Goal: Task Accomplishment & Management: Use online tool/utility

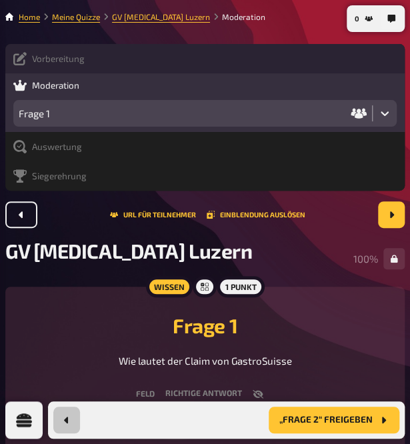
click at [0, 0] on span "Quiz abbrechen" at bounding box center [0, 0] width 0 height 0
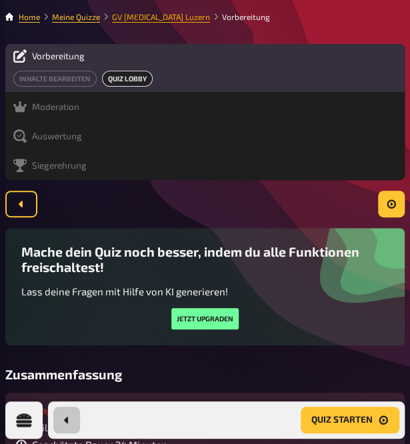
click at [200, 18] on link "GV [MEDICAL_DATA] Luzern" at bounding box center [161, 16] width 98 height 9
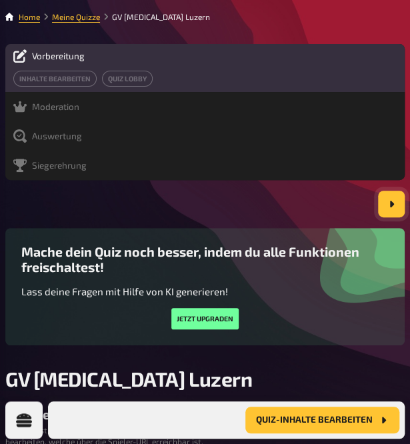
click at [0, 0] on span "Quiz-Inhalte bearbeiten" at bounding box center [0, 0] width 0 height 0
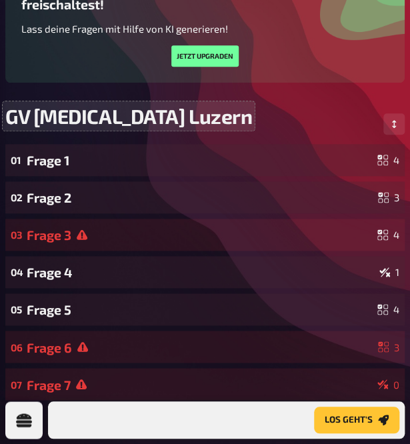
scroll to position [277, 0]
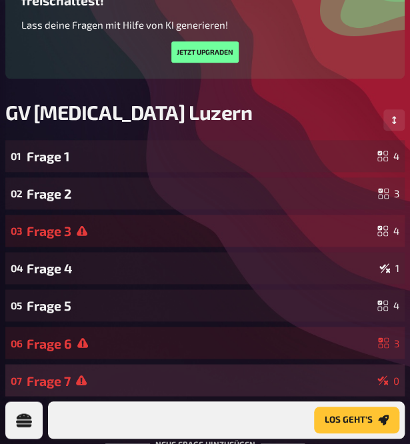
click at [107, 373] on div "Frage 7" at bounding box center [199, 380] width 345 height 15
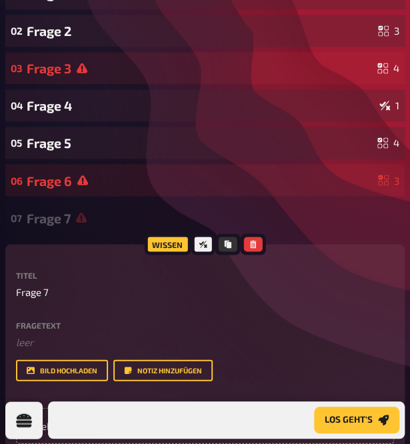
scroll to position [411, 0]
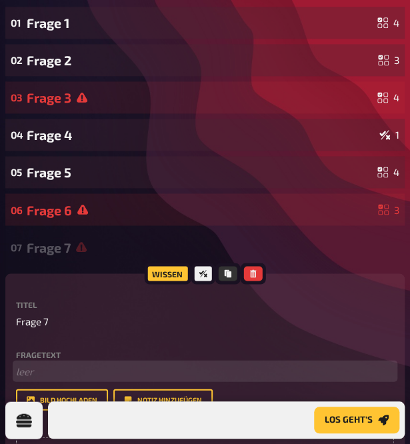
click at [73, 363] on p "﻿ leer" at bounding box center [205, 370] width 378 height 15
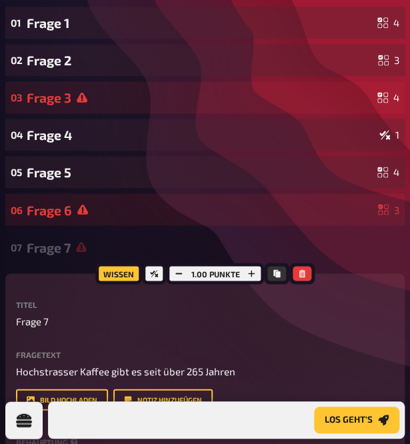
radio input "true"
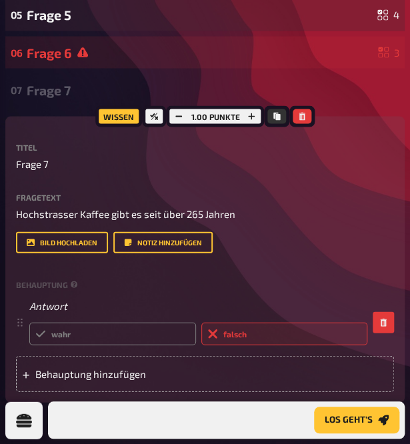
scroll to position [591, 0]
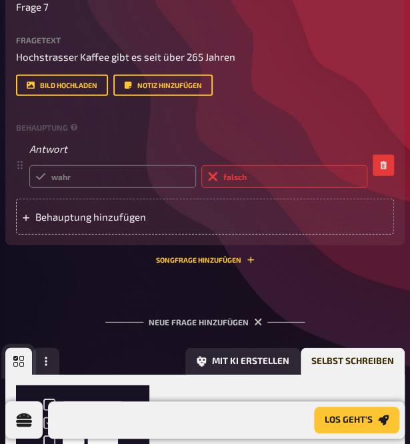
scroll to position [744, 0]
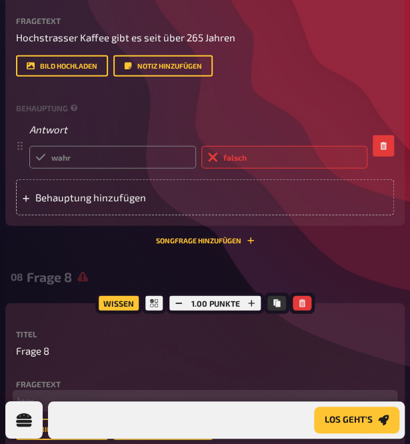
click at [97, 393] on p "﻿ leer" at bounding box center [205, 400] width 378 height 15
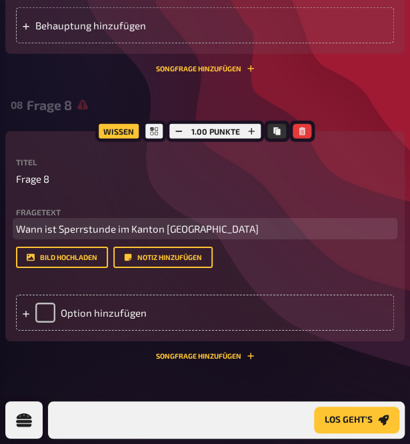
scroll to position [924, 0]
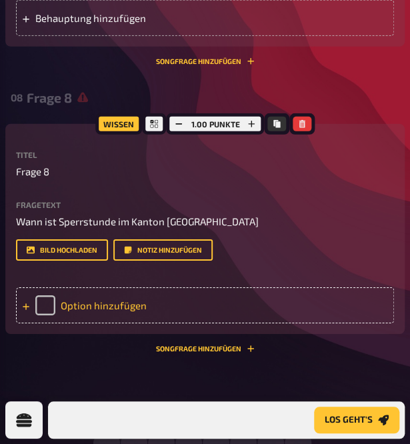
click at [30, 303] on icon at bounding box center [26, 307] width 8 height 8
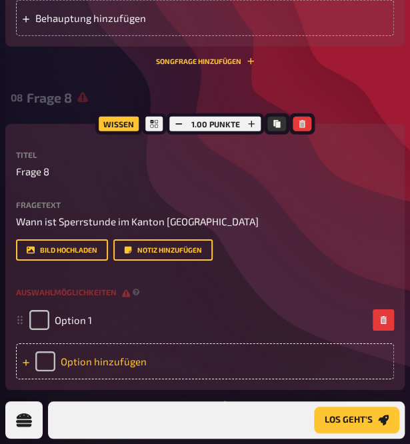
click at [24, 316] on icon at bounding box center [20, 320] width 8 height 8
click at [30, 359] on icon at bounding box center [26, 363] width 8 height 8
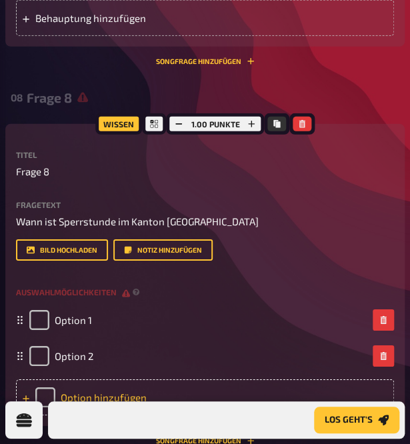
click at [30, 395] on icon at bounding box center [26, 399] width 8 height 8
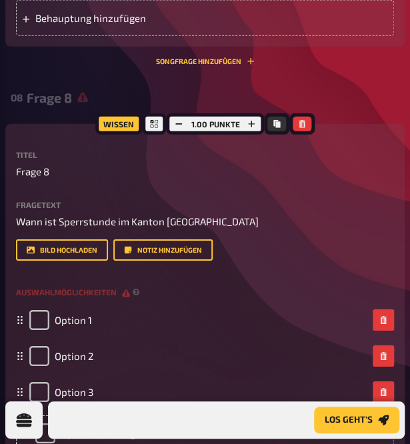
click at [29, 432] on icon at bounding box center [26, 435] width 7 height 7
click at [185, 310] on div "Option 1" at bounding box center [198, 320] width 338 height 20
click at [93, 350] on span "Option 2" at bounding box center [74, 356] width 39 height 12
click at [93, 386] on span "Option 3" at bounding box center [74, 392] width 39 height 12
click at [134, 418] on div "Option 4" at bounding box center [198, 428] width 338 height 20
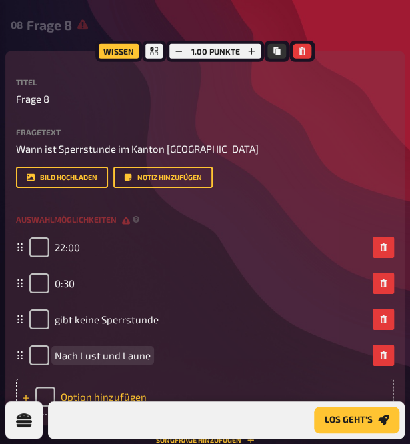
scroll to position [1088, 0]
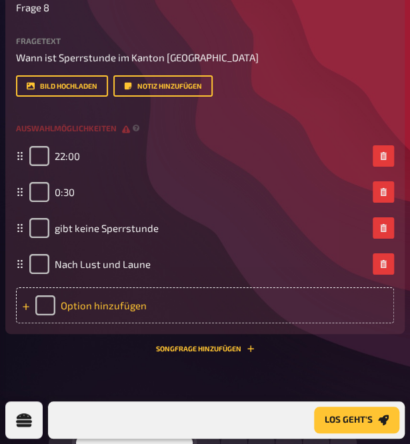
click at [95, 445] on icon "Einfachauswahl" at bounding box center [89, 450] width 11 height 11
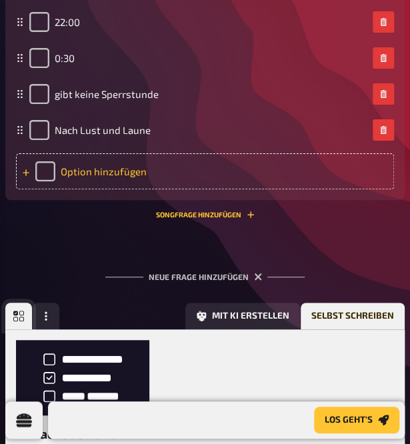
scroll to position [1240, 0]
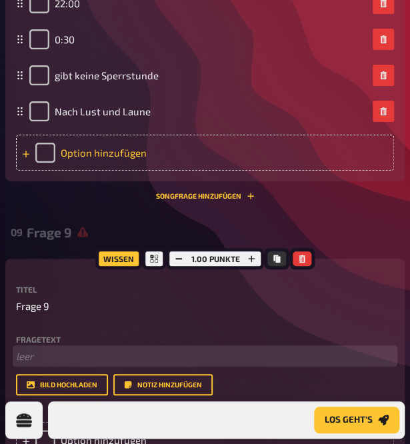
click at [97, 349] on p "﻿ leer" at bounding box center [205, 356] width 378 height 15
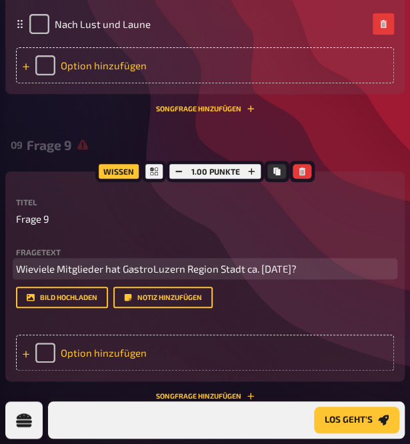
scroll to position [1374, 0]
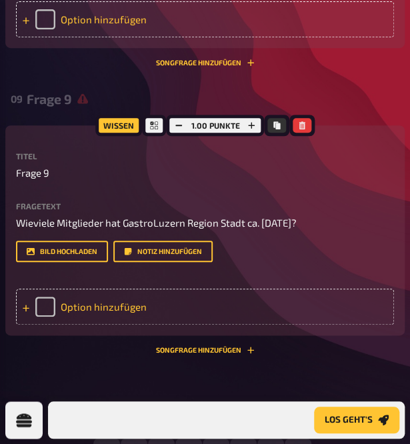
click at [127, 289] on div "Option hinzufügen" at bounding box center [205, 307] width 378 height 36
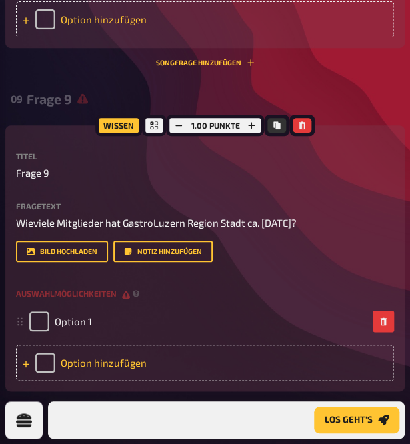
click at [125, 345] on div "Option hinzufügen" at bounding box center [205, 363] width 378 height 36
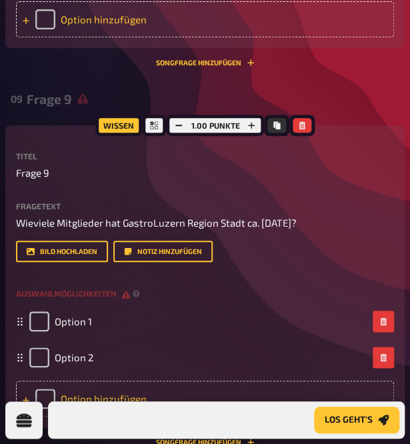
click at [126, 381] on div "Option hinzufügen" at bounding box center [205, 399] width 378 height 36
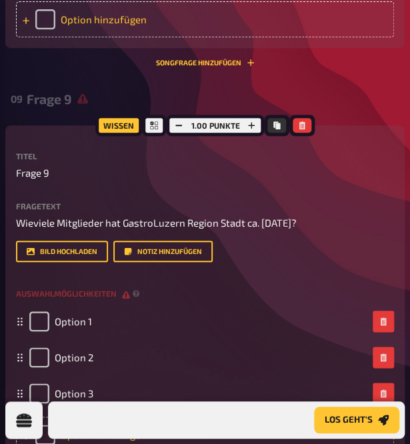
click at [137, 417] on div "Option hinzufügen" at bounding box center [205, 435] width 378 height 36
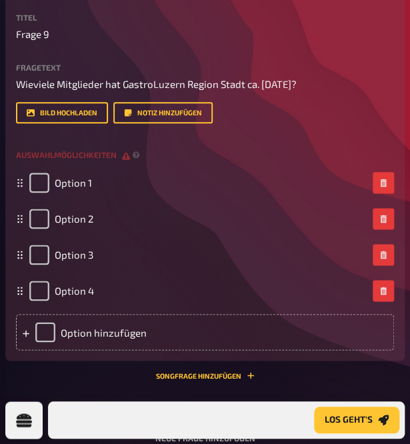
scroll to position [1441, 0]
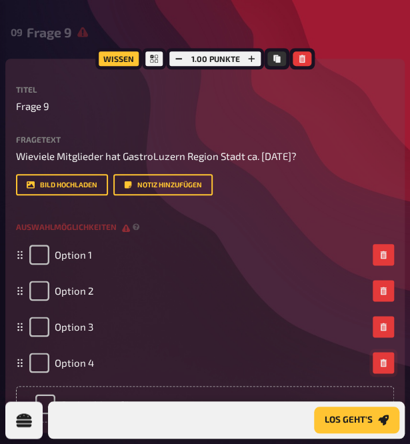
click at [379, 359] on icon "button" at bounding box center [383, 363] width 8 height 8
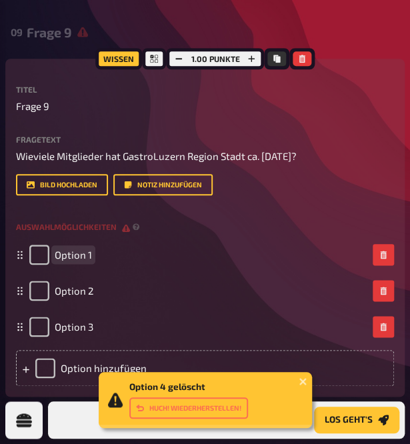
click at [92, 249] on span "Option 1" at bounding box center [73, 255] width 37 height 12
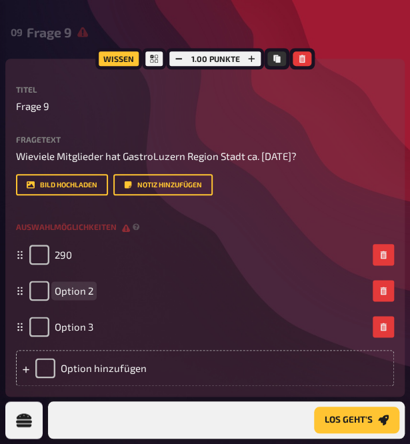
click at [93, 285] on span "Option 2" at bounding box center [74, 291] width 39 height 12
click at [93, 321] on span "Option 3" at bounding box center [74, 327] width 39 height 12
click at [49, 281] on input "checkbox" at bounding box center [39, 291] width 20 height 20
checkbox input "true"
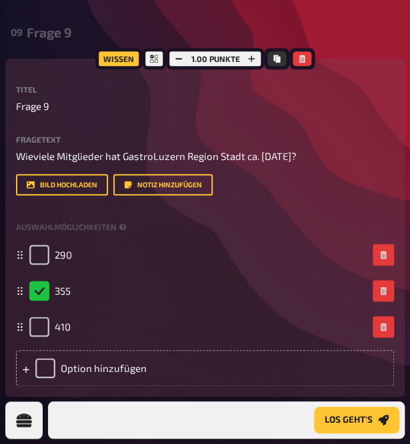
scroll to position [1548, 0]
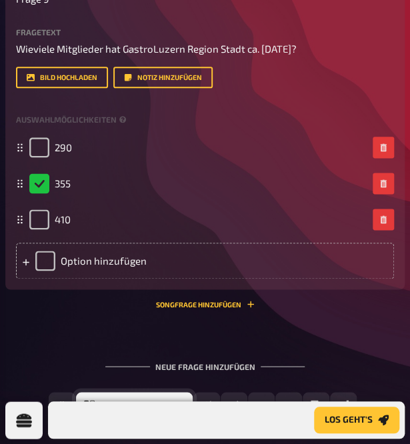
click at [159, 401] on span "Einfachauswahl" at bounding box center [142, 405] width 79 height 9
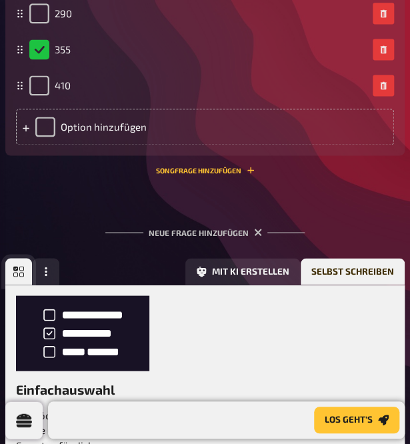
scroll to position [1701, 0]
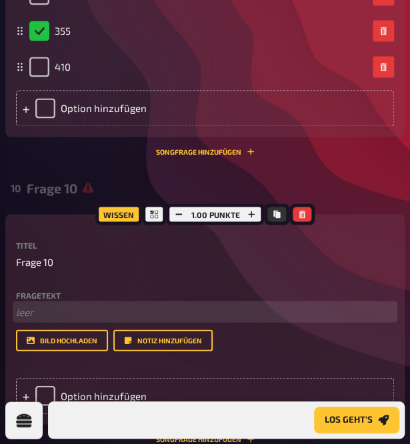
click at [99, 304] on p "﻿ leer" at bounding box center [205, 311] width 378 height 15
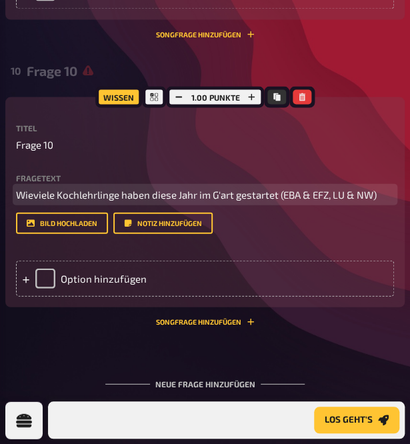
scroll to position [1895, 0]
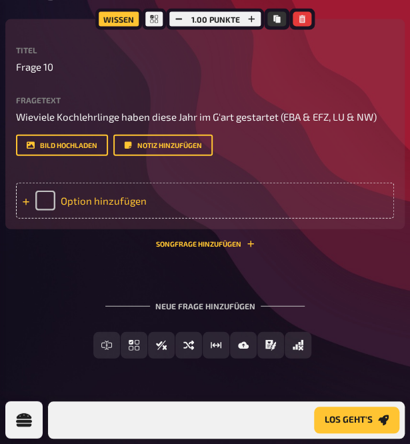
click at [123, 199] on div "Option hinzufügen" at bounding box center [205, 201] width 378 height 36
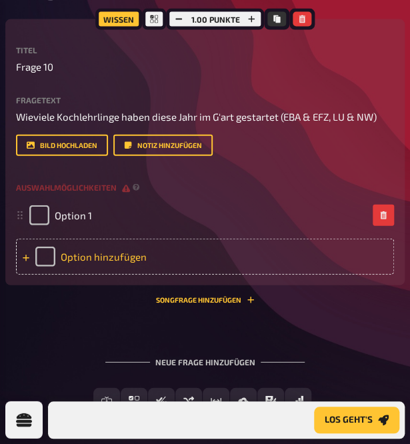
click at [119, 254] on div "Option hinzufügen" at bounding box center [205, 257] width 378 height 36
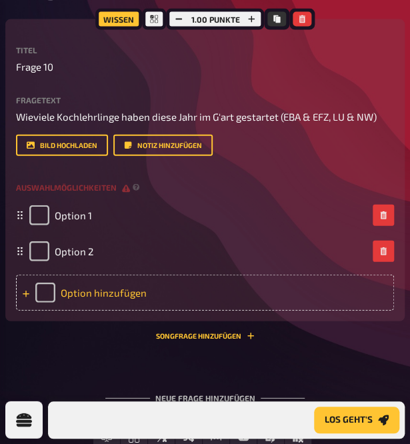
click at [128, 292] on div "Option hinzufügen" at bounding box center [205, 293] width 378 height 36
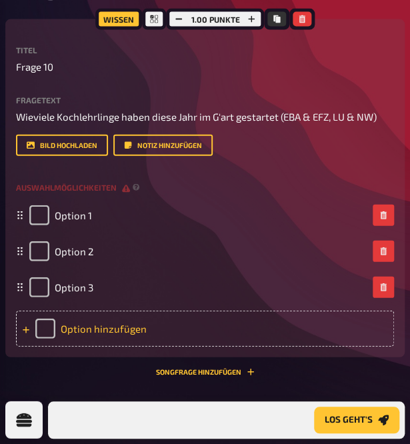
click at [125, 326] on div "Option hinzufügen" at bounding box center [205, 329] width 378 height 36
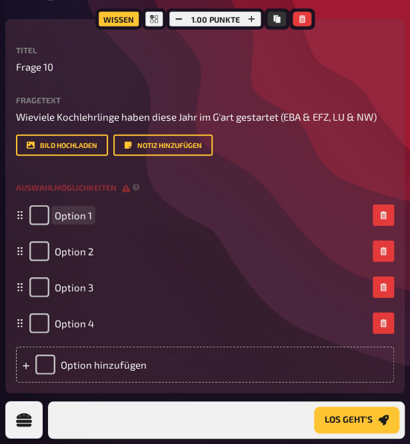
click at [92, 217] on span "Option 1" at bounding box center [73, 215] width 37 height 12
click at [93, 251] on span "Option 2" at bounding box center [74, 251] width 39 height 12
click at [93, 283] on span "Option 3" at bounding box center [74, 287] width 39 height 12
click at [94, 325] on span "Option 4" at bounding box center [74, 323] width 39 height 12
click at [49, 209] on input "checkbox" at bounding box center [39, 215] width 20 height 20
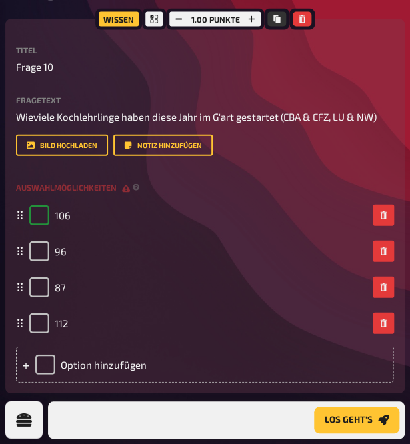
checkbox input "true"
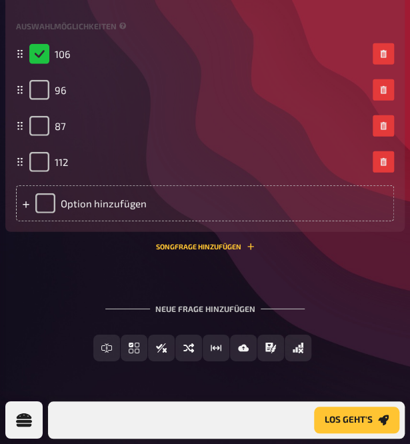
scroll to position [2059, 0]
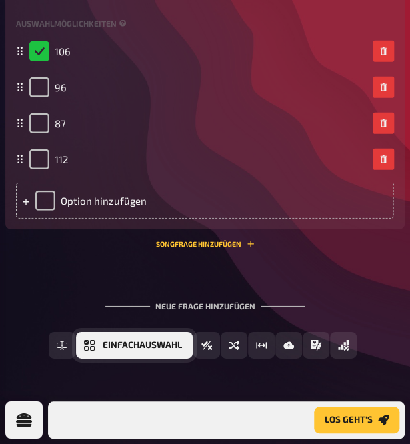
click at [152, 347] on span "Einfachauswahl" at bounding box center [142, 345] width 79 height 9
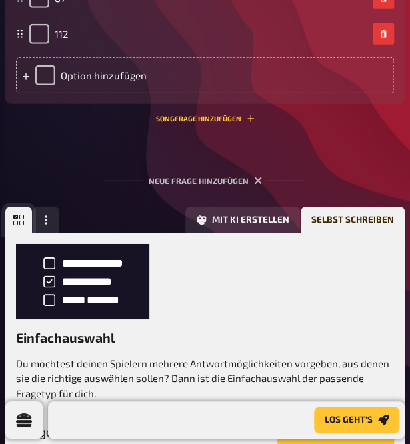
scroll to position [2213, 0]
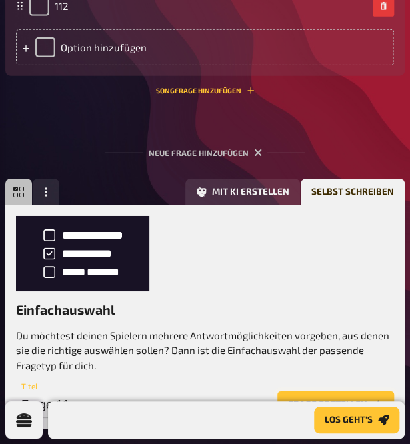
click at [304, 391] on button "Frage erstellen" at bounding box center [335, 404] width 117 height 27
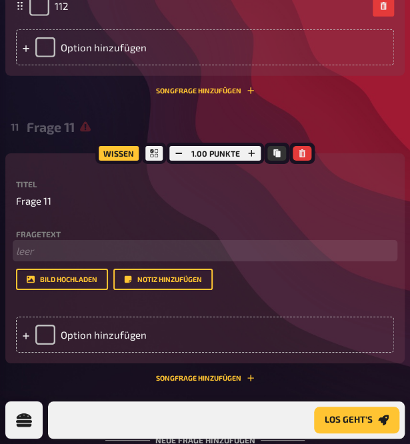
click at [95, 251] on p "﻿ leer" at bounding box center [205, 250] width 378 height 15
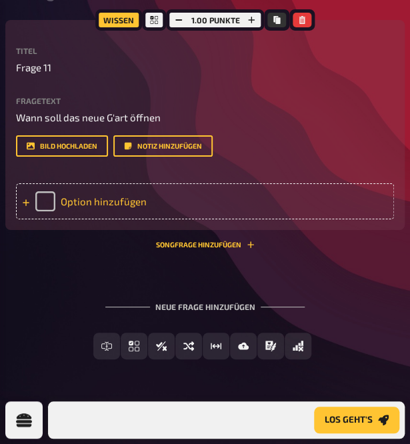
click at [149, 219] on div "Option hinzufügen" at bounding box center [205, 201] width 378 height 36
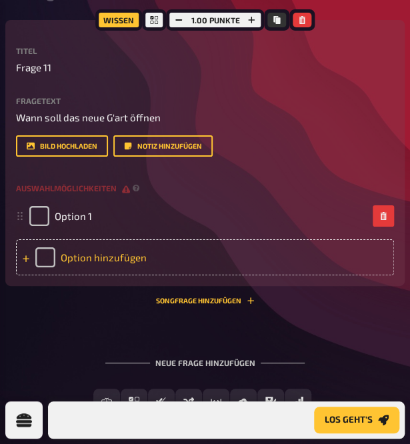
click at [151, 275] on div "Option hinzufügen" at bounding box center [205, 257] width 378 height 36
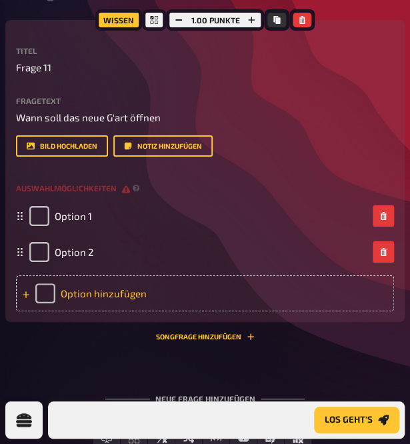
click at [139, 311] on div "Option hinzufügen" at bounding box center [205, 293] width 378 height 36
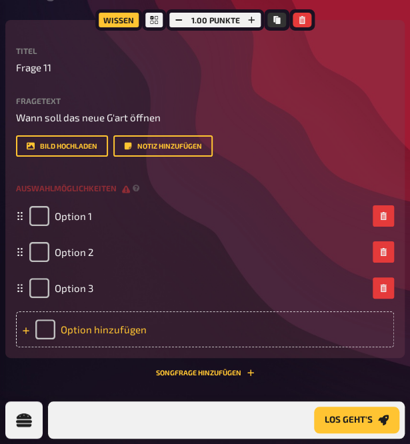
click at [138, 347] on div "Option hinzufügen" at bounding box center [205, 329] width 378 height 36
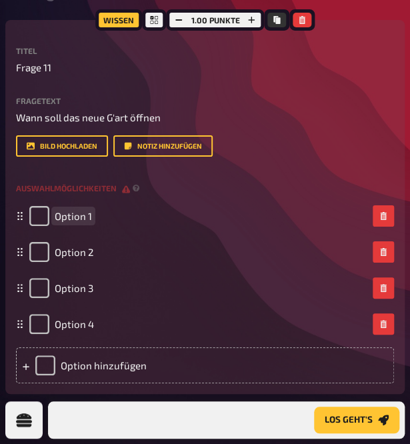
click at [157, 234] on div "Option 1" at bounding box center [205, 216] width 378 height 36
click at [142, 262] on div "Option 2" at bounding box center [198, 252] width 338 height 20
click at [93, 294] on span "Option 3" at bounding box center [74, 288] width 39 height 12
click at [105, 334] on div "Option 4" at bounding box center [198, 324] width 338 height 20
click at [49, 226] on input "checkbox" at bounding box center [39, 216] width 20 height 20
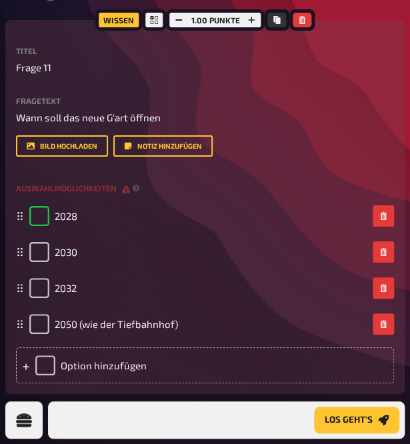
checkbox input "true"
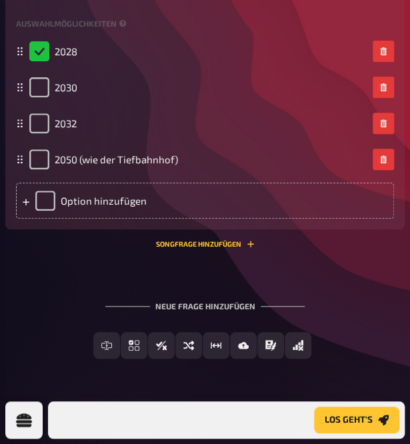
scroll to position [2546, 0]
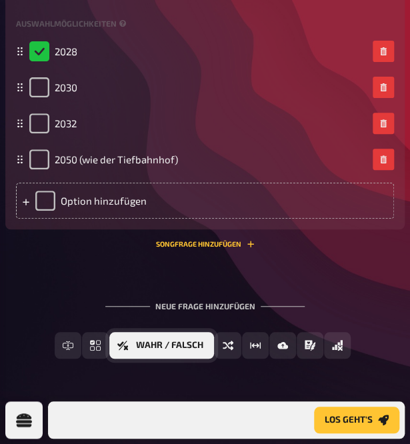
click at [128, 351] on icon "Wahr / Falsch" at bounding box center [122, 345] width 11 height 11
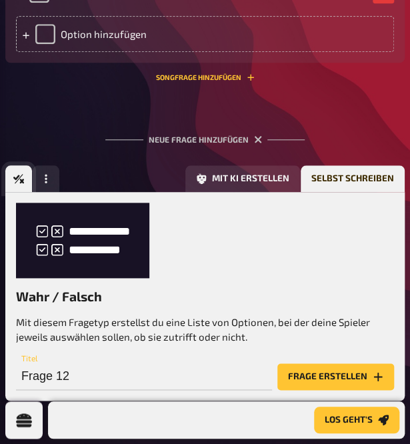
scroll to position [2694, 0]
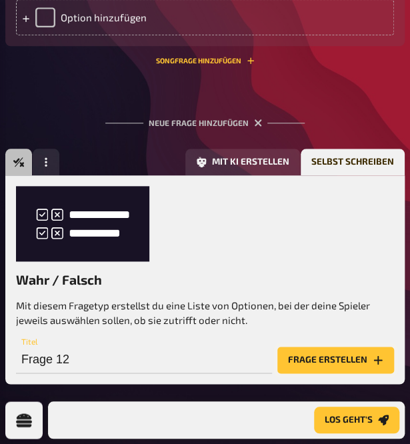
click at [304, 347] on button "Frage erstellen" at bounding box center [335, 360] width 117 height 27
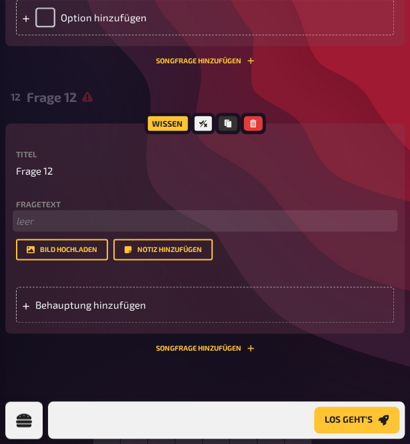
click at [113, 229] on p "﻿ leer" at bounding box center [205, 220] width 378 height 15
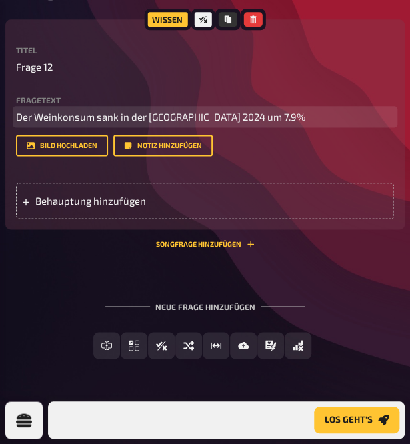
scroll to position [2828, 0]
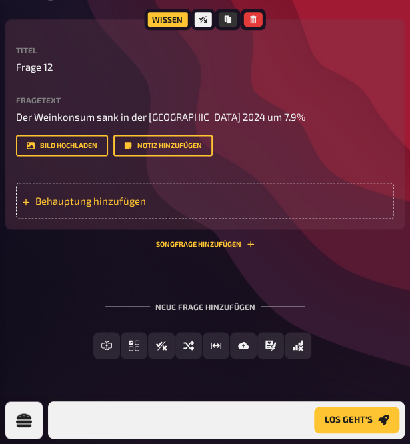
click at [177, 219] on div "Behauptung hinzufügen" at bounding box center [205, 201] width 378 height 36
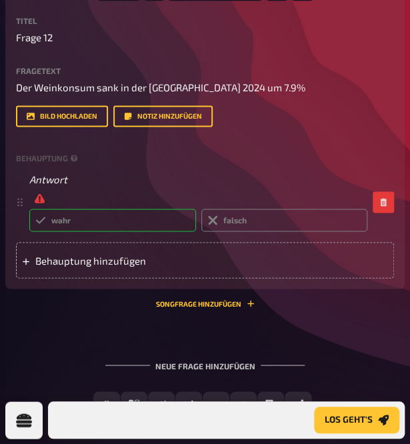
click at [196, 231] on label "wahr" at bounding box center [112, 220] width 167 height 23
click at [29, 209] on input "wahr" at bounding box center [29, 208] width 1 height 1
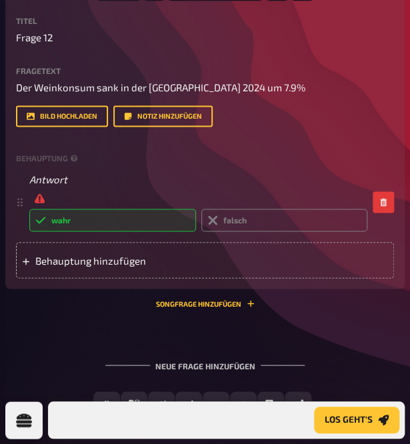
radio input "true"
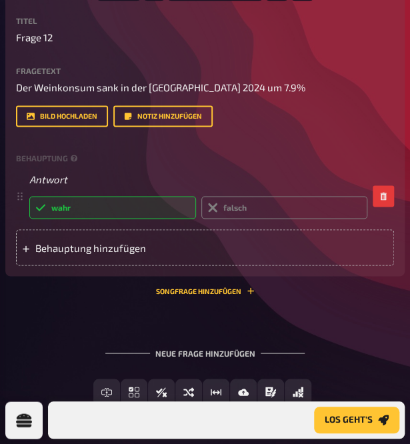
scroll to position [2945, 0]
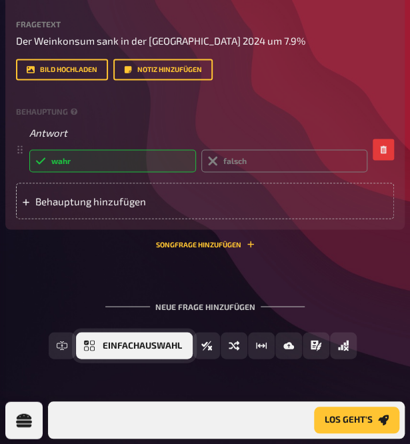
click at [95, 346] on icon "Einfachauswahl" at bounding box center [89, 345] width 11 height 11
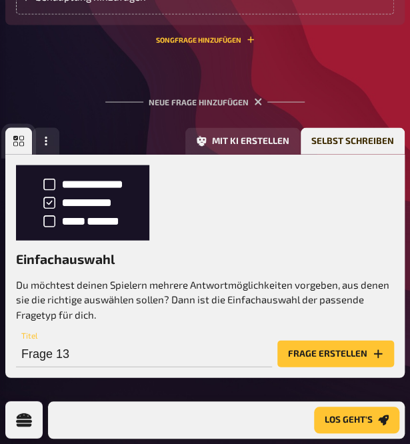
scroll to position [3097, 0]
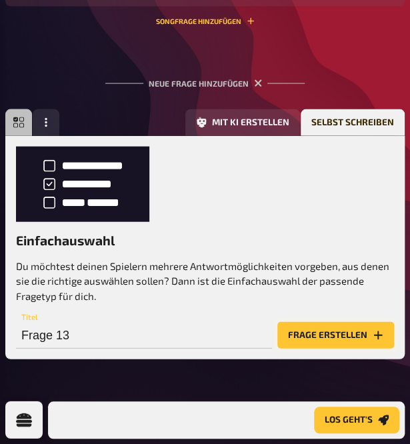
click at [308, 341] on button "Frage erstellen" at bounding box center [335, 335] width 117 height 27
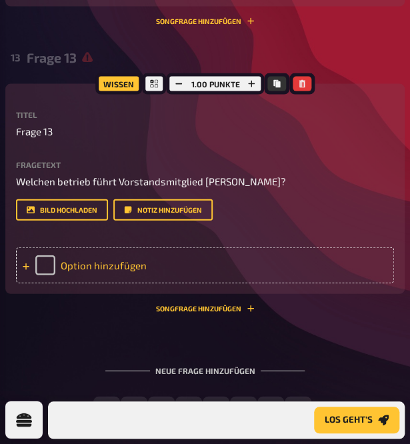
click at [130, 283] on div "Option hinzufügen" at bounding box center [205, 265] width 378 height 36
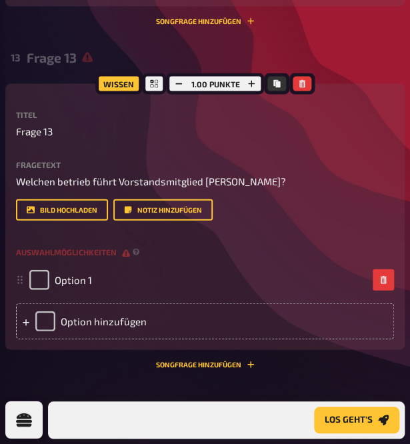
scroll to position [3297, 0]
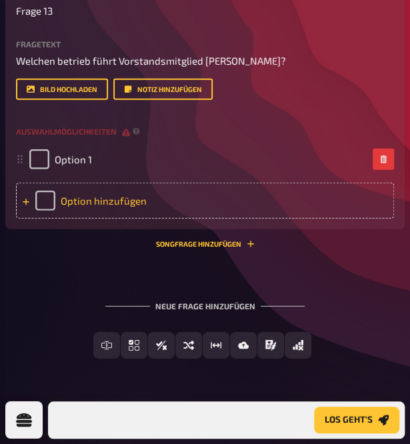
click at [133, 219] on div "Option hinzufügen" at bounding box center [205, 201] width 378 height 36
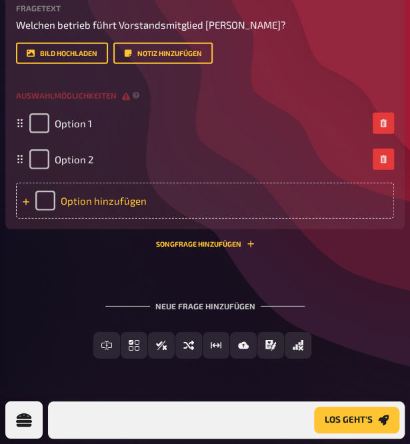
click at [119, 219] on div "Option hinzufügen" at bounding box center [205, 201] width 378 height 36
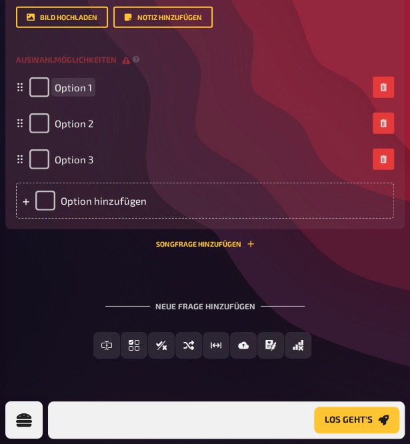
click at [92, 93] on span "Option 1" at bounding box center [73, 87] width 37 height 12
click at [93, 129] on span "Option 2" at bounding box center [74, 123] width 39 height 12
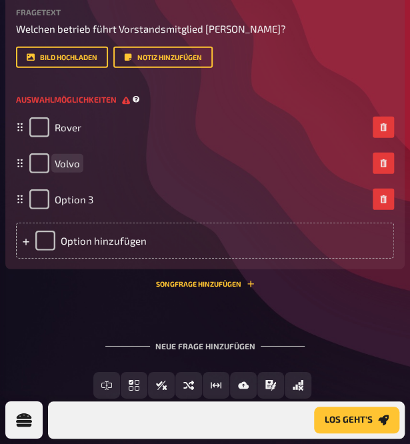
scroll to position [3231, 0]
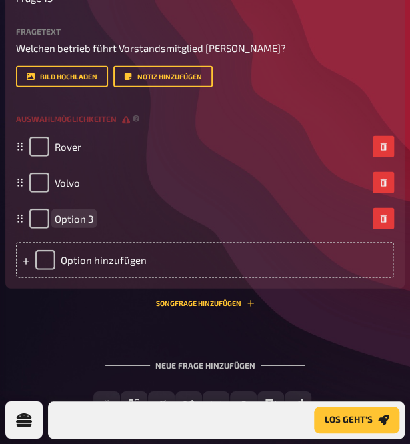
click at [93, 225] on span "Option 3" at bounding box center [74, 219] width 39 height 12
click at [49, 229] on input "checkbox" at bounding box center [39, 219] width 20 height 20
checkbox input "true"
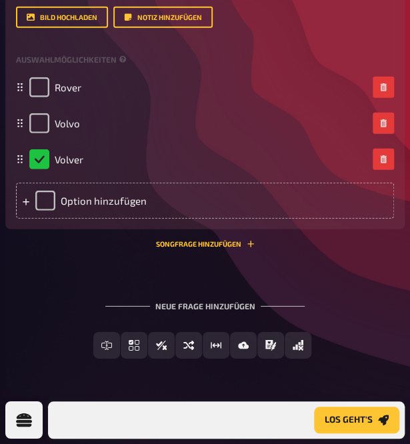
scroll to position [3405, 0]
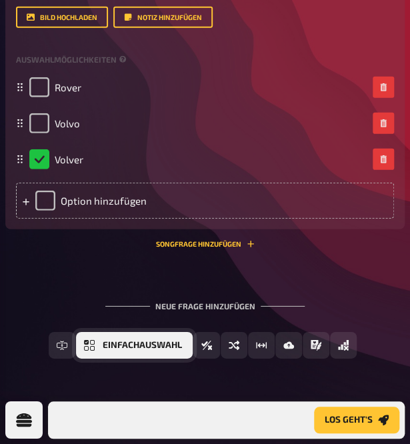
click at [121, 350] on button "Einfachauswahl" at bounding box center [134, 345] width 117 height 27
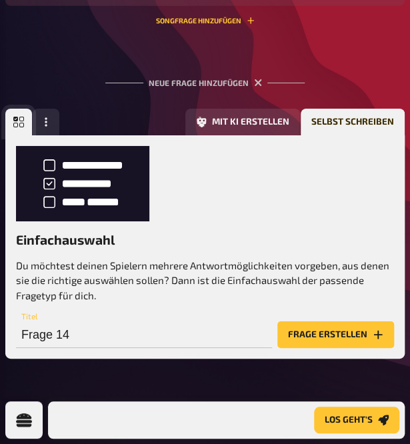
scroll to position [3558, 0]
click at [295, 327] on button "Frage erstellen" at bounding box center [335, 334] width 117 height 27
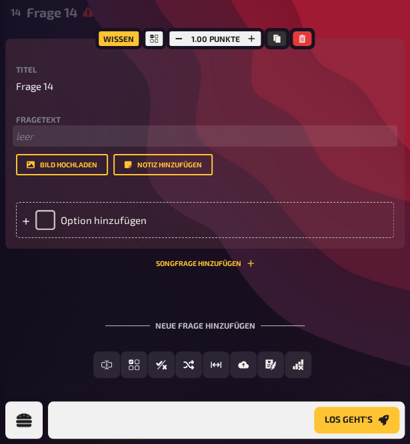
click at [128, 144] on p "﻿ leer" at bounding box center [205, 136] width 378 height 15
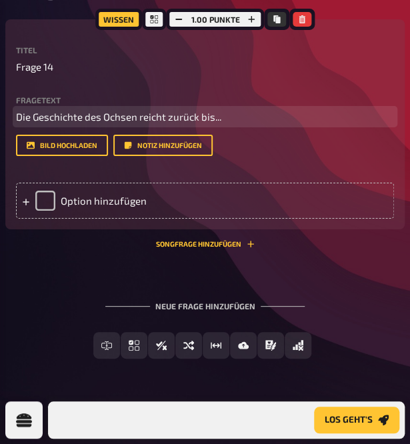
scroll to position [3738, 0]
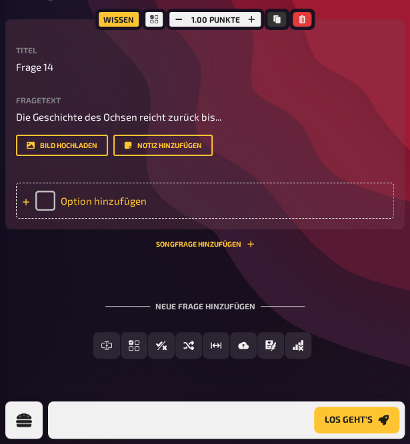
click at [145, 205] on div "Option hinzufügen" at bounding box center [205, 201] width 378 height 36
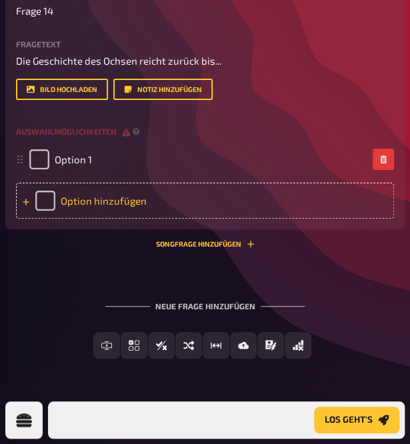
click at [128, 219] on div "Option hinzufügen" at bounding box center [205, 201] width 378 height 36
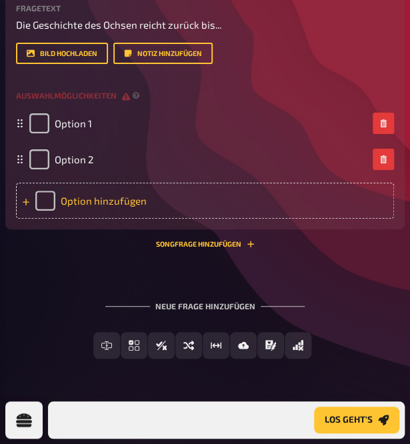
click at [129, 219] on div "Option hinzufügen" at bounding box center [205, 201] width 378 height 36
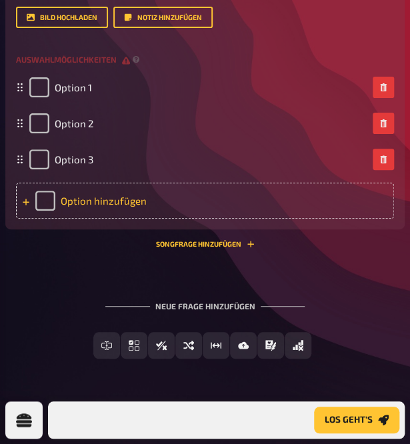
click at [125, 219] on div "Option hinzufügen" at bounding box center [205, 201] width 378 height 36
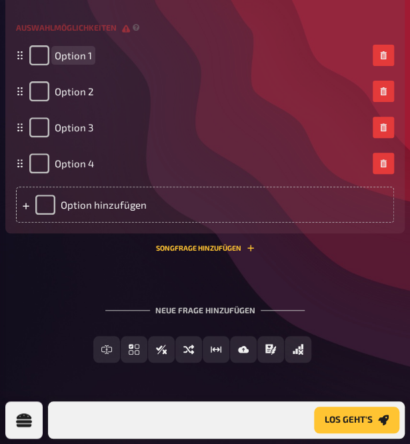
click at [92, 61] on span "Option 1" at bounding box center [73, 55] width 37 height 12
click at [93, 97] on span "Option 2" at bounding box center [74, 91] width 39 height 12
click at [131, 137] on div "Option 3" at bounding box center [198, 127] width 338 height 20
click at [93, 133] on span "Option 3" at bounding box center [74, 127] width 39 height 12
click at [133, 137] on div "3" at bounding box center [198, 127] width 338 height 20
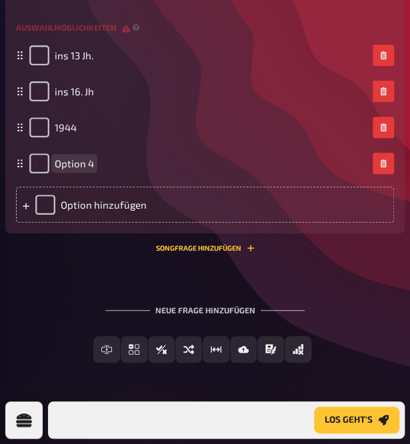
click at [94, 169] on span "Option 4" at bounding box center [74, 163] width 39 height 12
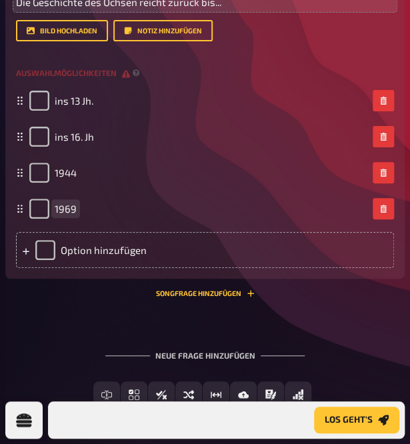
scroll to position [3671, 0]
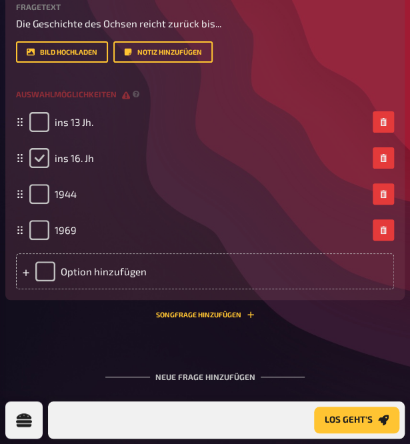
click at [49, 168] on input "checkbox" at bounding box center [39, 158] width 20 height 20
checkbox input "true"
click at [152, 168] on div "ins 16. Jh" at bounding box center [198, 158] width 338 height 20
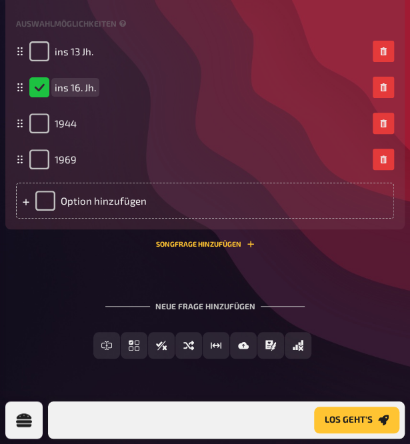
scroll to position [3871, 0]
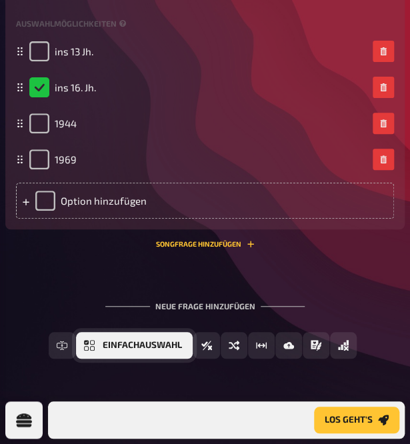
click at [117, 359] on button "Einfachauswahl" at bounding box center [134, 345] width 117 height 27
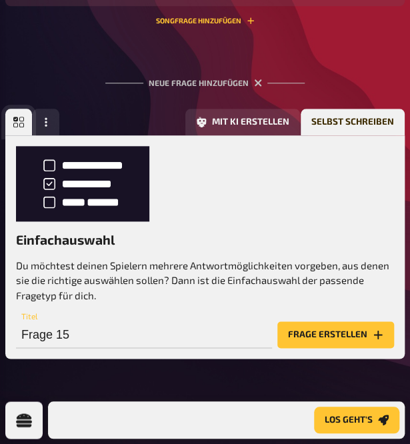
scroll to position [4055, 0]
click at [319, 331] on button "Frage erstellen" at bounding box center [335, 334] width 117 height 27
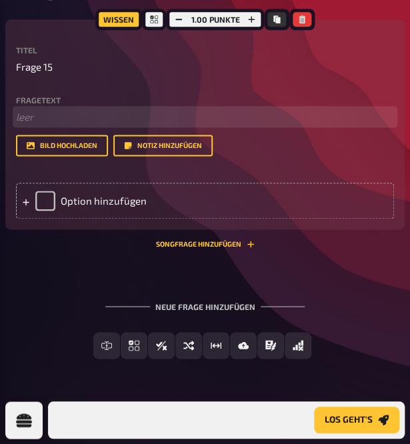
click at [63, 125] on p "﻿ leer" at bounding box center [205, 116] width 378 height 15
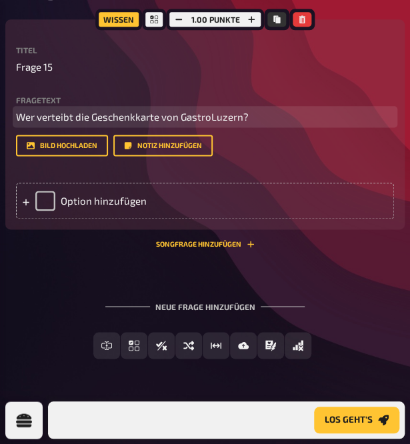
scroll to position [4234, 0]
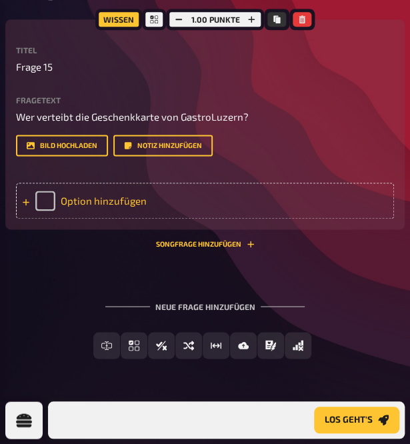
click at [102, 209] on div "Option hinzufügen" at bounding box center [205, 201] width 378 height 36
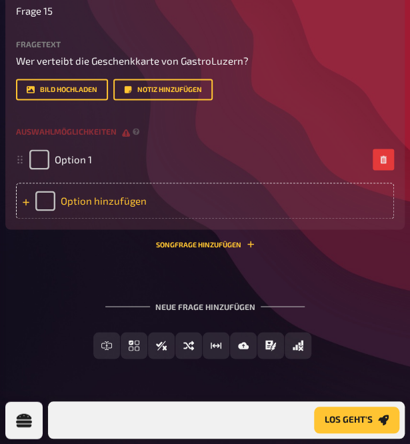
click at [117, 219] on div "Option hinzufügen" at bounding box center [205, 201] width 378 height 36
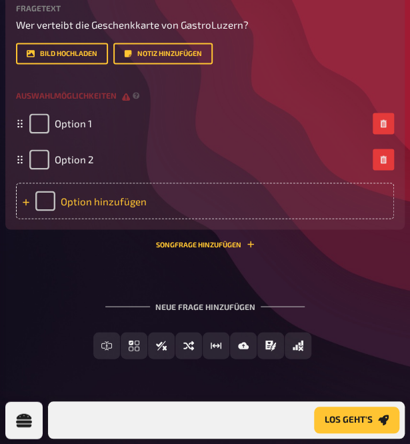
click at [113, 219] on div "Option hinzufügen" at bounding box center [205, 201] width 378 height 36
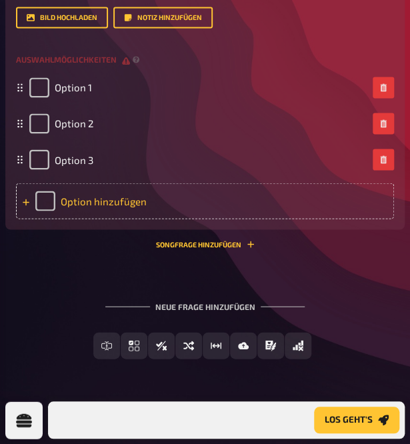
click at [125, 219] on div "Option hinzufügen" at bounding box center [205, 201] width 378 height 36
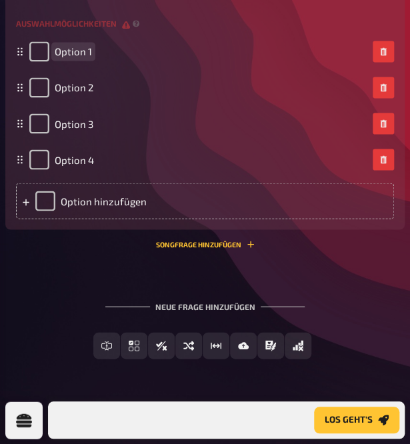
click at [92, 57] on span "Option 1" at bounding box center [73, 51] width 37 height 12
click at [93, 93] on span "Option 2" at bounding box center [74, 87] width 39 height 12
click at [93, 129] on span "Option 3" at bounding box center [74, 123] width 39 height 12
click at [106, 129] on span "Linch-pass" at bounding box center [80, 123] width 51 height 12
click at [94, 165] on span "Option 4" at bounding box center [74, 159] width 39 height 12
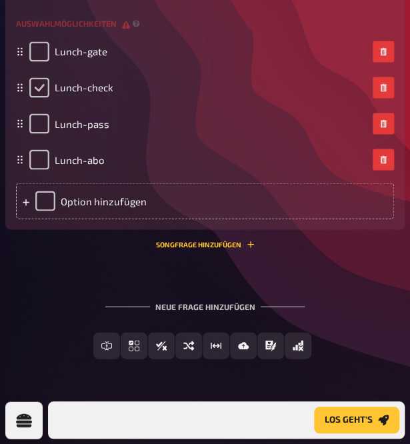
click at [49, 97] on input "checkbox" at bounding box center [39, 87] width 20 height 20
checkbox input "true"
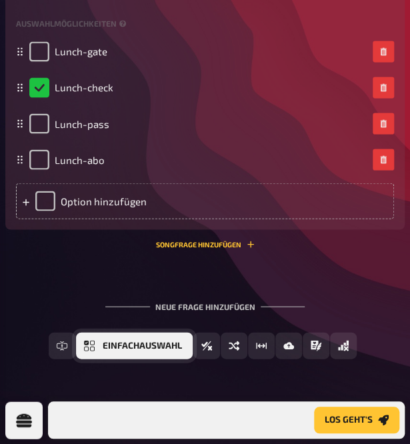
click at [127, 350] on span "Einfachauswahl" at bounding box center [142, 345] width 79 height 9
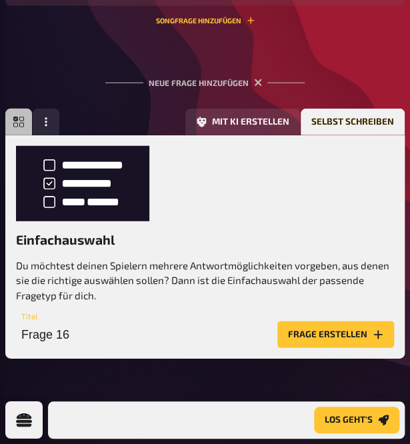
scroll to position [4551, 0]
click at [315, 337] on button "Frage erstellen" at bounding box center [335, 334] width 117 height 27
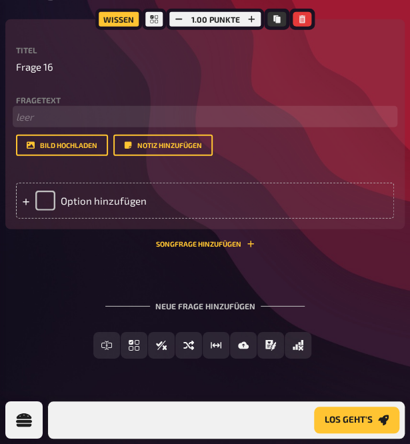
click at [113, 125] on p "﻿ leer" at bounding box center [205, 116] width 378 height 15
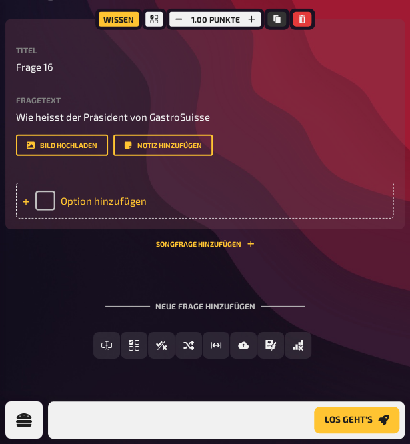
click at [135, 219] on div "Option hinzufügen" at bounding box center [205, 201] width 378 height 36
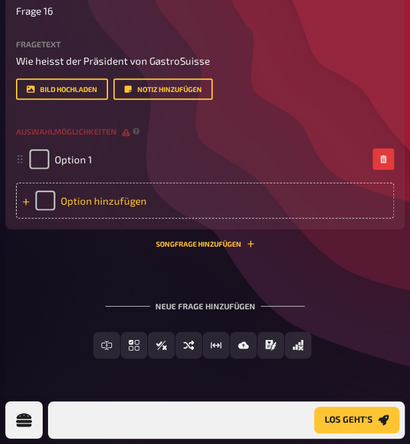
click at [125, 219] on div "Option hinzufügen" at bounding box center [205, 201] width 378 height 36
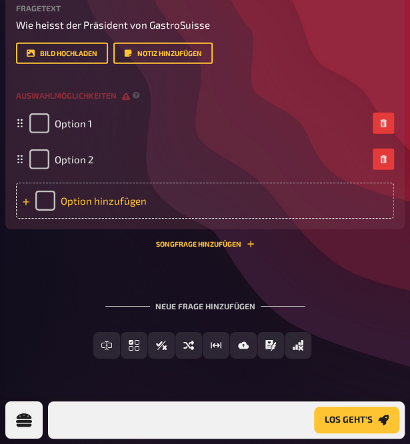
click at [126, 219] on div "Option hinzufügen" at bounding box center [205, 201] width 378 height 36
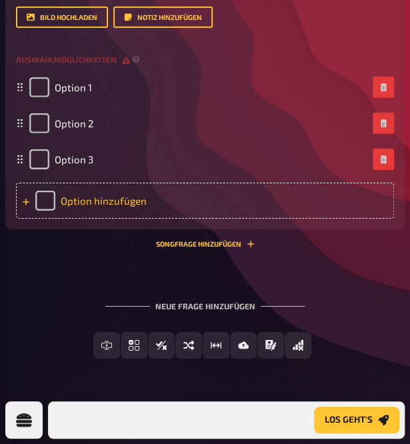
click at [127, 219] on div "Option hinzufügen" at bounding box center [205, 201] width 378 height 36
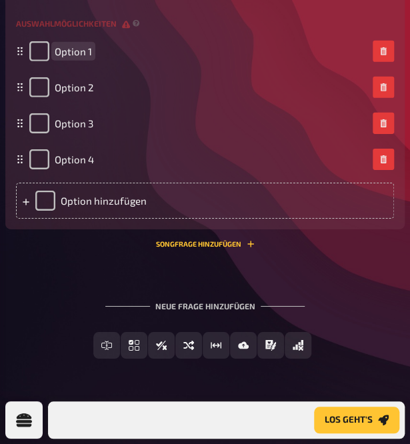
click at [153, 61] on div "Option 1" at bounding box center [198, 51] width 338 height 20
click at [93, 93] on span "Option 2" at bounding box center [74, 87] width 39 height 12
click at [93, 129] on span "Option 3" at bounding box center [74, 123] width 39 height 12
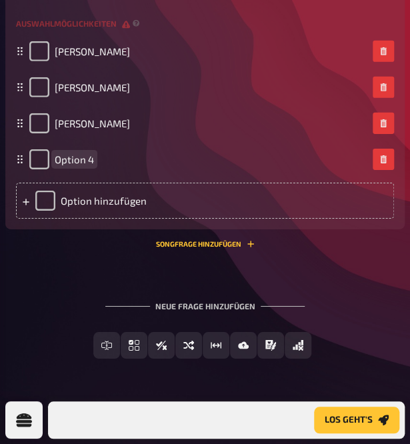
click at [94, 165] on span "Option 4" at bounding box center [74, 159] width 39 height 12
click at [49, 133] on input "checkbox" at bounding box center [39, 123] width 20 height 20
checkbox input "true"
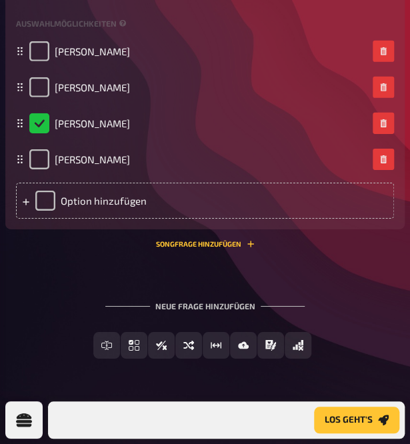
scroll to position [4864, 0]
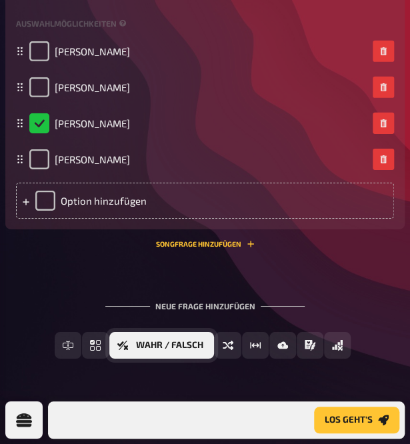
click at [184, 350] on span "Wahr / Falsch" at bounding box center [169, 345] width 67 height 9
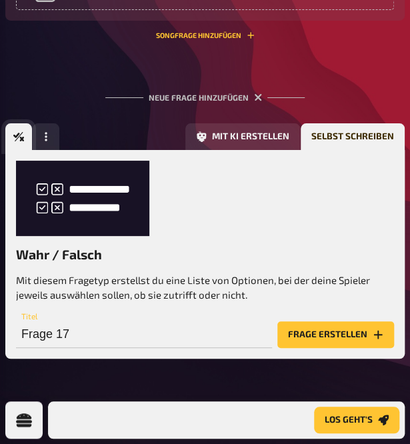
scroll to position [5033, 0]
click at [342, 330] on button "Frage erstellen" at bounding box center [335, 334] width 117 height 27
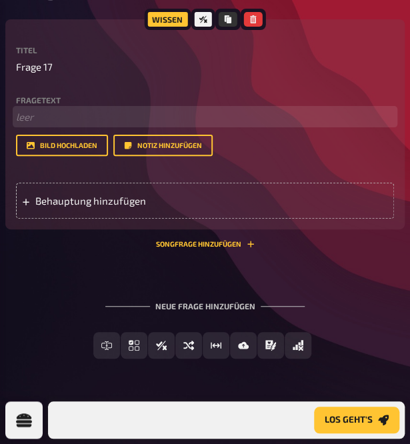
click at [97, 125] on p "﻿ leer" at bounding box center [205, 116] width 378 height 15
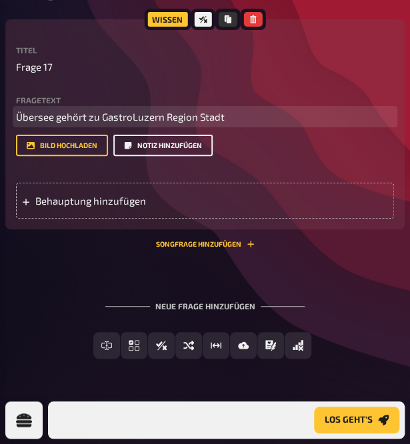
scroll to position [5099, 0]
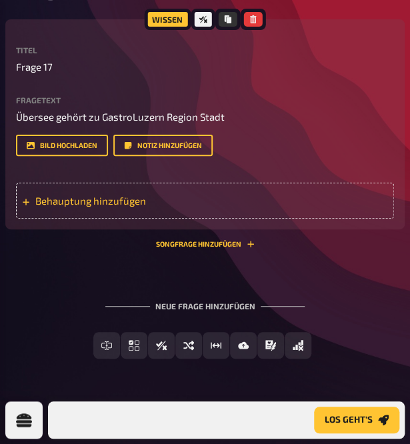
click at [146, 207] on span "Behauptung hinzufügen" at bounding box center [90, 201] width 111 height 12
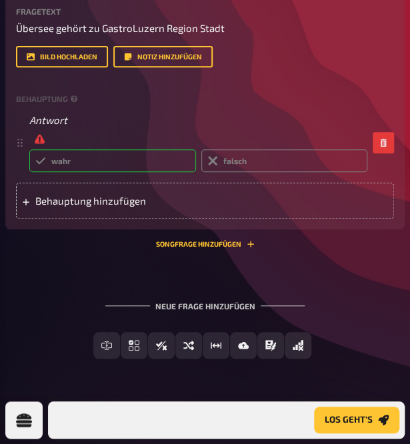
click at [196, 172] on label "wahr" at bounding box center [112, 160] width 167 height 23
click at [29, 149] on input "wahr" at bounding box center [29, 149] width 1 height 1
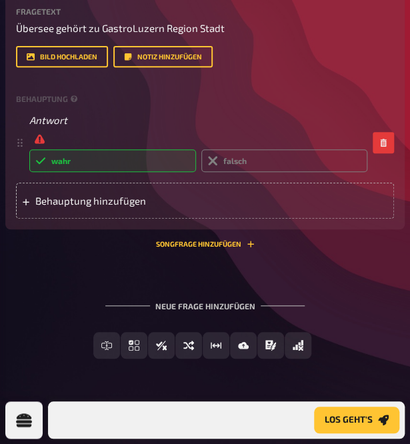
radio input "true"
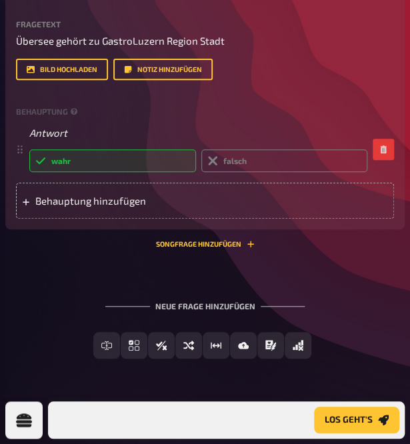
scroll to position [5283, 0]
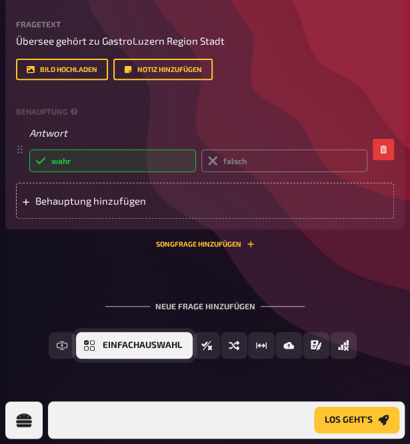
click at [141, 347] on span "Einfachauswahl" at bounding box center [142, 345] width 79 height 9
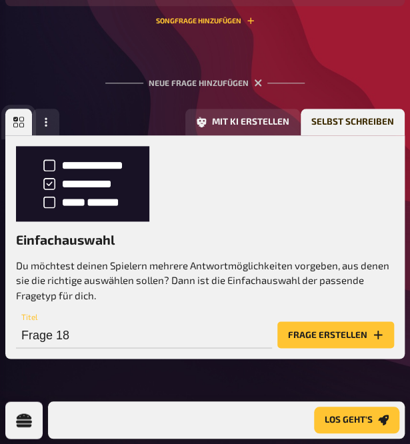
scroll to position [5436, 0]
click at [324, 335] on button "Frage erstellen" at bounding box center [335, 334] width 117 height 27
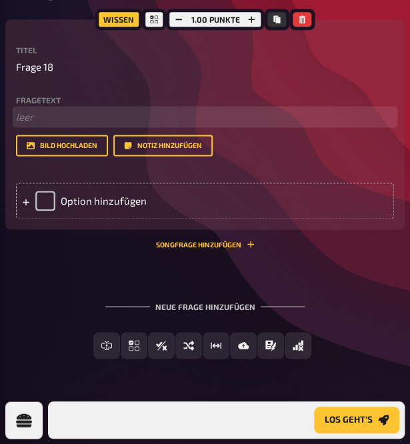
click at [164, 125] on p "﻿ leer" at bounding box center [205, 116] width 378 height 15
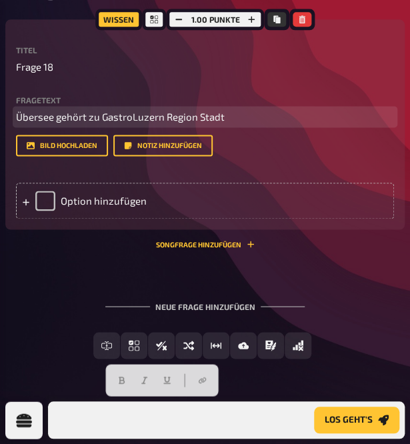
drag, startPoint x: 273, startPoint y: 263, endPoint x: 59, endPoint y: 258, distance: 214.8
click at [59, 125] on p "Übersee gehört zu GastroLuzern Region Stadt" at bounding box center [205, 116] width 378 height 15
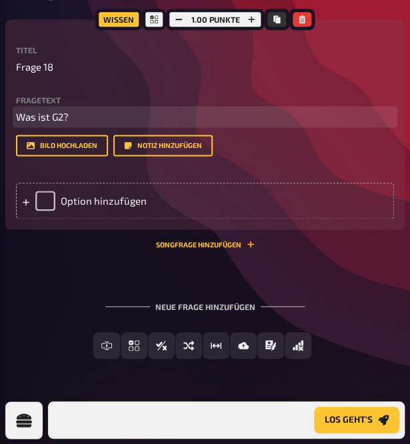
scroll to position [5570, 0]
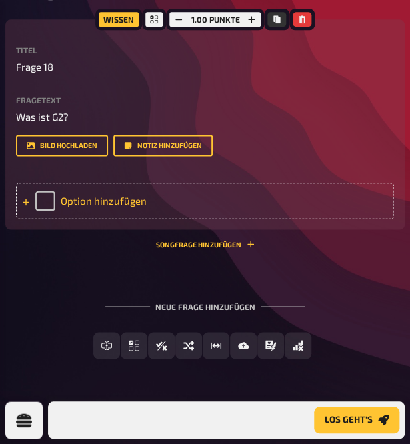
click at [159, 219] on div "Option hinzufügen" at bounding box center [205, 201] width 378 height 36
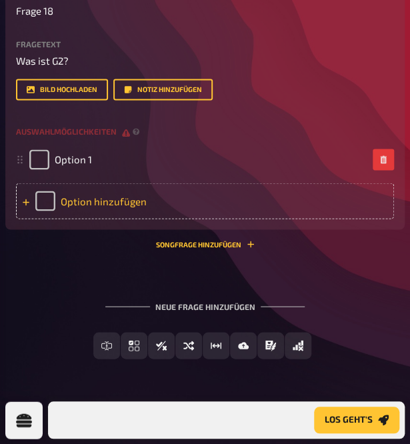
click at [152, 219] on div "Option hinzufügen" at bounding box center [205, 201] width 378 height 36
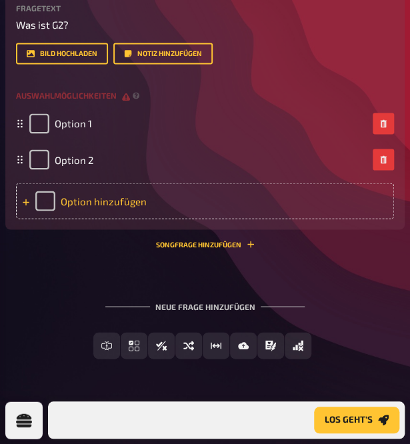
click at [151, 219] on div "Option hinzufügen" at bounding box center [205, 201] width 378 height 36
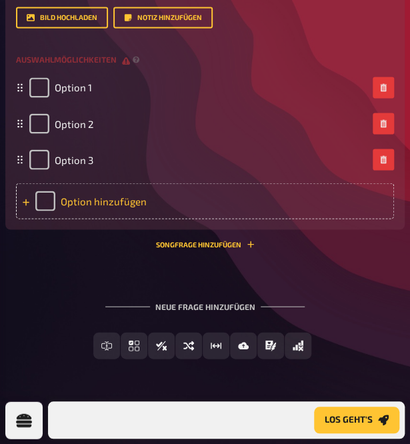
click at [144, 219] on div "Option hinzufügen" at bounding box center [205, 201] width 378 height 36
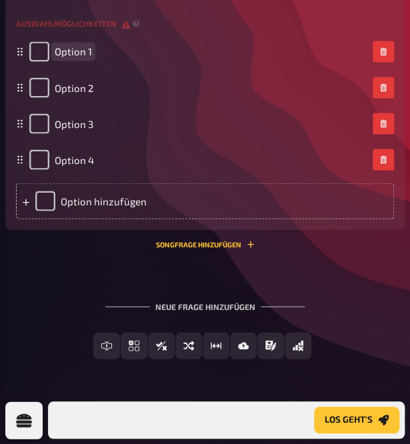
click at [140, 61] on div "Option 1" at bounding box center [198, 51] width 338 height 20
click at [93, 93] on span "Option 2" at bounding box center [74, 87] width 39 height 12
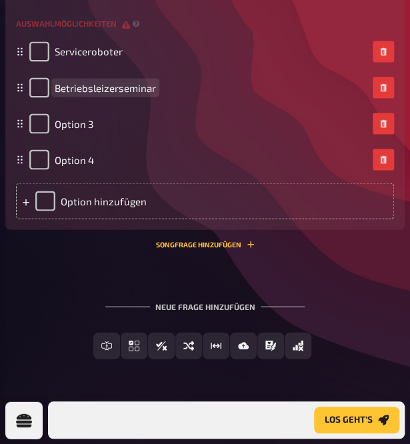
click at [156, 93] on span "Betriebsleizerseminar" at bounding box center [105, 87] width 101 height 12
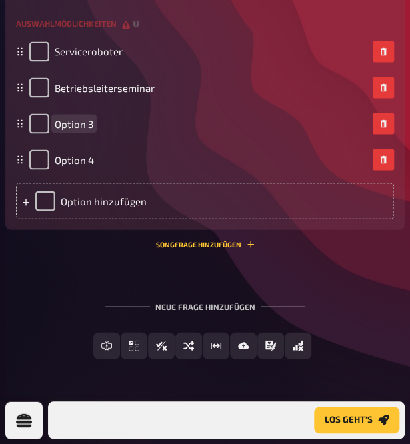
click at [152, 133] on div "Option 3" at bounding box center [198, 123] width 338 height 20
click at [94, 165] on span "Option 4" at bounding box center [74, 159] width 39 height 12
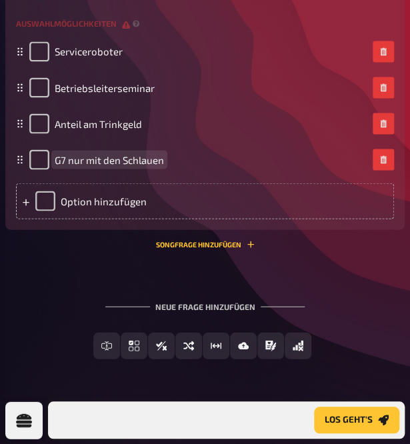
scroll to position [5780, 0]
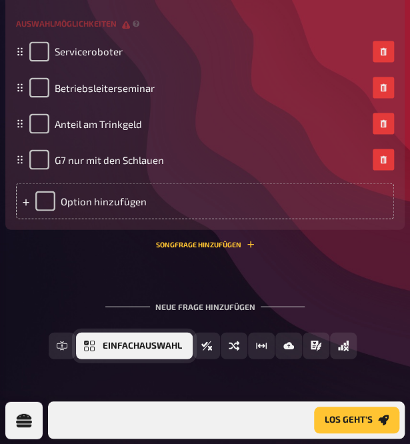
click at [157, 347] on span "Einfachauswahl" at bounding box center [142, 345] width 79 height 9
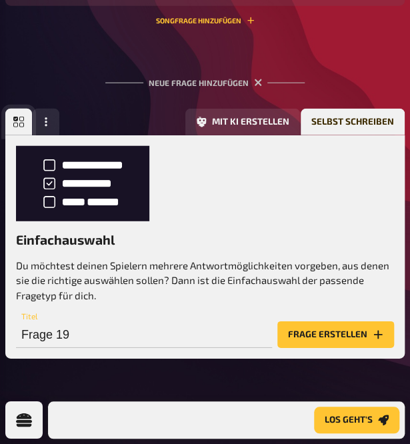
scroll to position [5933, 0]
click at [317, 323] on button "Frage erstellen" at bounding box center [335, 334] width 117 height 27
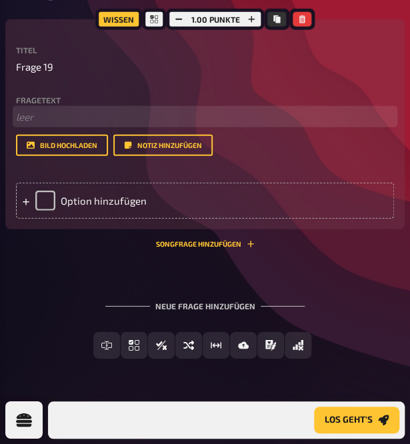
click at [94, 125] on p "﻿ leer" at bounding box center [205, 116] width 378 height 15
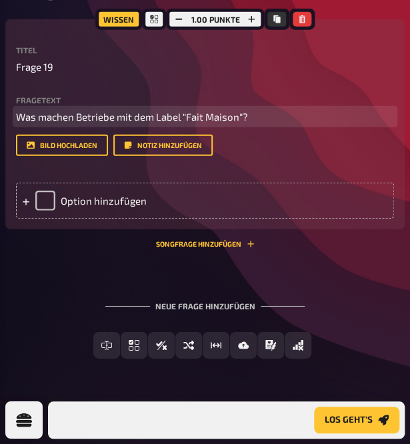
scroll to position [6000, 0]
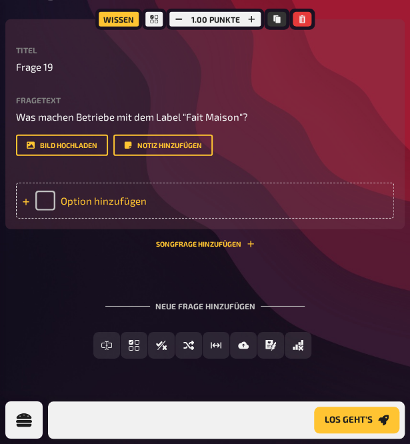
click at [161, 219] on div "Option hinzufügen" at bounding box center [205, 201] width 378 height 36
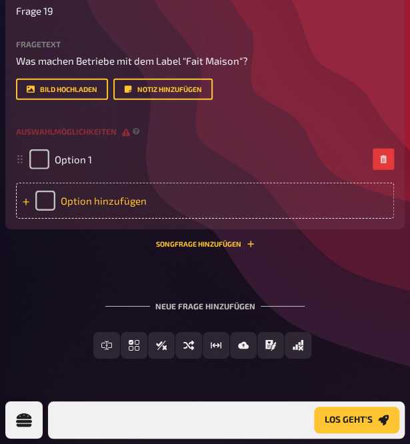
click at [143, 219] on div "Option hinzufügen" at bounding box center [205, 201] width 378 height 36
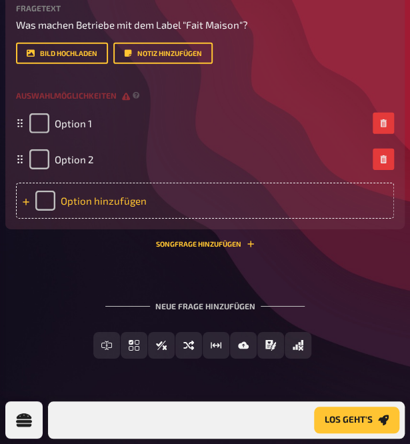
click at [149, 219] on div "Option hinzufügen" at bounding box center [205, 201] width 378 height 36
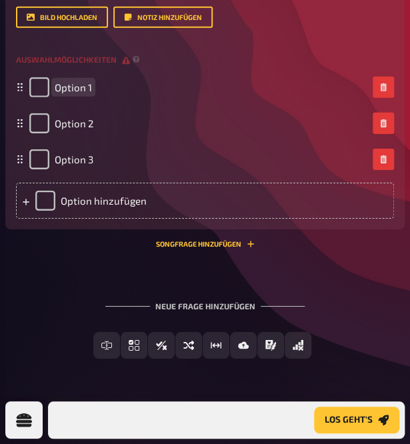
click at [132, 97] on div "Option 1" at bounding box center [198, 87] width 338 height 20
paste span
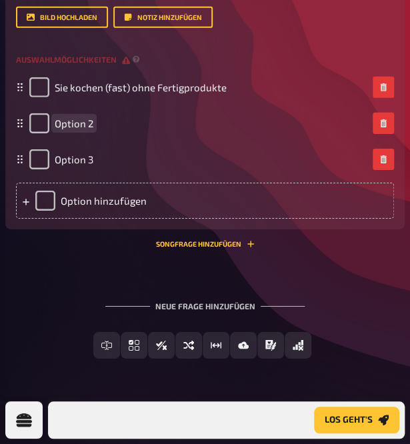
click at [93, 129] on span "Option 2" at bounding box center [74, 123] width 39 height 12
paste span
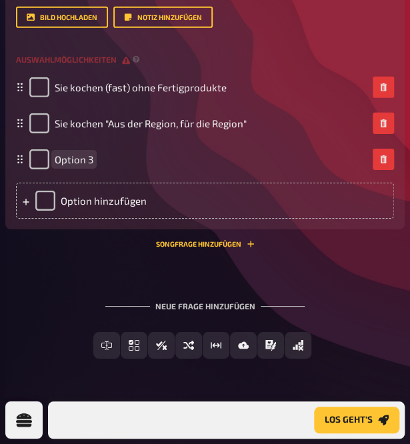
click at [174, 169] on div "Option 3" at bounding box center [198, 159] width 338 height 20
drag, startPoint x: 245, startPoint y: 381, endPoint x: 217, endPoint y: 387, distance: 29.3
click at [217, 177] on div "Option 3" at bounding box center [205, 159] width 378 height 36
drag, startPoint x: 217, startPoint y: 387, endPoint x: 200, endPoint y: 391, distance: 17.1
click at [200, 169] on div "Option 3" at bounding box center [198, 159] width 338 height 20
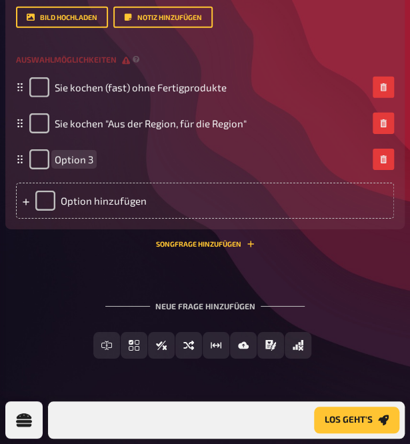
drag, startPoint x: 167, startPoint y: 395, endPoint x: 97, endPoint y: 402, distance: 70.3
click at [97, 169] on div "Option 3" at bounding box center [198, 159] width 338 height 20
drag, startPoint x: 197, startPoint y: 396, endPoint x: 111, endPoint y: 397, distance: 86.7
click at [111, 169] on div "Option 3" at bounding box center [198, 159] width 338 height 20
click at [151, 177] on div "Option 3" at bounding box center [205, 159] width 378 height 36
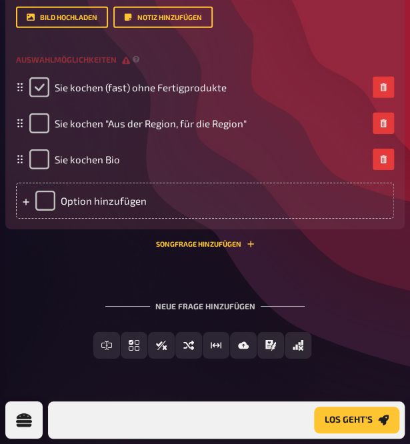
click at [49, 97] on input "checkbox" at bounding box center [39, 87] width 20 height 20
checkbox input "true"
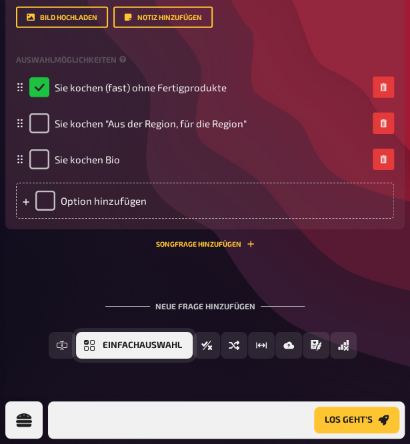
click at [120, 359] on button "Einfachauswahl" at bounding box center [134, 345] width 117 height 27
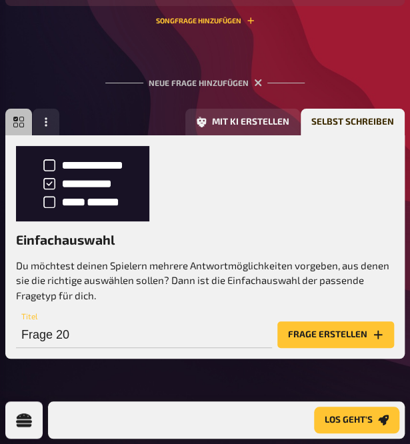
scroll to position [6393, 0]
click at [349, 335] on button "Frage erstellen" at bounding box center [335, 334] width 117 height 27
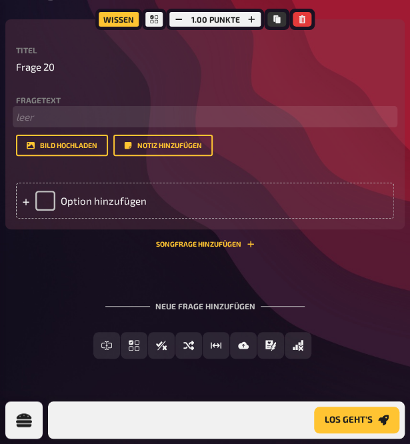
click at [74, 125] on p "﻿ leer" at bounding box center [205, 116] width 378 height 15
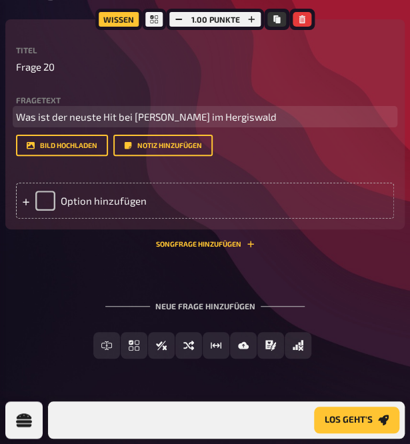
click at [316, 125] on p "Was ist der neuste Hit bei Thomas im Hergiswald" at bounding box center [205, 116] width 378 height 15
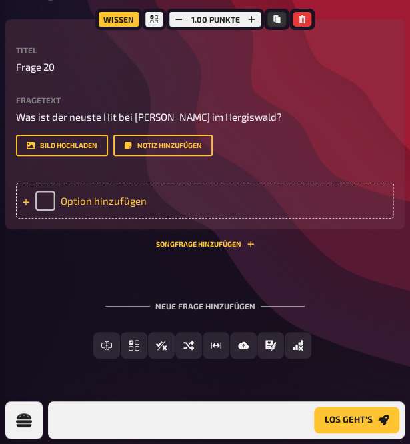
click at [124, 219] on div "Option hinzufügen" at bounding box center [205, 201] width 378 height 36
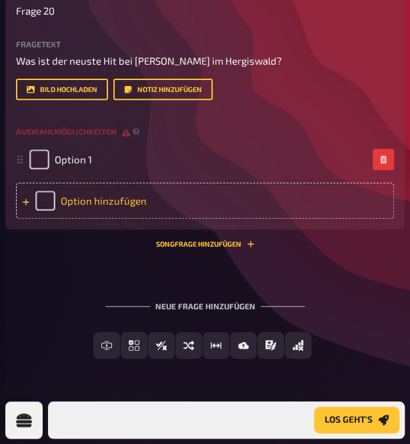
click at [117, 219] on div "Option hinzufügen" at bounding box center [205, 201] width 378 height 36
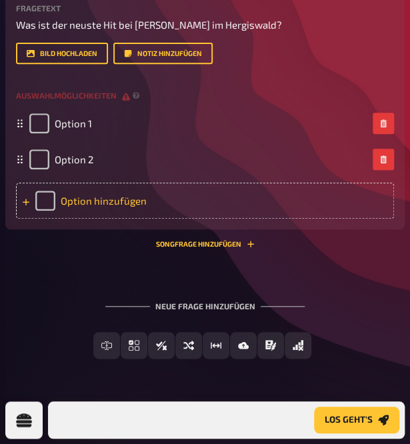
click at [137, 219] on div "Option hinzufügen" at bounding box center [205, 201] width 378 height 36
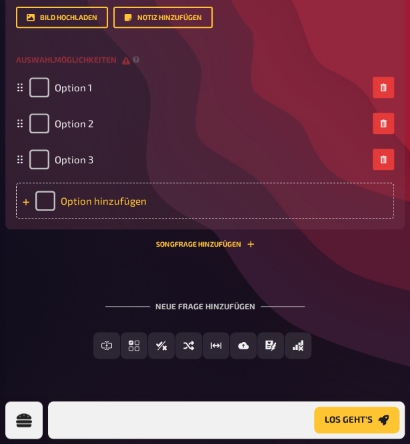
click at [129, 219] on div "Option hinzufügen" at bounding box center [205, 201] width 378 height 36
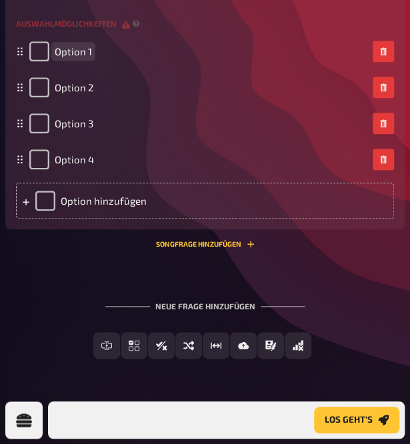
click at [147, 61] on div "Option 1" at bounding box center [198, 51] width 338 height 20
click at [93, 93] on span "Option 2" at bounding box center [74, 87] width 39 height 12
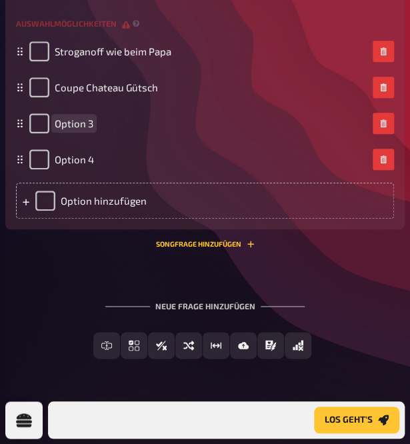
click at [93, 129] on span "Option 3" at bounding box center [74, 123] width 39 height 12
click at [147, 169] on div "Option 4" at bounding box center [198, 159] width 338 height 20
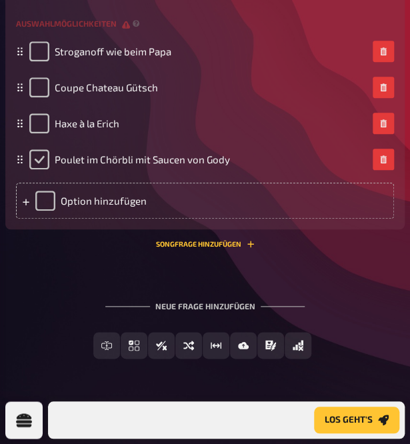
click at [49, 169] on input "checkbox" at bounding box center [39, 159] width 20 height 20
checkbox input "true"
click at [0, 0] on span "Los geht's" at bounding box center [0, 0] width 0 height 0
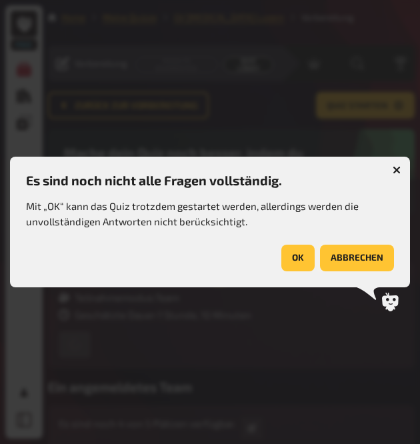
click at [346, 248] on button "abbrechen" at bounding box center [357, 258] width 74 height 27
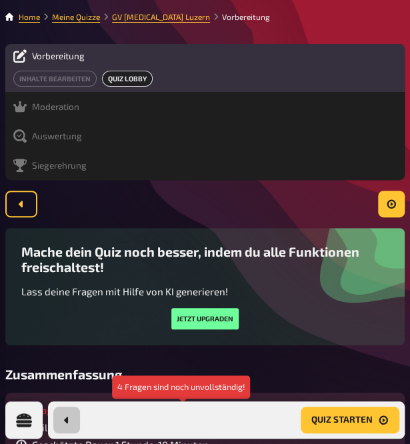
click at [183, 406] on icon at bounding box center [177, 411] width 11 height 10
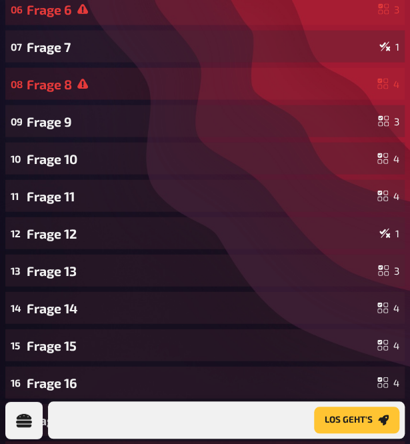
scroll to position [678, 0]
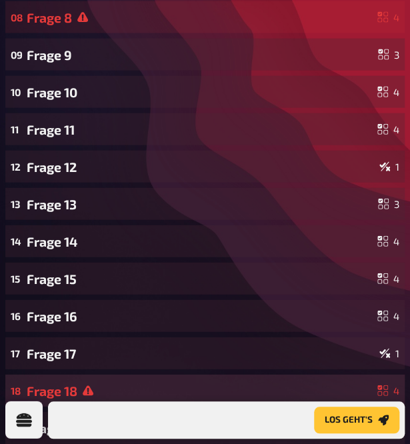
click at [122, 383] on div "Frage 18" at bounding box center [199, 390] width 345 height 15
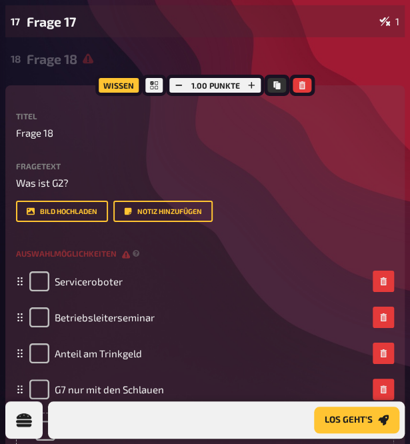
scroll to position [1011, 0]
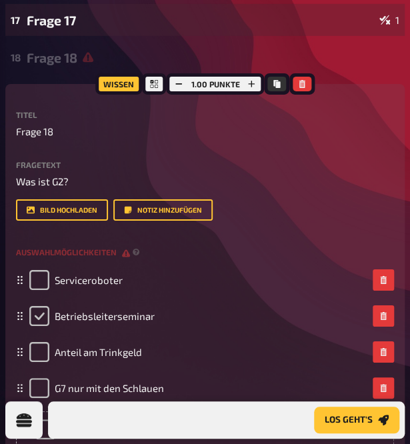
click at [49, 306] on input "checkbox" at bounding box center [39, 316] width 20 height 20
checkbox input "true"
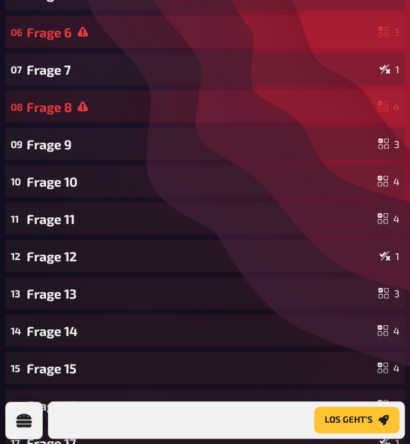
scroll to position [478, 0]
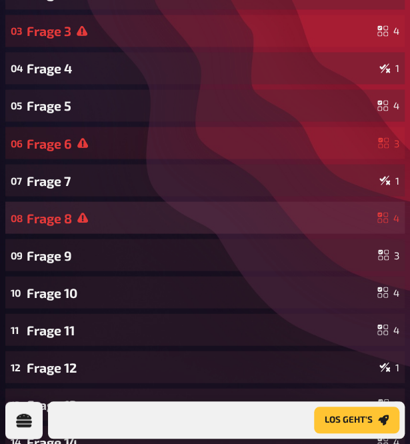
click at [99, 210] on div "Frage 8" at bounding box center [199, 217] width 345 height 15
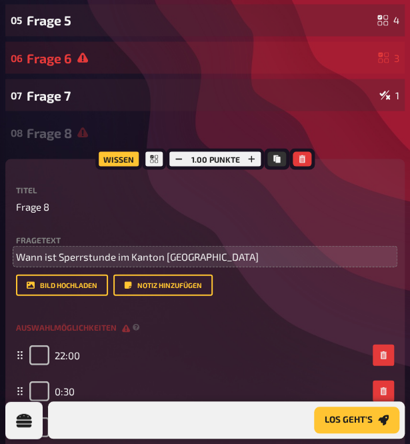
scroll to position [611, 0]
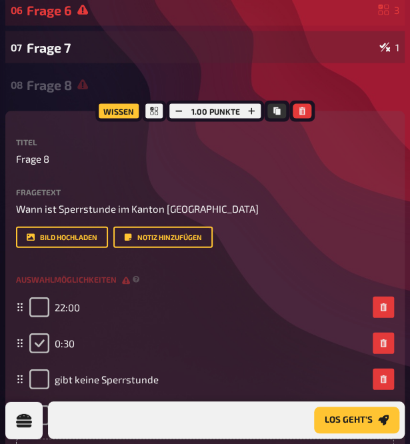
click at [49, 333] on input "checkbox" at bounding box center [39, 343] width 20 height 20
checkbox input "true"
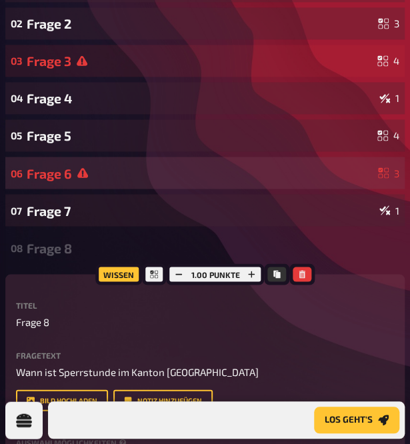
scroll to position [344, 0]
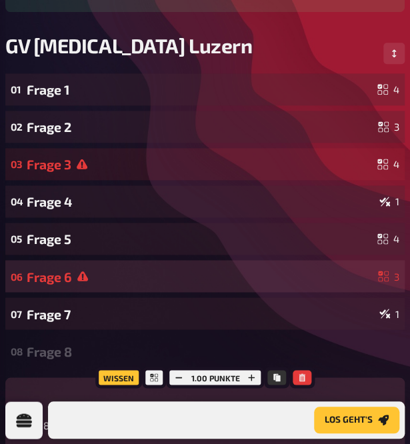
click at [171, 269] on div "Frage 6" at bounding box center [200, 276] width 346 height 15
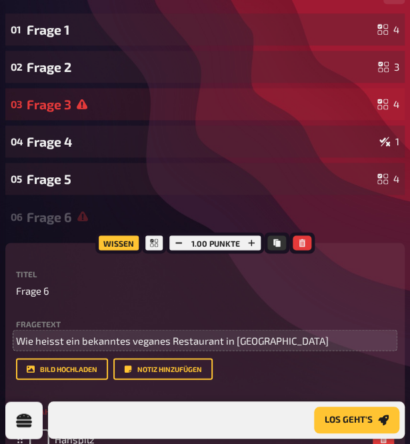
scroll to position [478, 0]
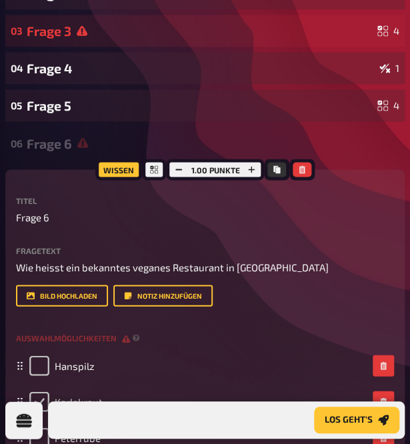
click at [49, 391] on input "checkbox" at bounding box center [39, 401] width 20 height 20
checkbox input "true"
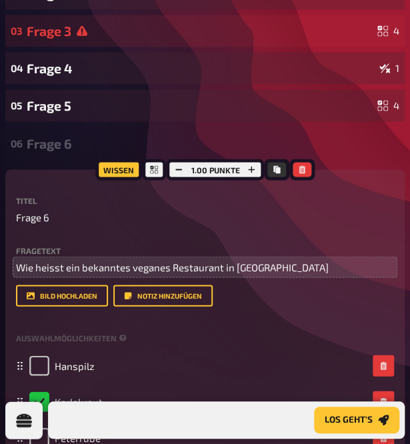
scroll to position [144, 0]
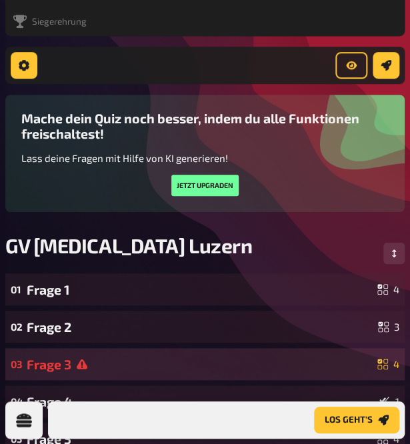
click at [117, 357] on div "Frage 3" at bounding box center [199, 364] width 345 height 15
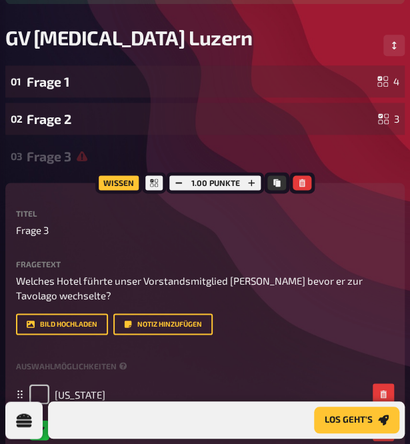
scroll to position [277, 0]
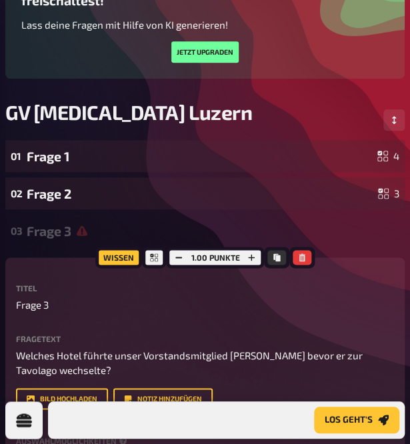
click at [92, 223] on div "Frage 3" at bounding box center [210, 230] width 367 height 15
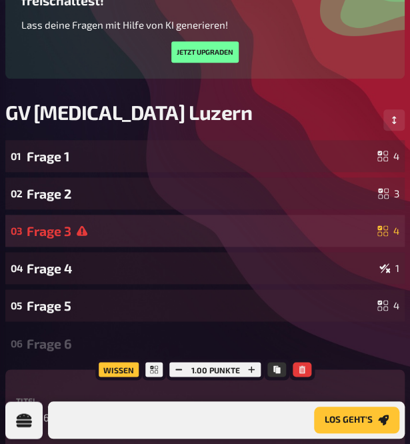
click at [92, 223] on div "Frage 3" at bounding box center [199, 230] width 345 height 15
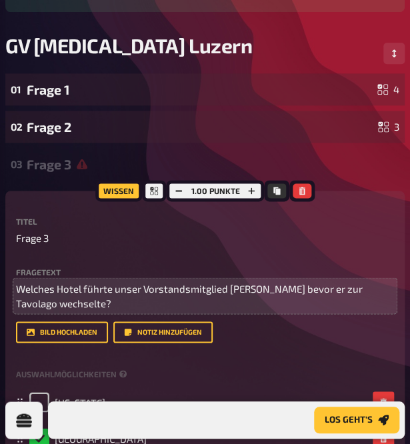
scroll to position [144, 0]
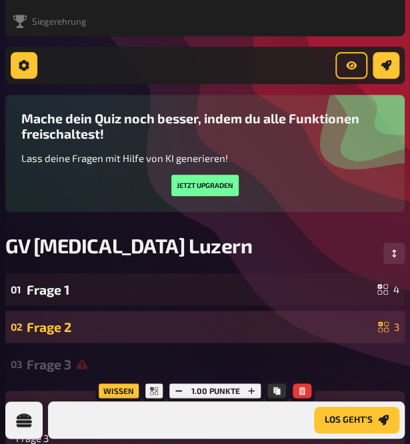
click at [176, 319] on div "Frage 2" at bounding box center [200, 326] width 346 height 15
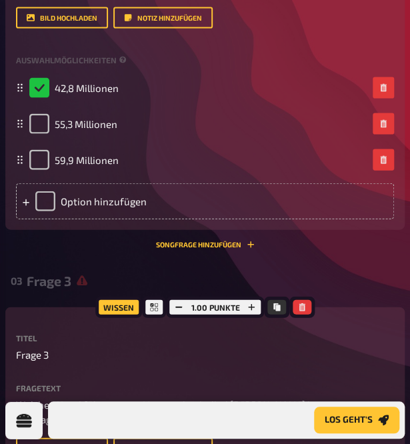
scroll to position [611, 0]
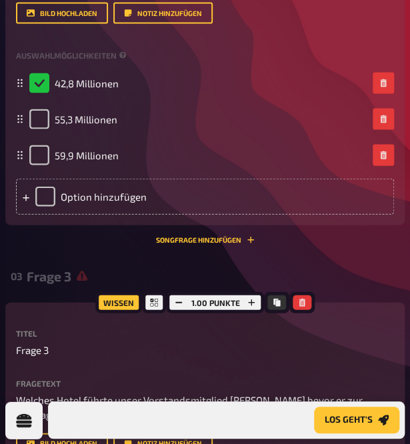
click at [176, 268] on div "Frage 3" at bounding box center [210, 275] width 367 height 15
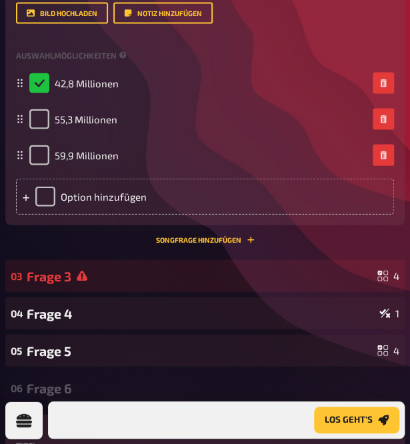
click at [176, 268] on div "Frage 3" at bounding box center [199, 275] width 345 height 15
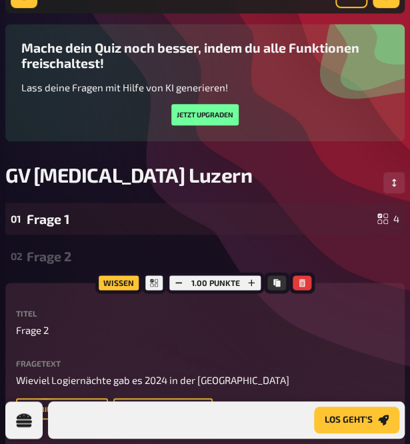
scroll to position [77, 0]
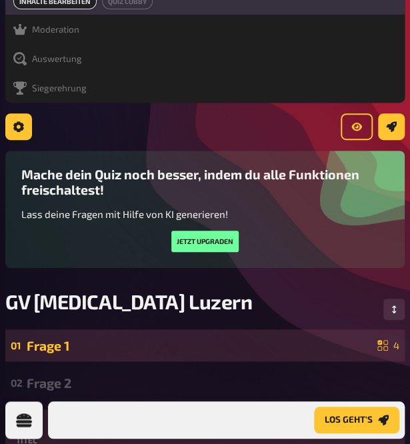
click at [196, 329] on div "01 Frage 1 4" at bounding box center [204, 345] width 399 height 32
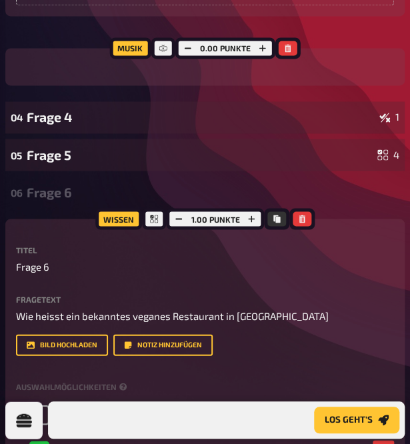
scroll to position [1755, 0]
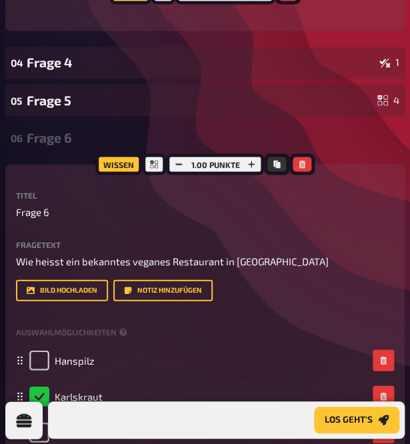
click at [223, 143] on div "Frage 6" at bounding box center [210, 136] width 367 height 15
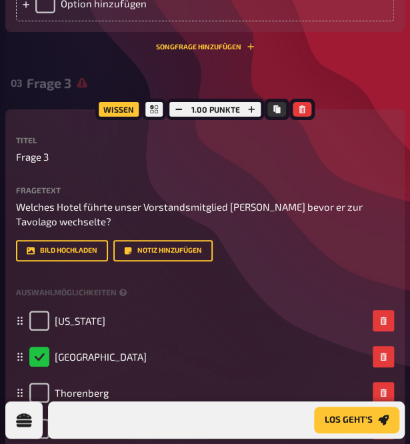
scroll to position [1289, 0]
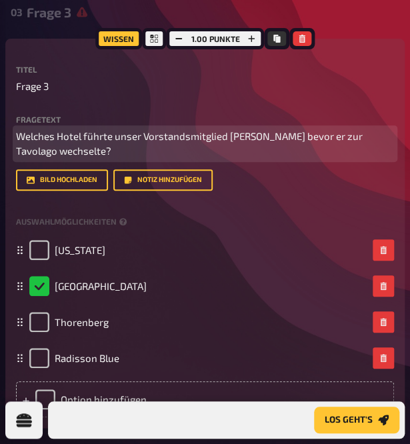
click at [260, 139] on p "Welches Hotel führte unser Vorstandsmitglied Raymond Hunziker bevor er zur Tavo…" at bounding box center [205, 144] width 378 height 30
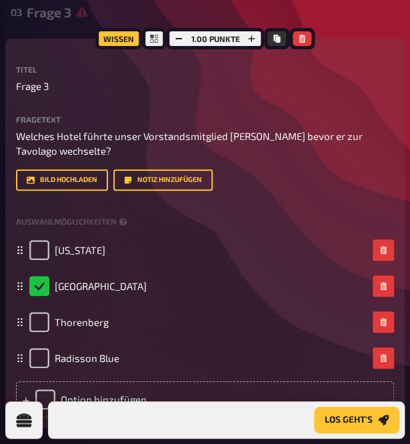
click at [257, 69] on div "Titel Frage 3 Fragetext Welches Hotel führte unser Vorstandsmitglied Raymond Hu…" at bounding box center [205, 127] width 378 height 125
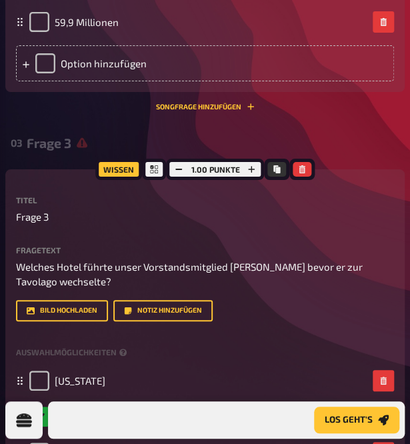
scroll to position [1155, 0]
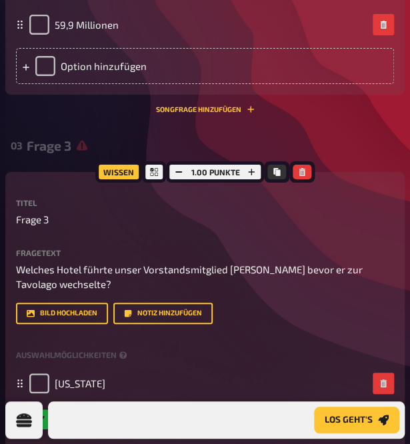
click at [183, 199] on label "Titel" at bounding box center [205, 203] width 378 height 8
click at [174, 212] on p "Frage 3" at bounding box center [205, 219] width 378 height 15
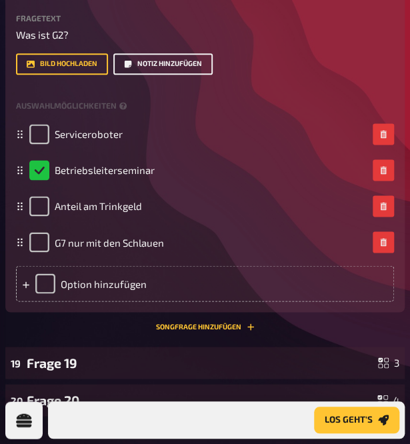
scroll to position [2762, 0]
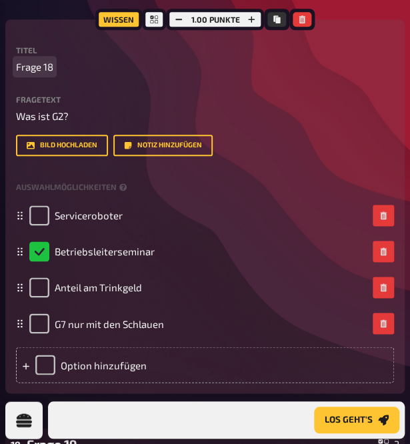
click at [192, 75] on p "Frage 18" at bounding box center [205, 66] width 378 height 15
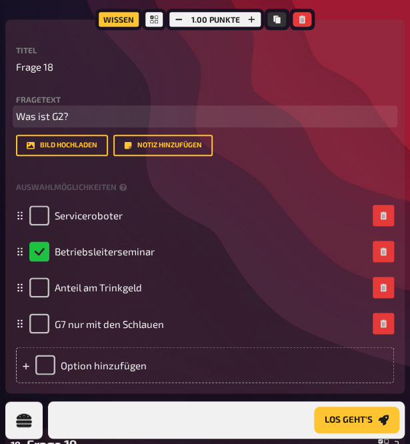
click at [167, 124] on p "Was ist G2?" at bounding box center [205, 116] width 378 height 15
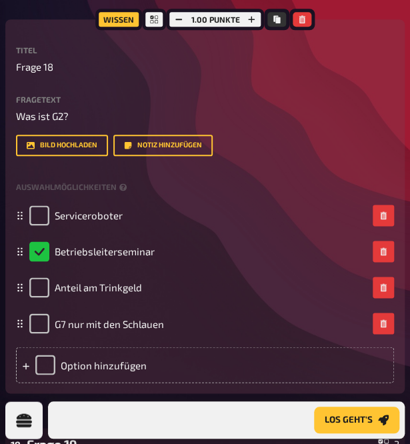
click at [181, 139] on div "Titel Frage 18 Fragetext Was ist G2? Hier hinziehen für Dateiupload Bild hochla…" at bounding box center [205, 101] width 378 height 110
click at [214, 197] on div "Auswahlmöglichkeiten" at bounding box center [205, 187] width 378 height 20
click at [361, 156] on div "Bild hochladen Notiz hinzufügen" at bounding box center [205, 145] width 378 height 21
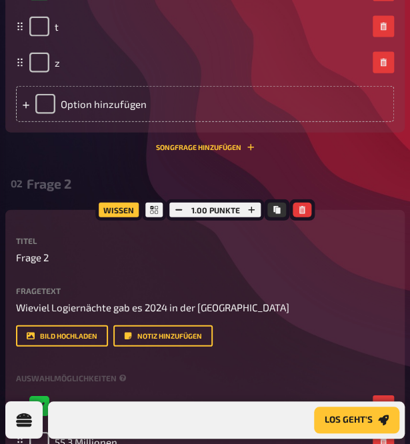
scroll to position [695, 0]
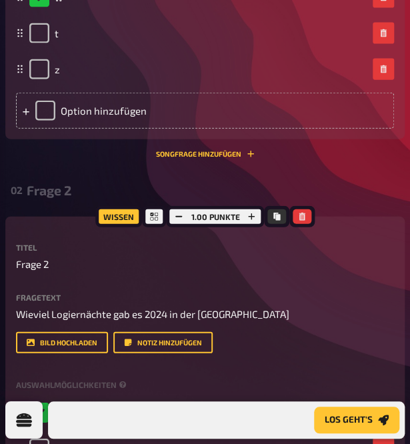
click at [0, 0] on span "Los geht's" at bounding box center [0, 0] width 0 height 0
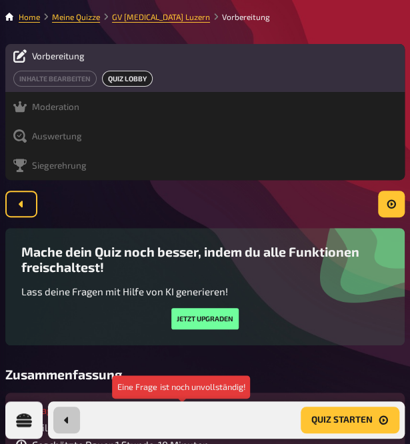
click at [183, 405] on icon at bounding box center [177, 410] width 11 height 11
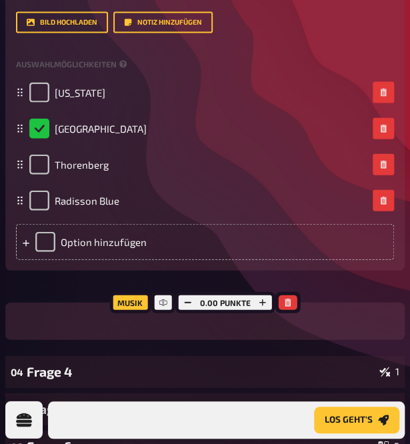
scroll to position [678, 0]
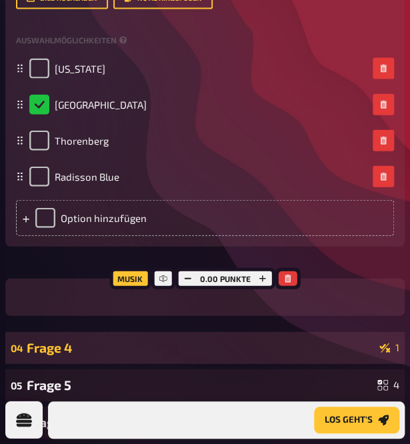
click at [189, 332] on div "04 Frage 4 1" at bounding box center [204, 348] width 399 height 32
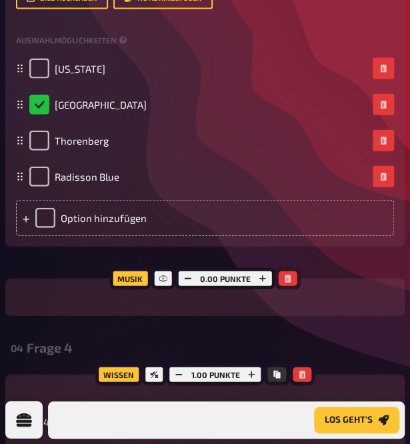
click at [291, 275] on icon "button" at bounding box center [288, 279] width 6 height 8
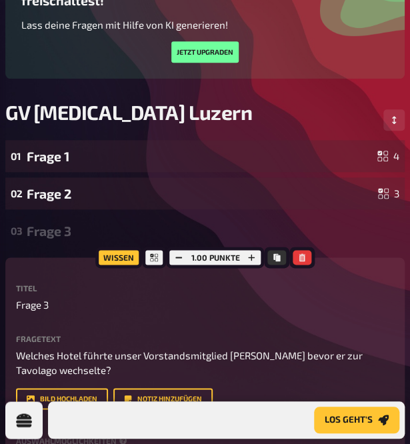
scroll to position [0, 0]
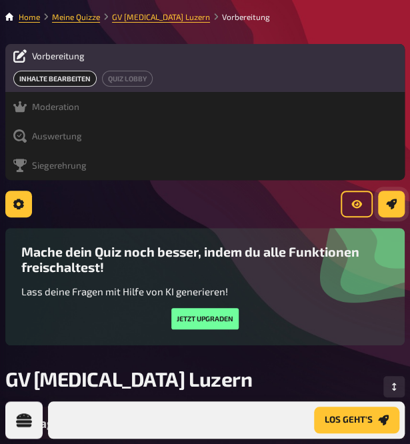
click at [0, 0] on span "Los geht's" at bounding box center [0, 0] width 0 height 0
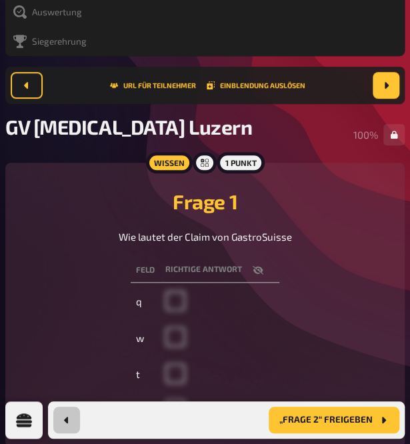
scroll to position [144, 0]
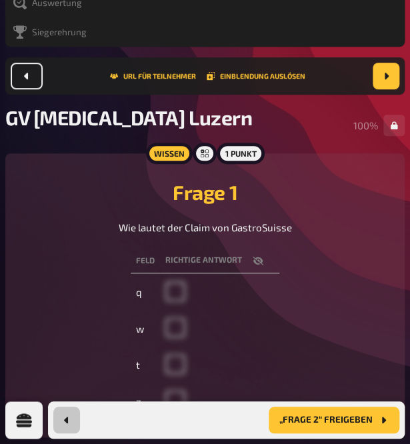
click at [0, 0] on span "Quiz abbrechen" at bounding box center [0, 0] width 0 height 0
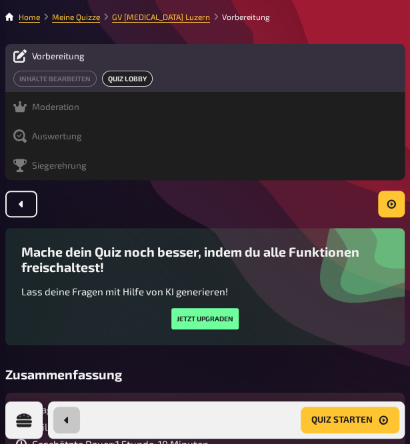
click at [0, 0] on span "Zurück zur Vorbereitung" at bounding box center [0, 0] width 0 height 0
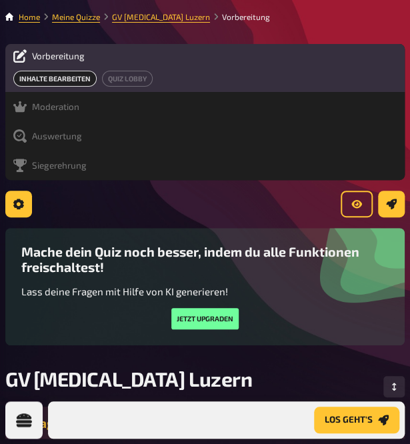
click at [151, 416] on div "Frage 1" at bounding box center [199, 423] width 345 height 15
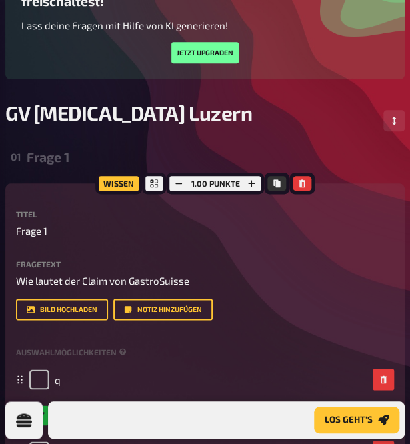
scroll to position [277, 0]
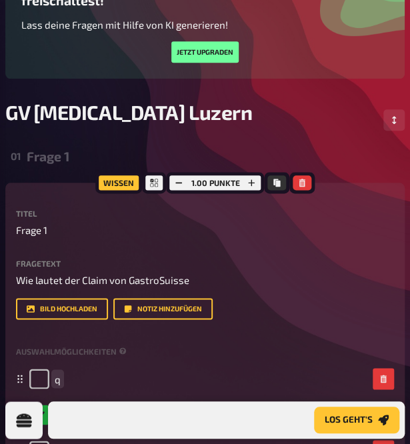
click at [196, 369] on div "q" at bounding box center [198, 379] width 338 height 20
click at [117, 405] on div "w" at bounding box center [198, 415] width 338 height 20
checkbox input "false"
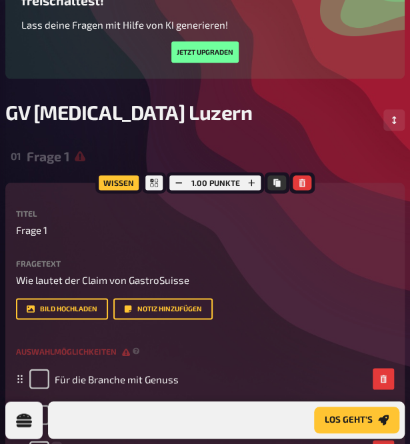
click at [144, 441] on div "t" at bounding box center [198, 451] width 338 height 20
click at [49, 405] on input "checkbox" at bounding box center [39, 415] width 20 height 20
checkbox input "true"
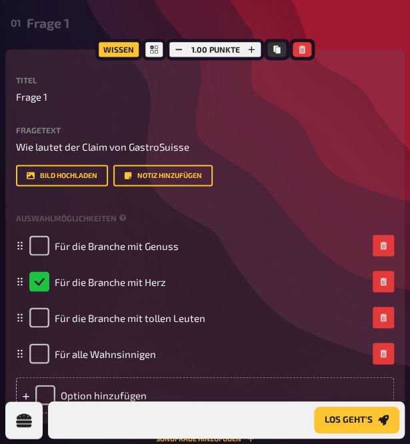
scroll to position [544, 0]
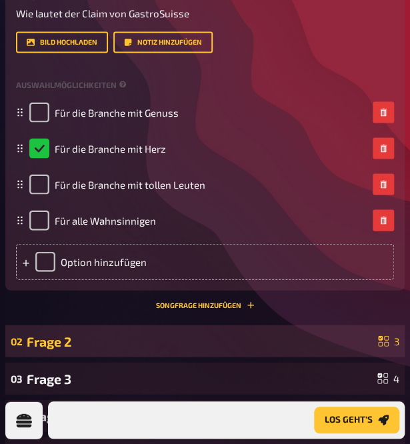
click at [165, 333] on div "Frage 2" at bounding box center [200, 340] width 346 height 15
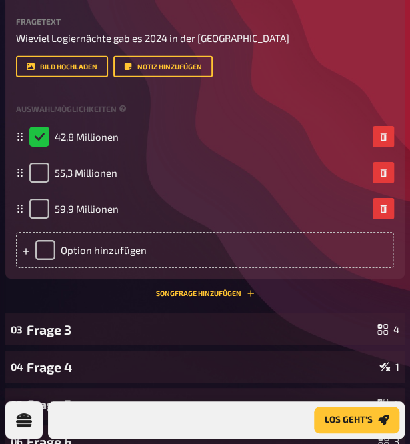
scroll to position [1011, 0]
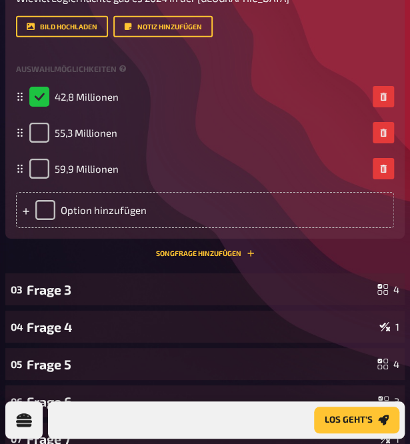
click at [165, 273] on div "03 Frage 3 4" at bounding box center [204, 289] width 399 height 32
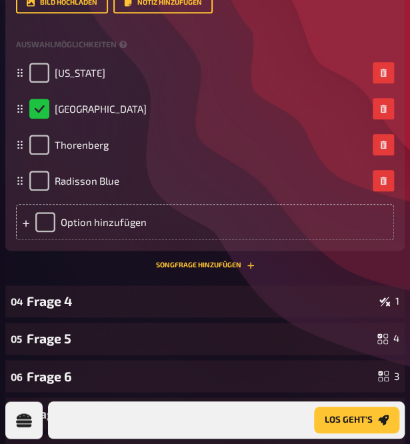
scroll to position [1545, 0]
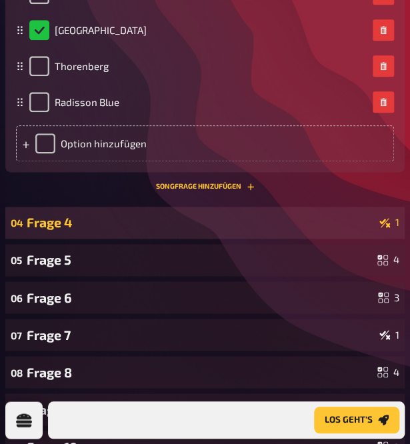
click at [177, 230] on div "Frage 4" at bounding box center [200, 222] width 347 height 15
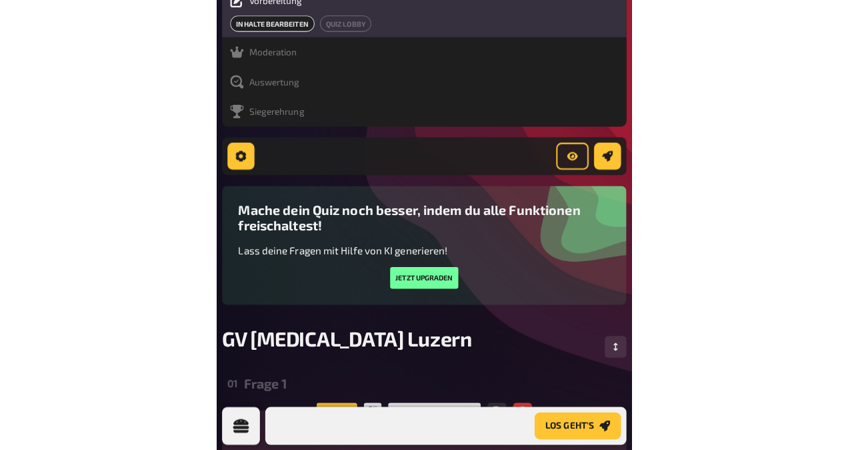
scroll to position [0, 0]
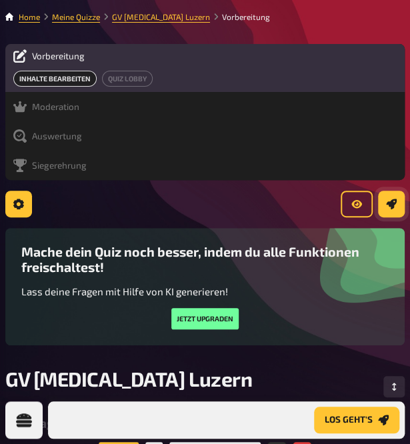
click at [0, 0] on span "Los geht's" at bounding box center [0, 0] width 0 height 0
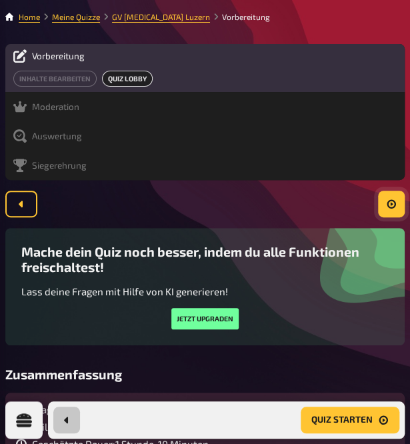
click at [0, 0] on span "Quiz starten" at bounding box center [0, 0] width 0 height 0
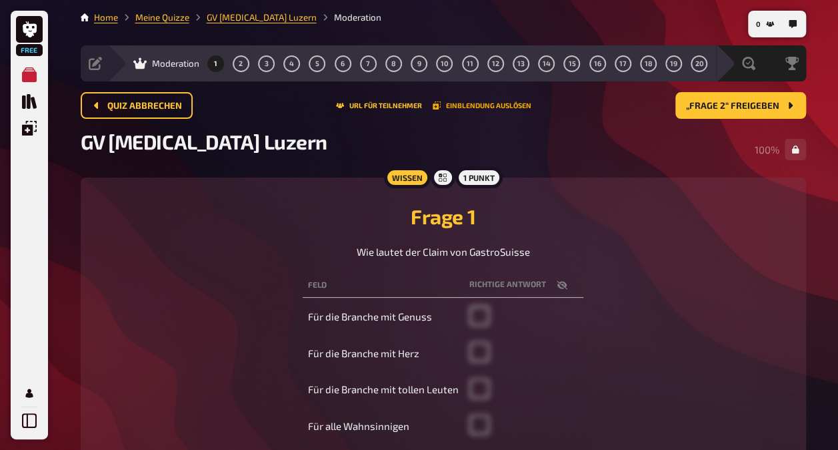
click at [512, 103] on button "Einblendung auslösen" at bounding box center [482, 105] width 99 height 8
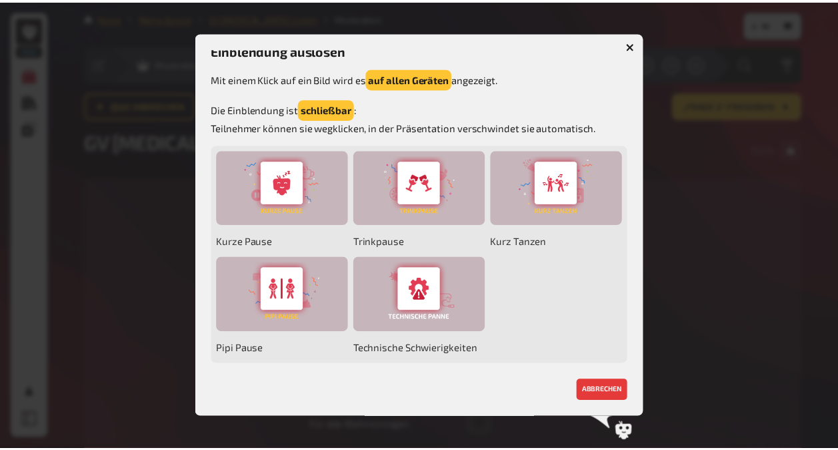
scroll to position [11, 0]
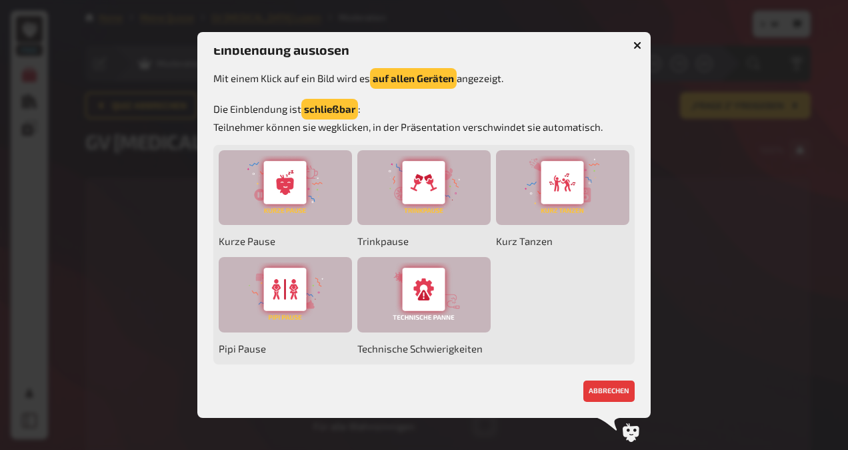
click at [637, 45] on icon "button" at bounding box center [638, 45] width 13 height 13
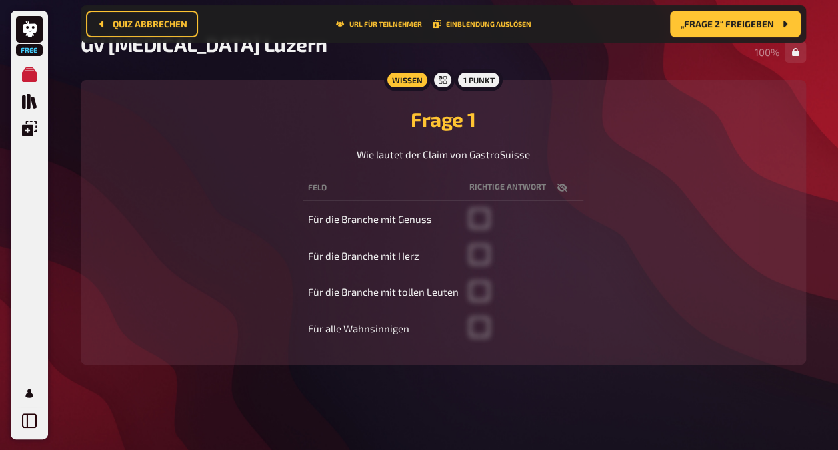
scroll to position [0, 0]
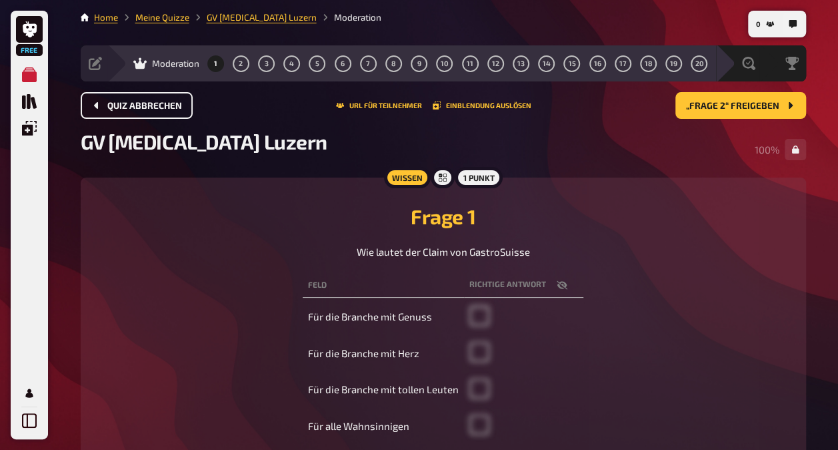
click at [127, 103] on span "Quiz abbrechen" at bounding box center [144, 105] width 75 height 9
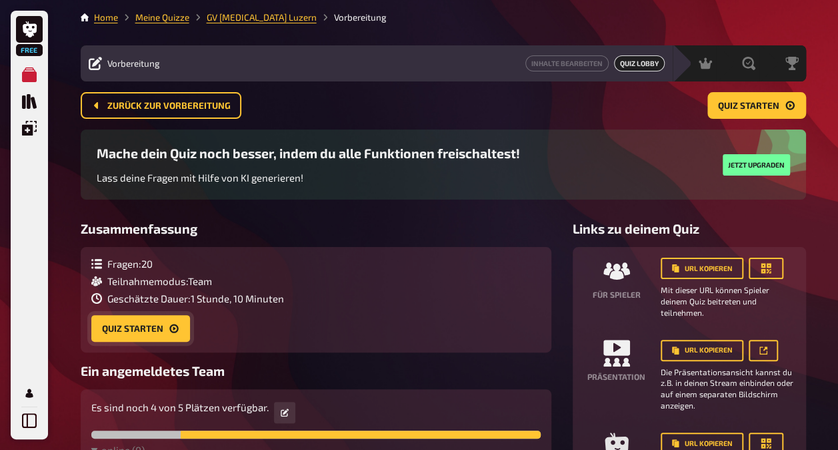
click at [137, 326] on button "Quiz starten" at bounding box center [140, 328] width 99 height 27
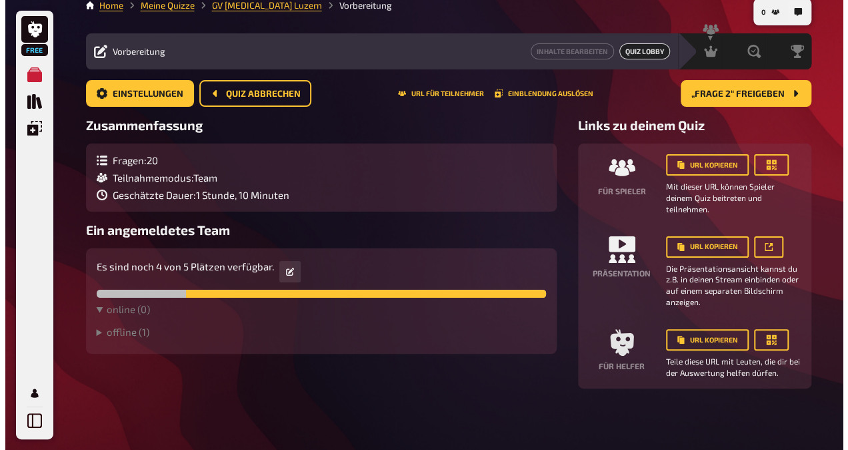
scroll to position [15, 0]
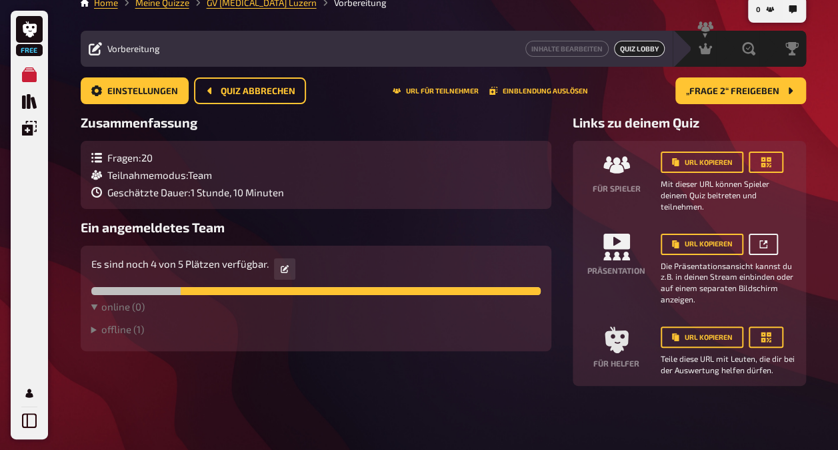
click at [768, 236] on button "button" at bounding box center [763, 243] width 29 height 21
click at [763, 159] on icon "button" at bounding box center [766, 162] width 10 height 10
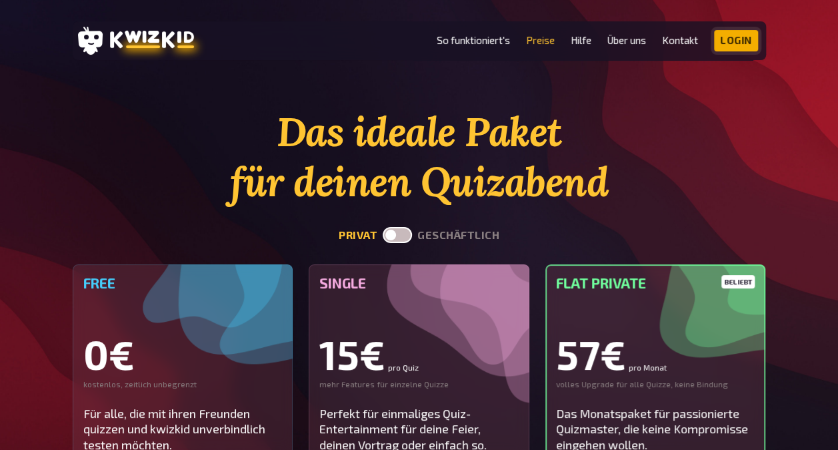
click at [726, 44] on link "Login" at bounding box center [736, 40] width 44 height 21
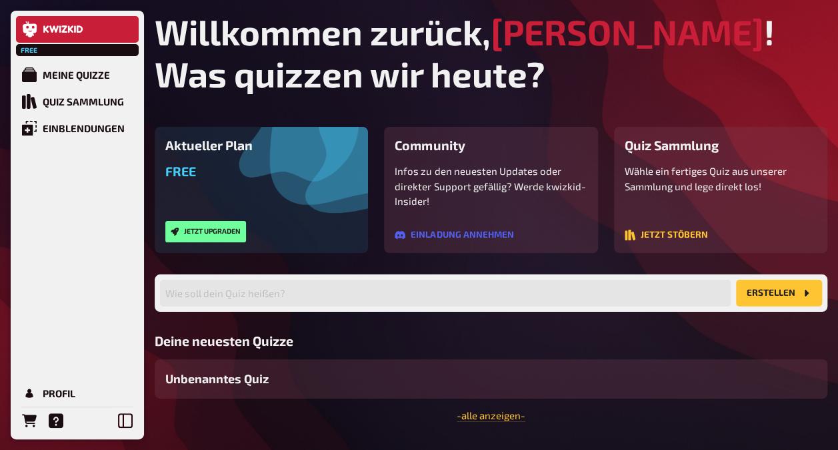
scroll to position [36, 0]
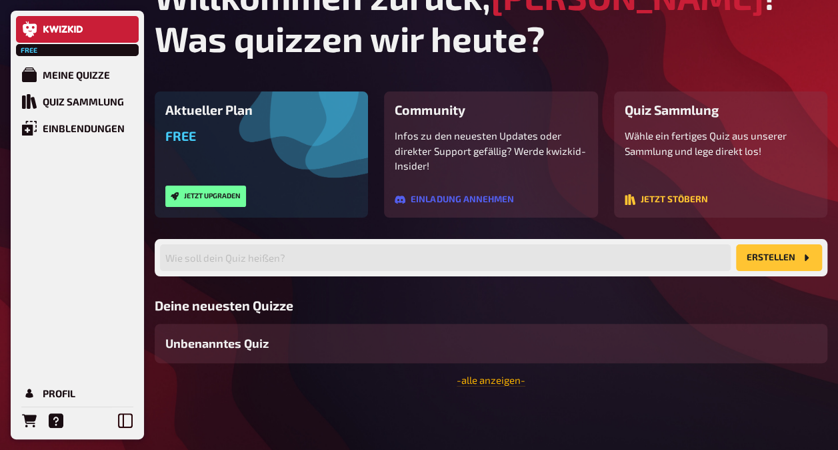
click at [474, 377] on link "- alle anzeigen -" at bounding box center [491, 379] width 69 height 12
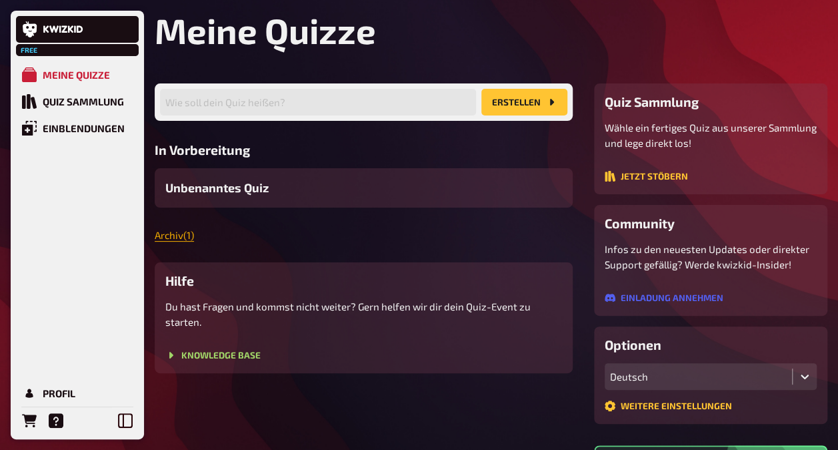
click at [165, 234] on link "Archiv ( 1 )" at bounding box center [174, 235] width 39 height 12
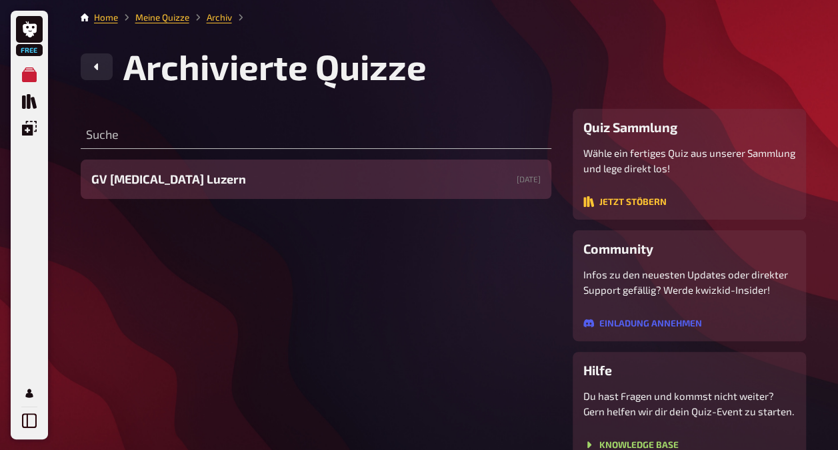
click at [145, 182] on span "GV [MEDICAL_DATA] Luzern" at bounding box center [168, 179] width 155 height 18
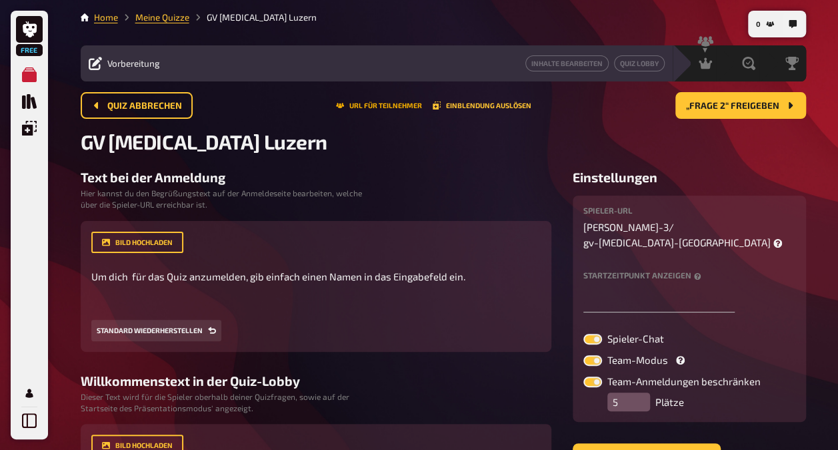
click at [386, 103] on button "URL für Teilnehmer" at bounding box center [379, 105] width 86 height 8
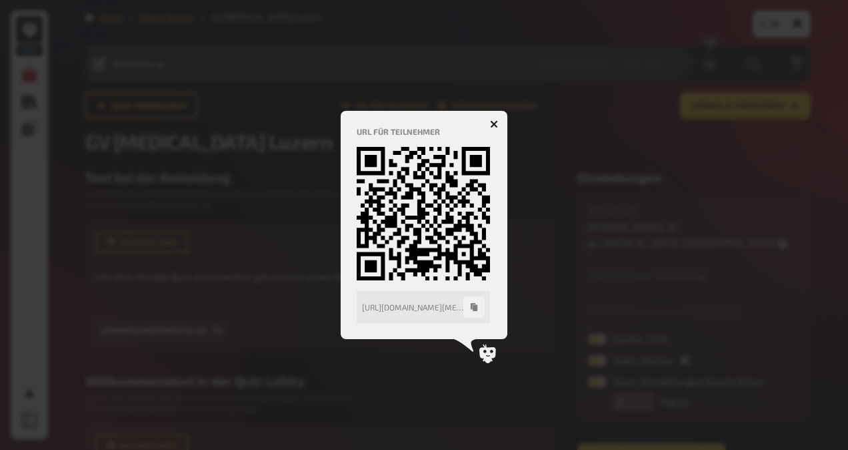
click at [495, 121] on icon "button" at bounding box center [494, 124] width 8 height 8
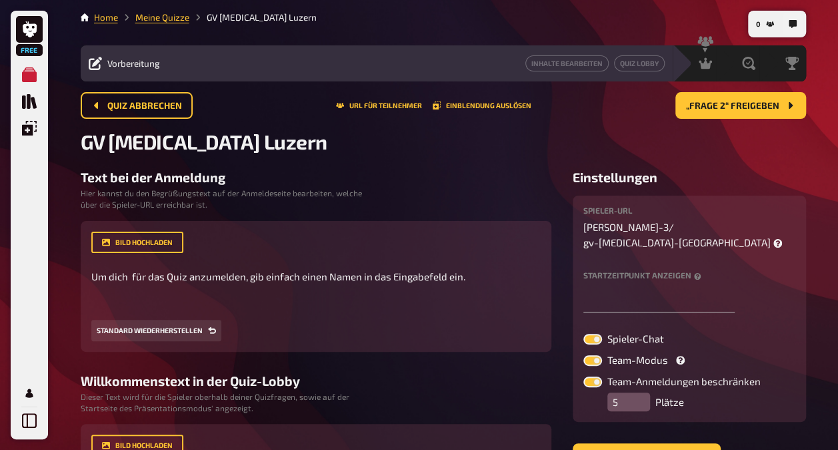
click at [493, 101] on div "Quiz abbrechen URL für Teilnehmer Einblendung auslösen „Frage 2“ freigeben" at bounding box center [444, 105] width 726 height 27
click at [637, 65] on icon at bounding box center [638, 63] width 13 height 11
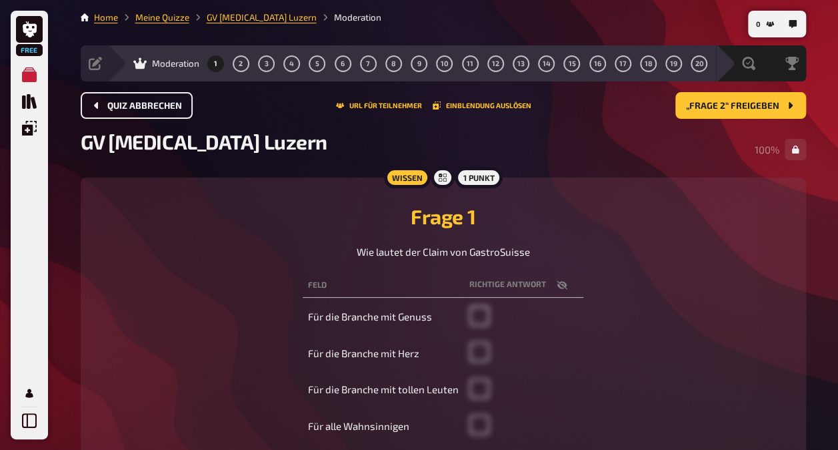
click at [138, 99] on button "Quiz abbrechen" at bounding box center [137, 105] width 112 height 27
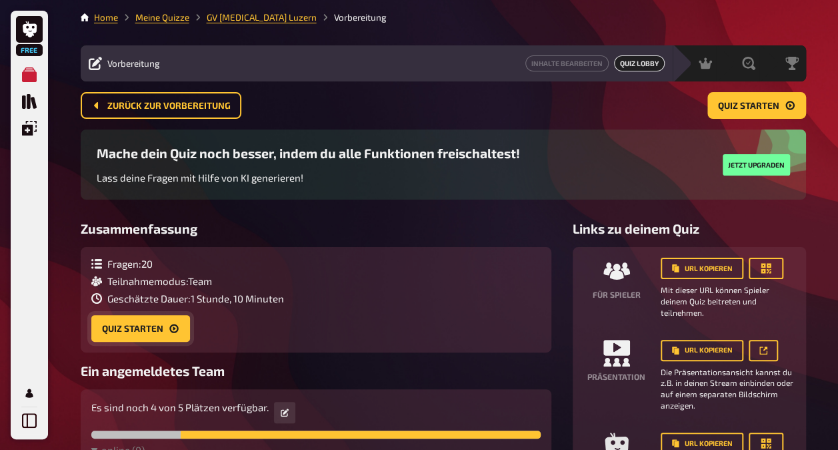
click at [110, 319] on button "Quiz starten" at bounding box center [140, 328] width 99 height 27
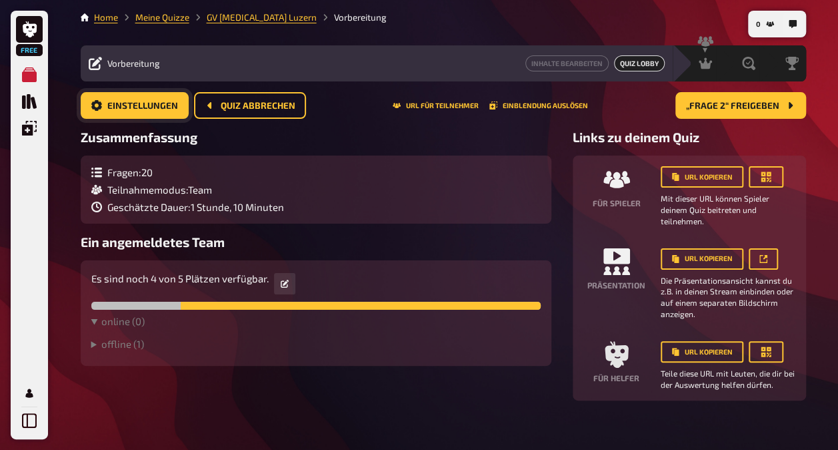
click at [114, 101] on span "Einstellungen" at bounding box center [142, 105] width 71 height 9
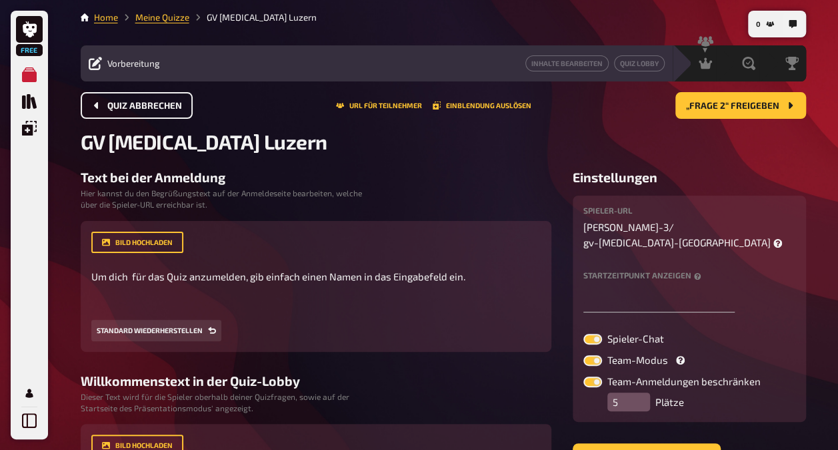
click at [111, 103] on span "Quiz abbrechen" at bounding box center [144, 105] width 75 height 9
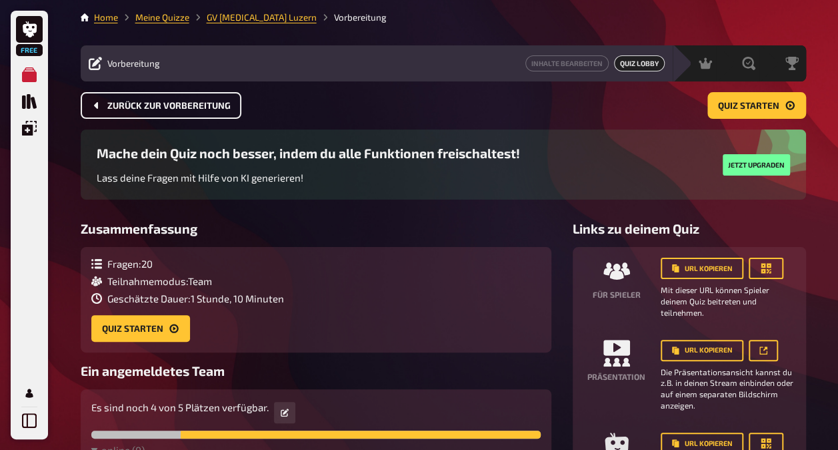
click at [111, 103] on span "Zurück zur Vorbereitung" at bounding box center [168, 105] width 123 height 9
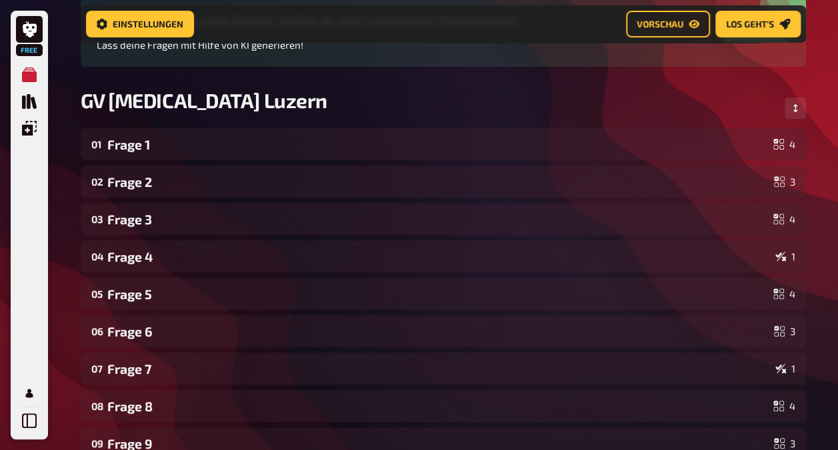
scroll to position [144, 0]
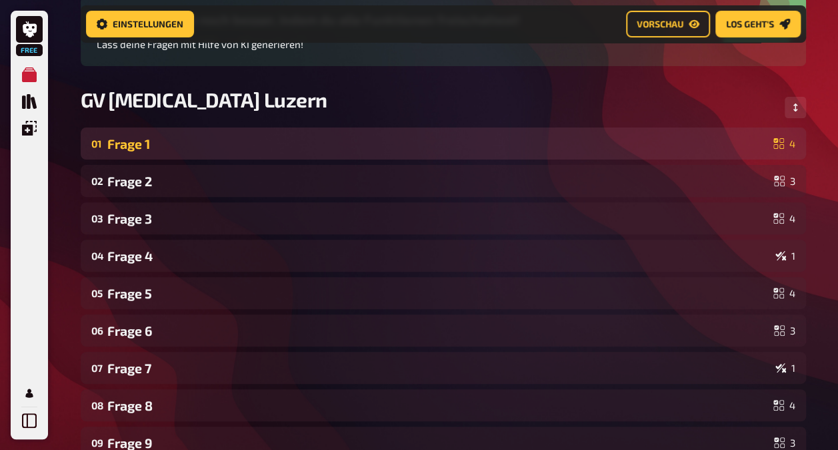
click at [118, 141] on div "Frage 1" at bounding box center [437, 143] width 661 height 15
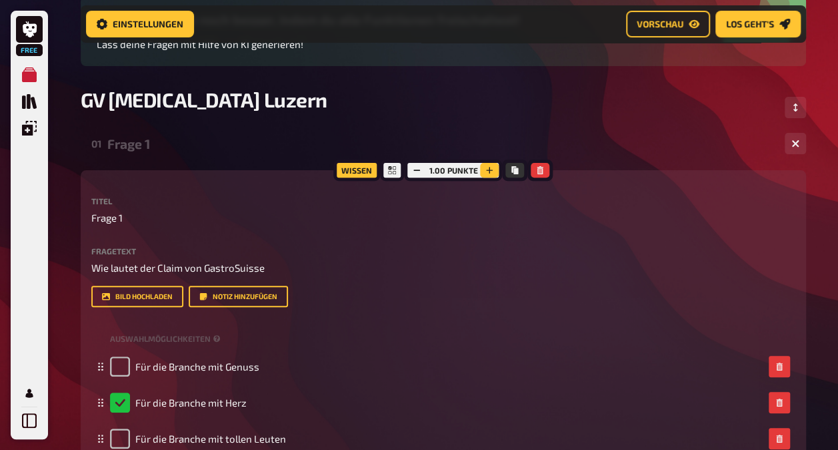
click at [492, 172] on icon "button" at bounding box center [490, 170] width 8 height 8
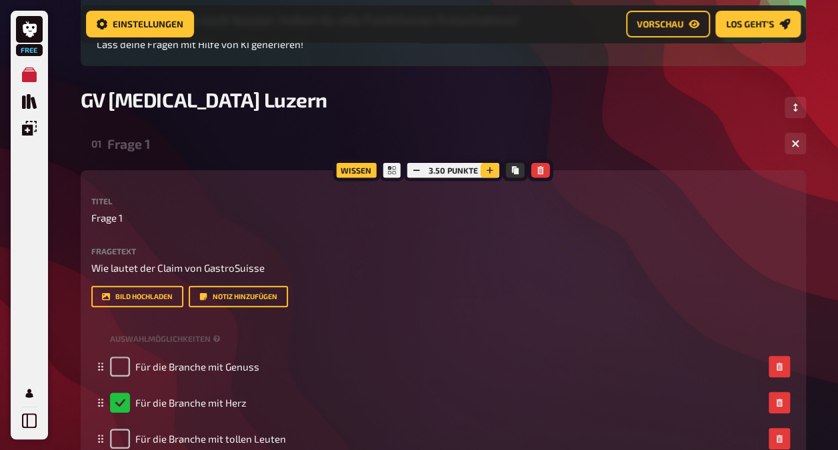
click at [492, 172] on icon "button" at bounding box center [490, 170] width 8 height 8
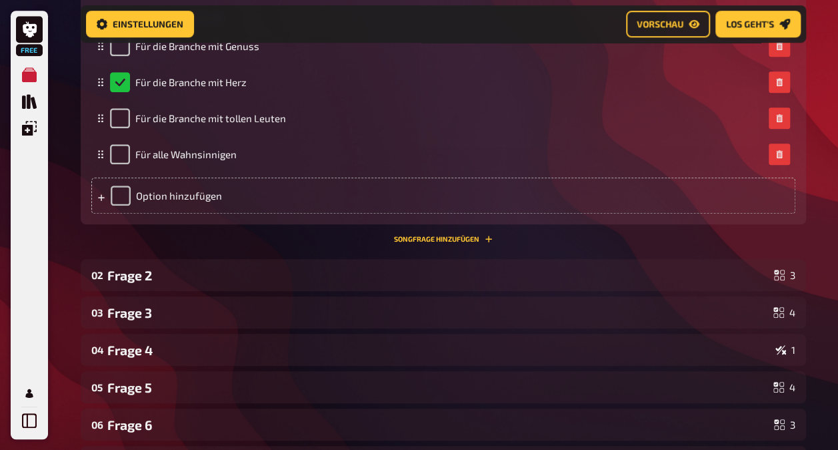
scroll to position [544, 0]
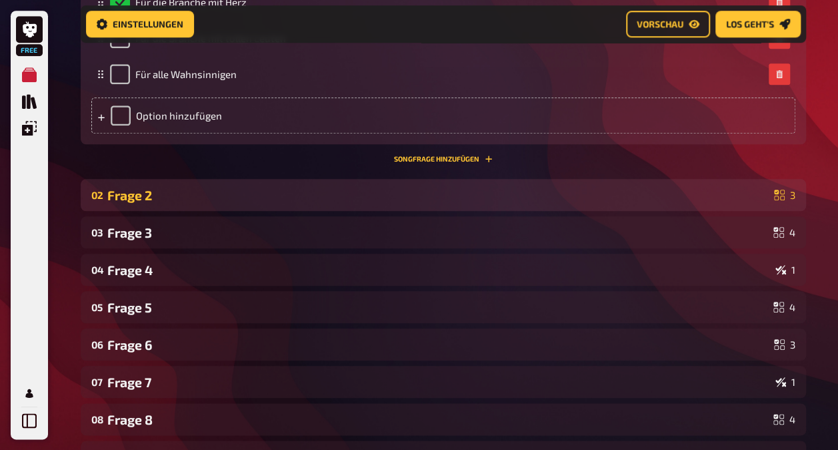
click at [469, 203] on div "Frage 2" at bounding box center [438, 194] width 662 height 15
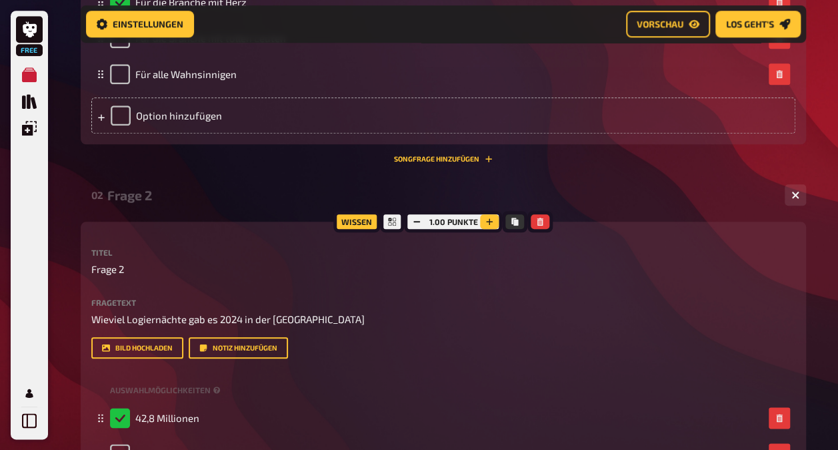
scroll to position [144, 0]
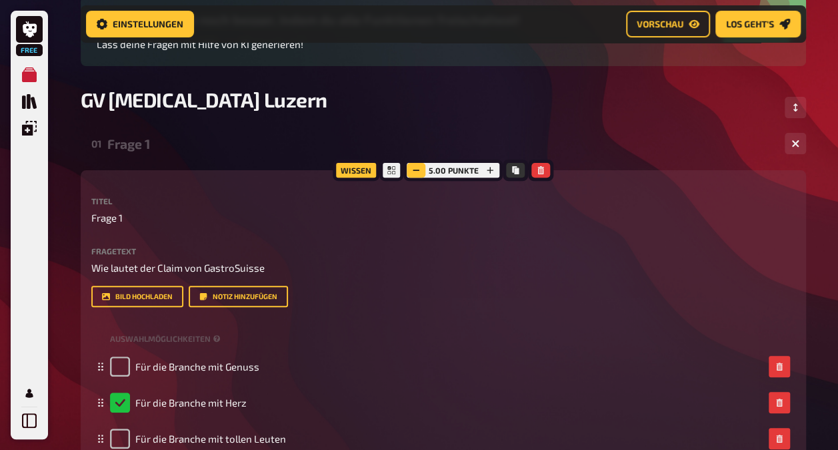
click at [413, 167] on icon "button" at bounding box center [416, 170] width 8 height 8
click at [413, 167] on icon "button" at bounding box center [417, 170] width 8 height 8
click at [413, 167] on icon "button" at bounding box center [416, 170] width 8 height 8
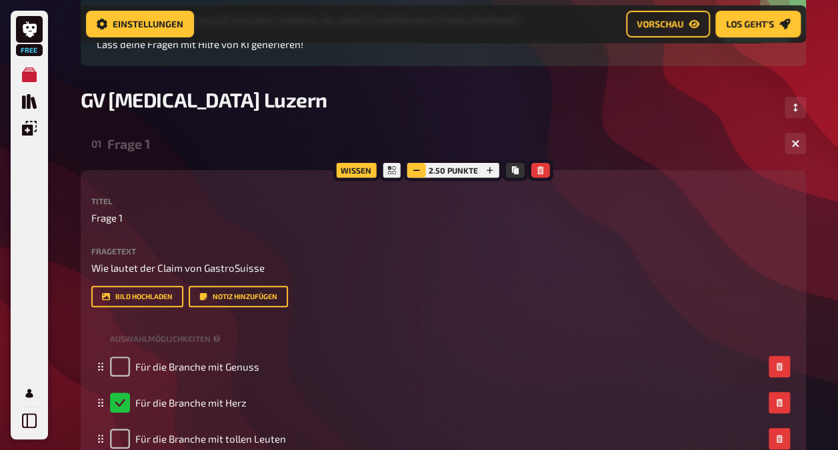
click at [413, 167] on icon "button" at bounding box center [417, 170] width 8 height 8
click at [413, 167] on icon "button" at bounding box center [416, 170] width 8 height 8
click at [413, 167] on icon "button" at bounding box center [417, 170] width 8 height 8
click at [489, 174] on icon "button" at bounding box center [490, 170] width 8 height 8
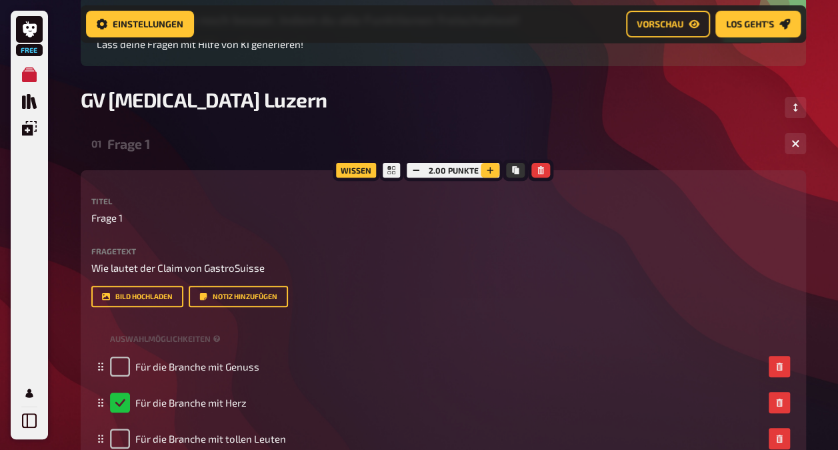
click at [489, 174] on icon "button" at bounding box center [490, 170] width 8 height 8
click at [489, 174] on icon "button" at bounding box center [491, 170] width 8 height 8
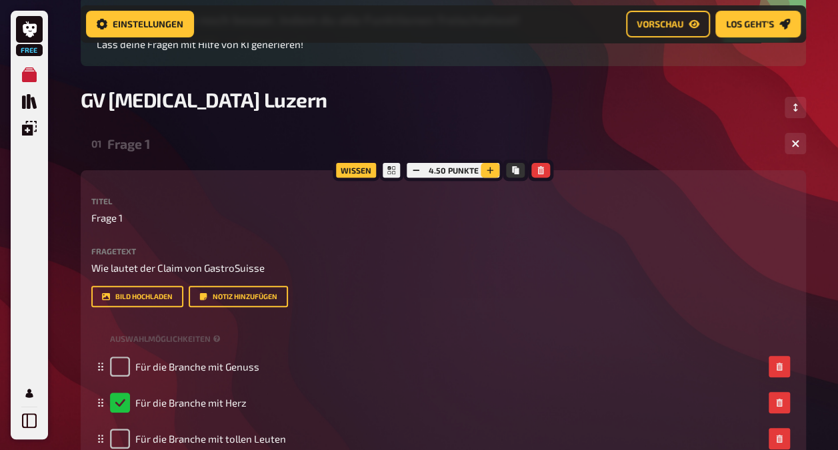
click at [489, 174] on icon "button" at bounding box center [490, 170] width 8 height 8
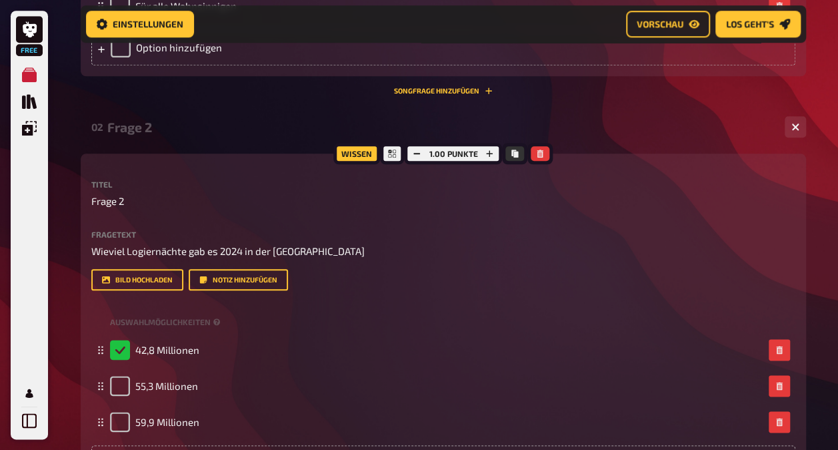
scroll to position [678, 0]
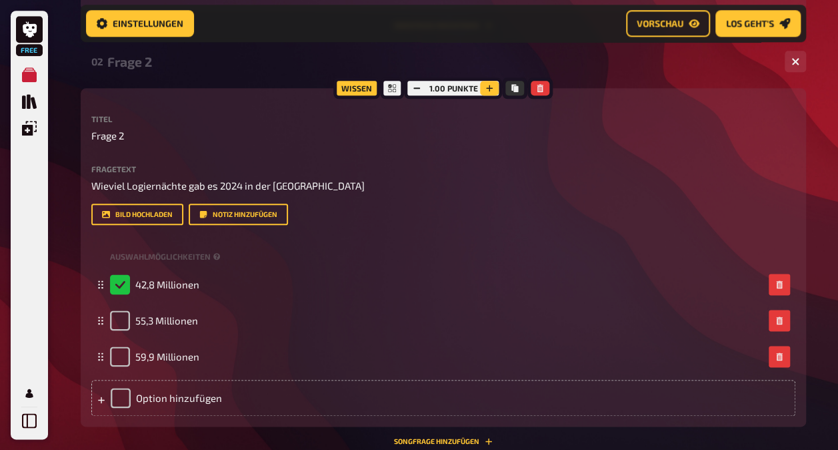
click at [494, 95] on button "button" at bounding box center [489, 88] width 19 height 15
click at [494, 92] on icon "button" at bounding box center [490, 88] width 8 height 8
click at [494, 95] on button "button" at bounding box center [490, 88] width 19 height 15
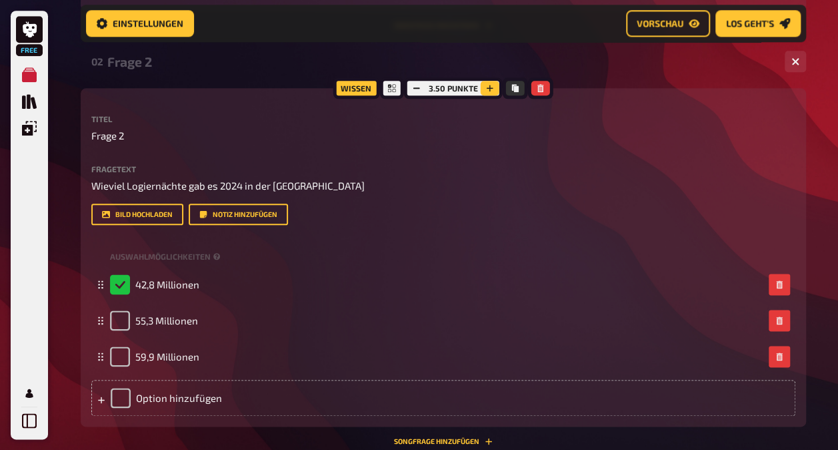
click at [494, 95] on button "button" at bounding box center [490, 88] width 19 height 15
click at [494, 92] on icon "button" at bounding box center [490, 88] width 8 height 8
click at [494, 95] on button "button" at bounding box center [490, 88] width 19 height 15
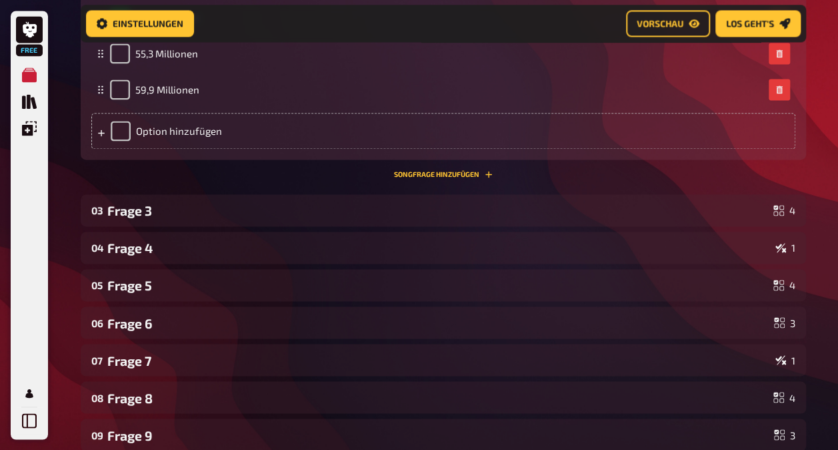
scroll to position [1011, 0]
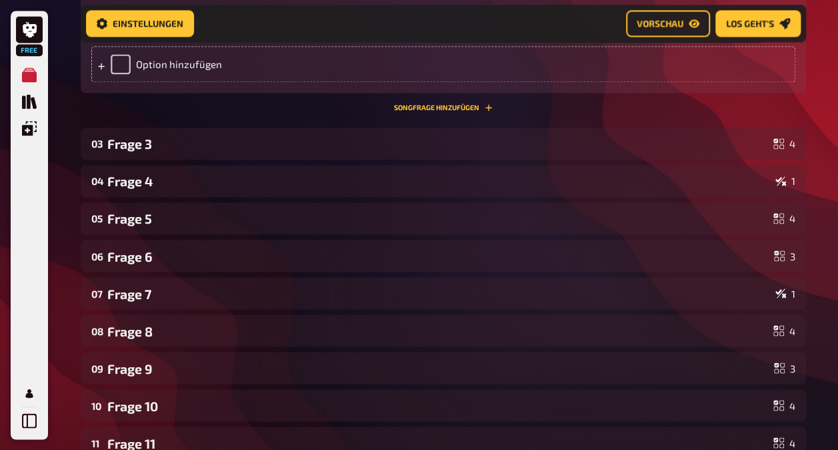
click at [442, 151] on div "Frage 3" at bounding box center [437, 143] width 661 height 15
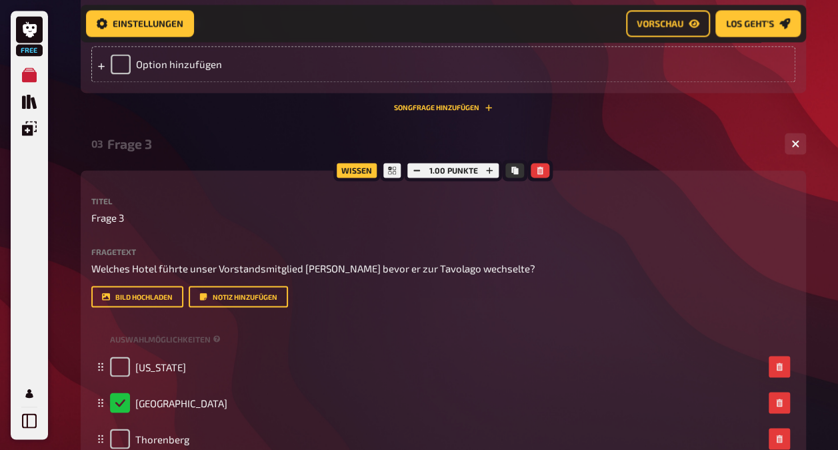
scroll to position [1078, 0]
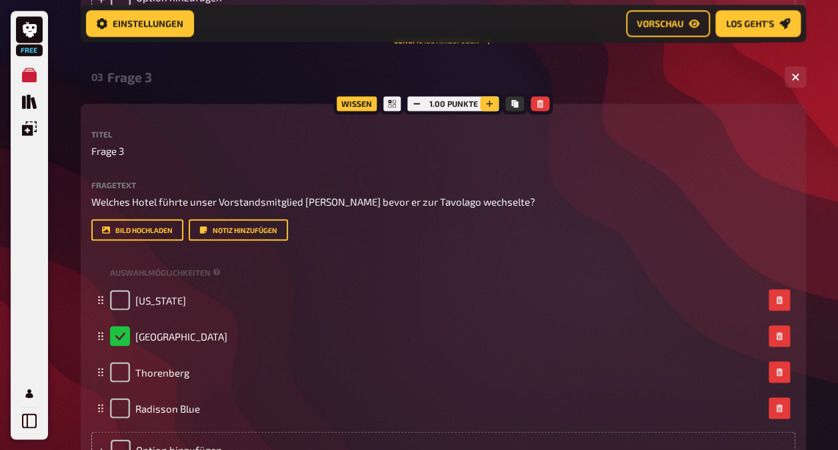
click at [490, 107] on icon "button" at bounding box center [490, 103] width 8 height 8
click at [490, 107] on icon "button" at bounding box center [491, 103] width 7 height 7
click at [490, 107] on icon "button" at bounding box center [490, 103] width 8 height 8
click at [490, 107] on icon "button" at bounding box center [491, 103] width 7 height 7
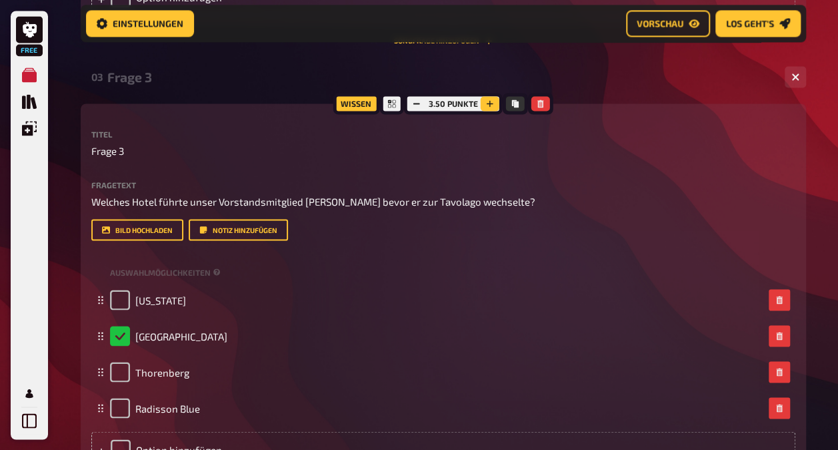
click at [490, 111] on button "button" at bounding box center [490, 103] width 19 height 15
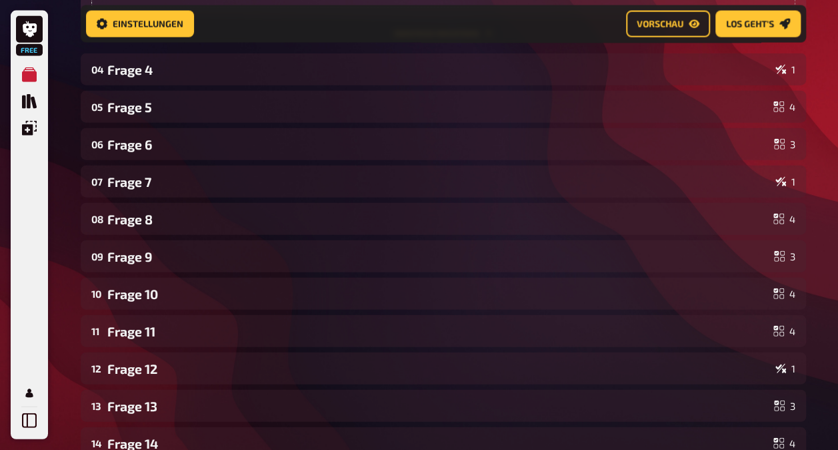
scroll to position [1611, 0]
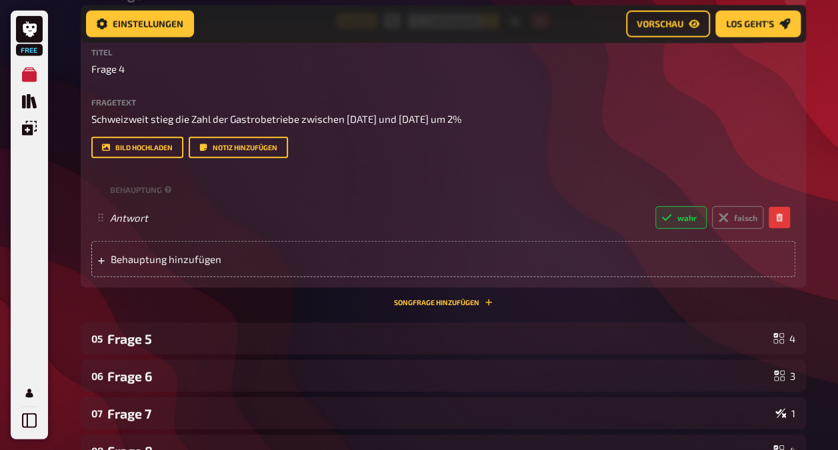
click at [488, 25] on icon "button" at bounding box center [490, 21] width 8 height 8
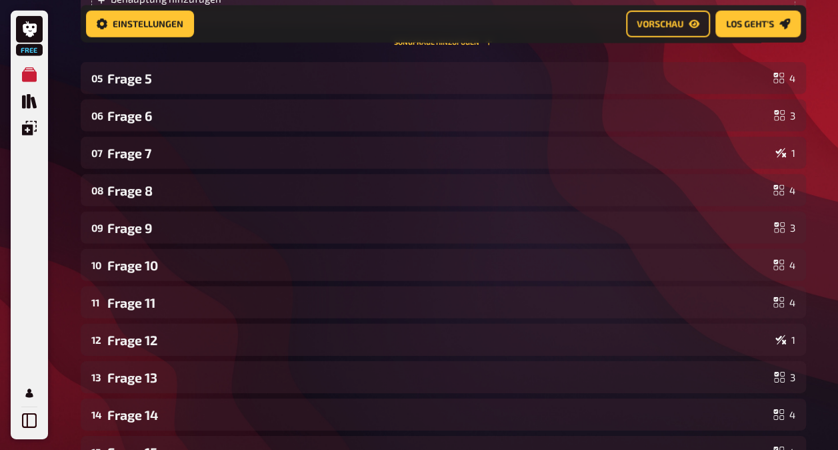
scroll to position [1878, 0]
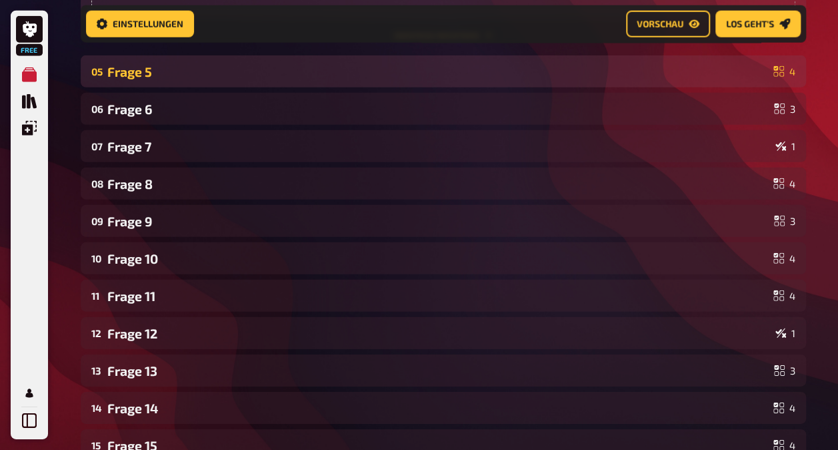
click at [452, 87] on div "05 Frage 5 4" at bounding box center [444, 71] width 726 height 32
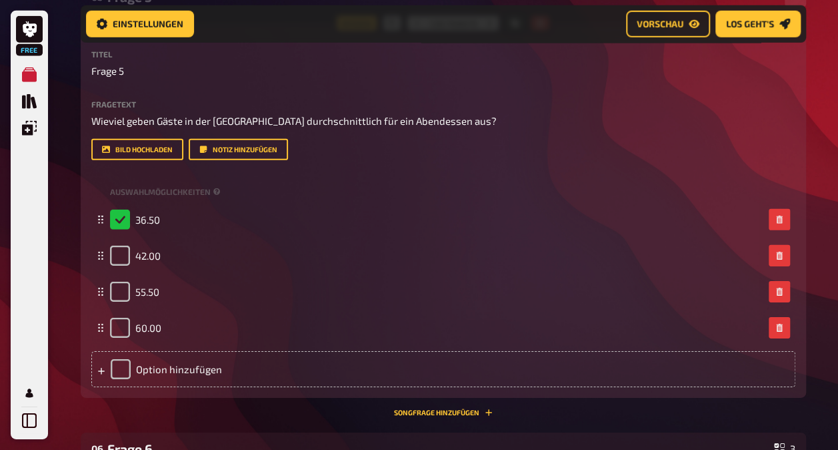
scroll to position [2011, 0]
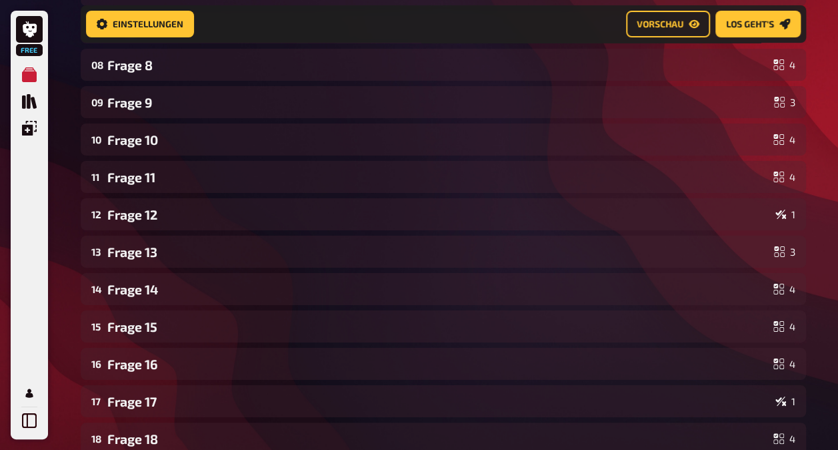
scroll to position [2412, 0]
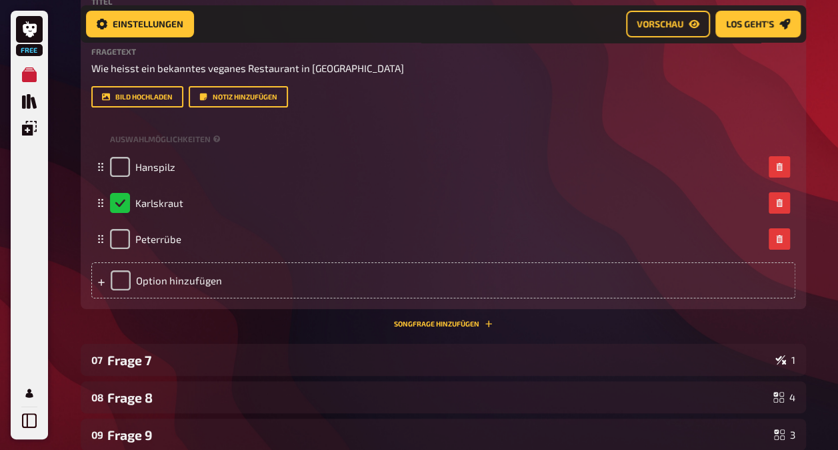
scroll to position [2478, 0]
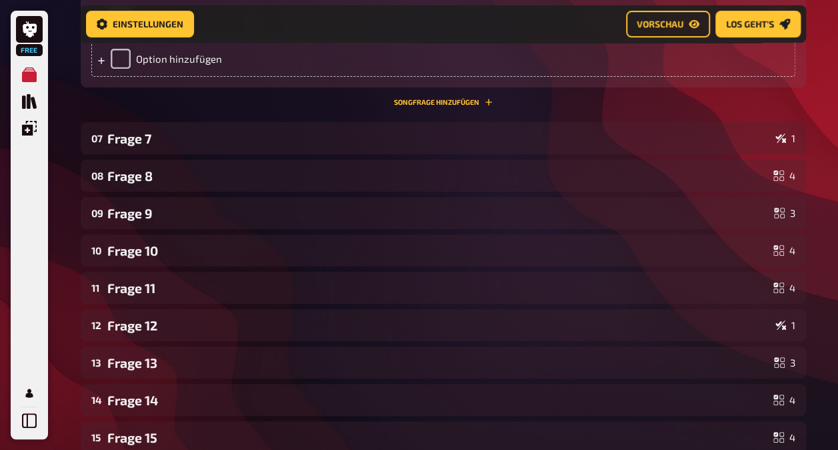
scroll to position [2878, 0]
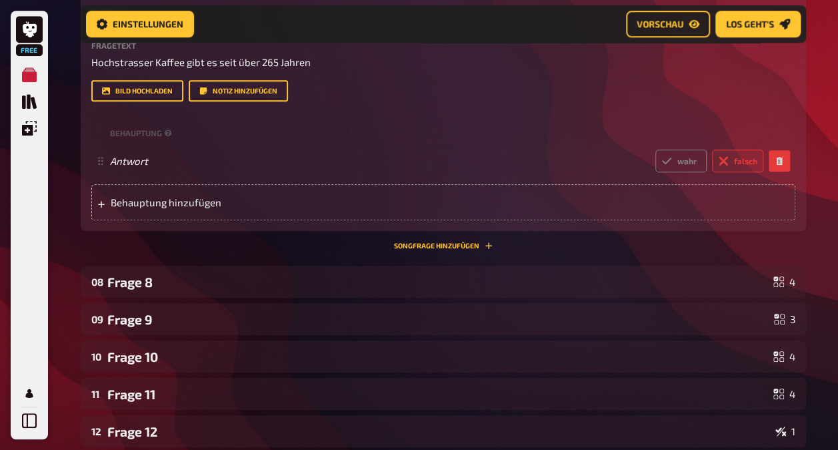
scroll to position [2945, 0]
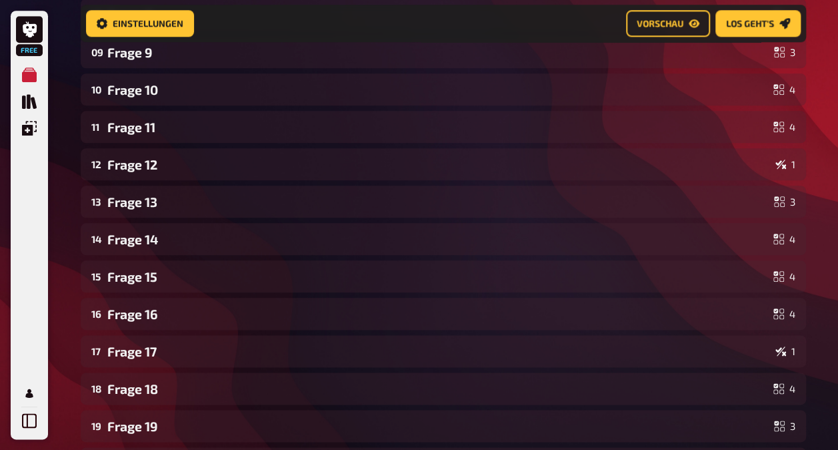
scroll to position [3279, 0]
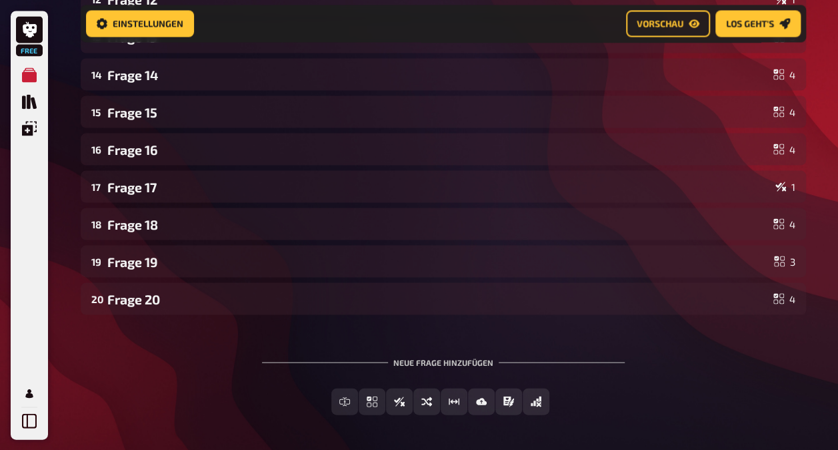
scroll to position [3746, 0]
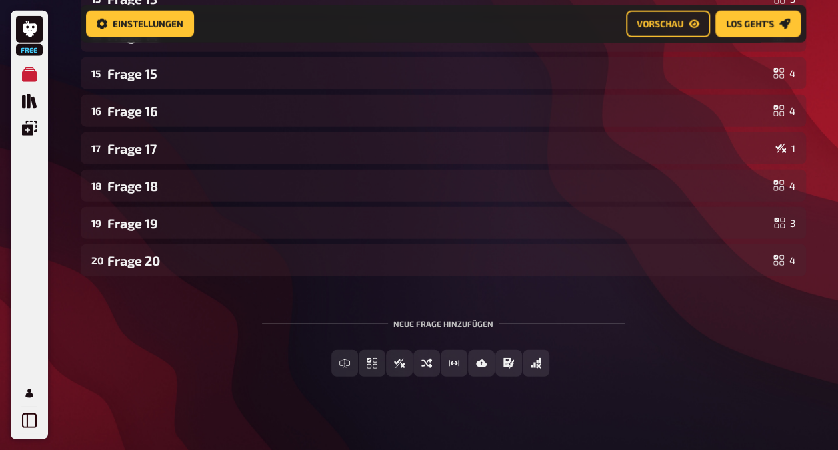
scroll to position [4146, 0]
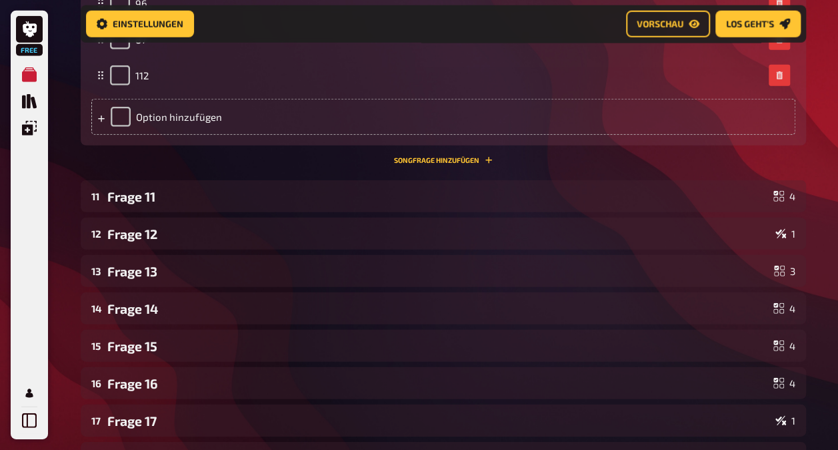
scroll to position [4346, 0]
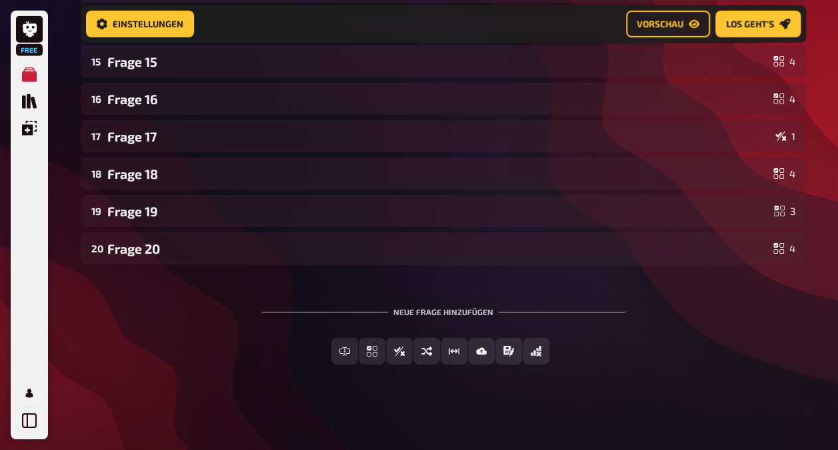
scroll to position [4679, 0]
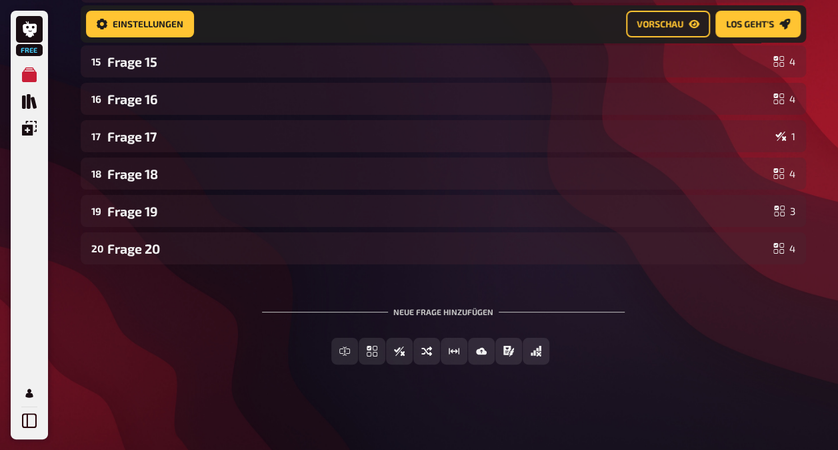
scroll to position [5146, 0]
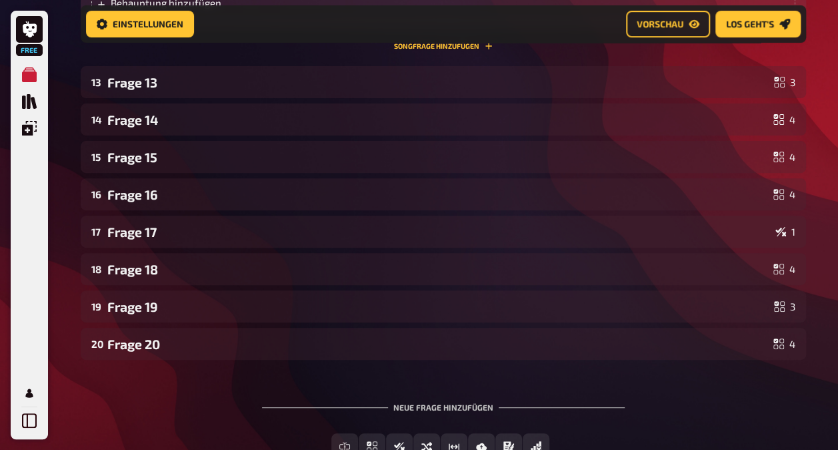
scroll to position [5213, 0]
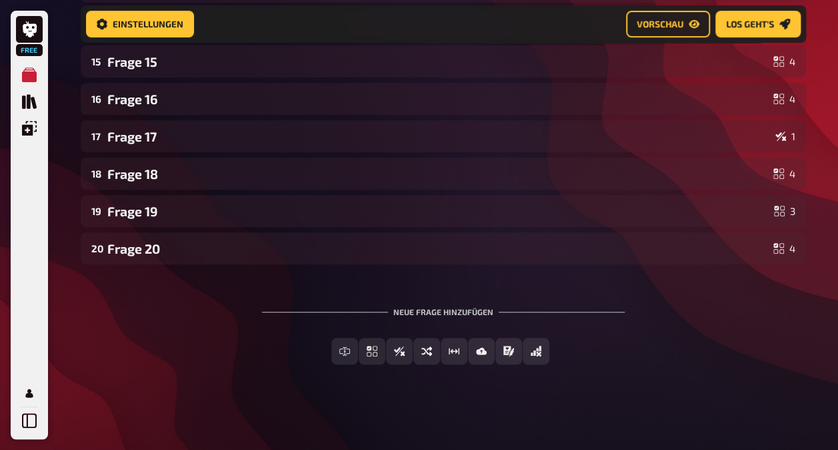
scroll to position [5613, 0]
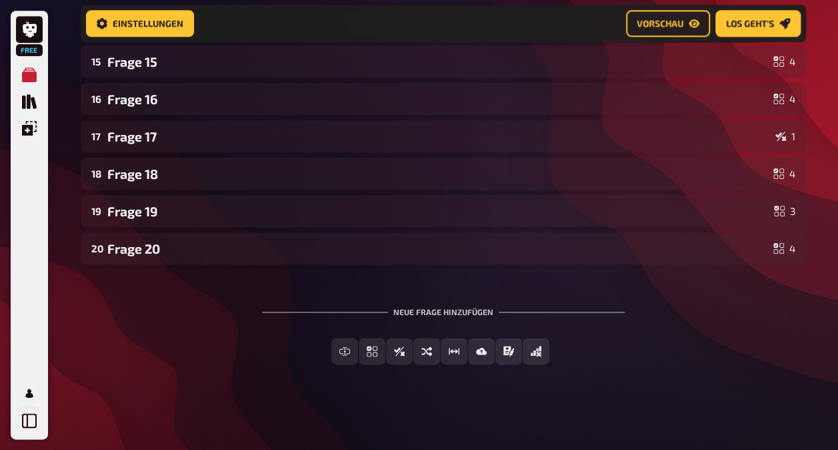
scroll to position [6013, 0]
click at [412, 40] on div "14 Frage 14 4" at bounding box center [444, 24] width 726 height 32
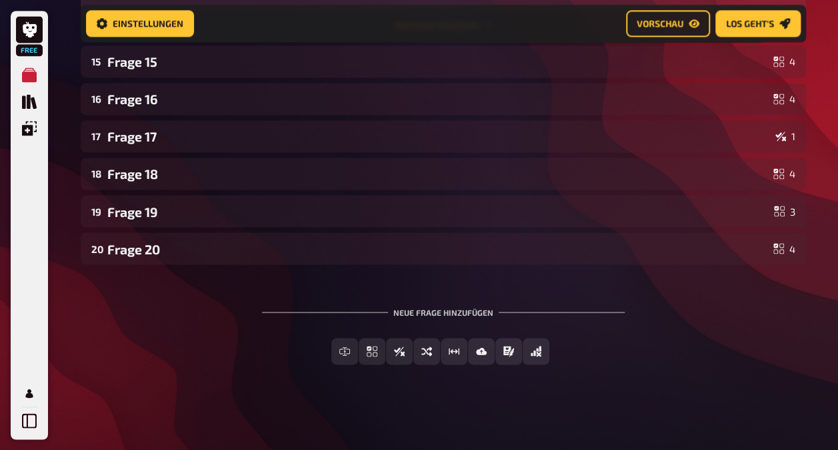
scroll to position [6480, 0]
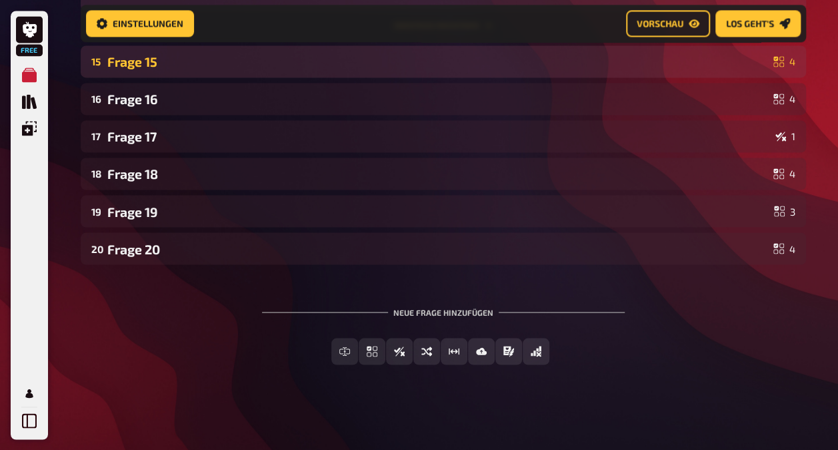
click at [369, 77] on div "15 Frage 15 4" at bounding box center [444, 61] width 726 height 32
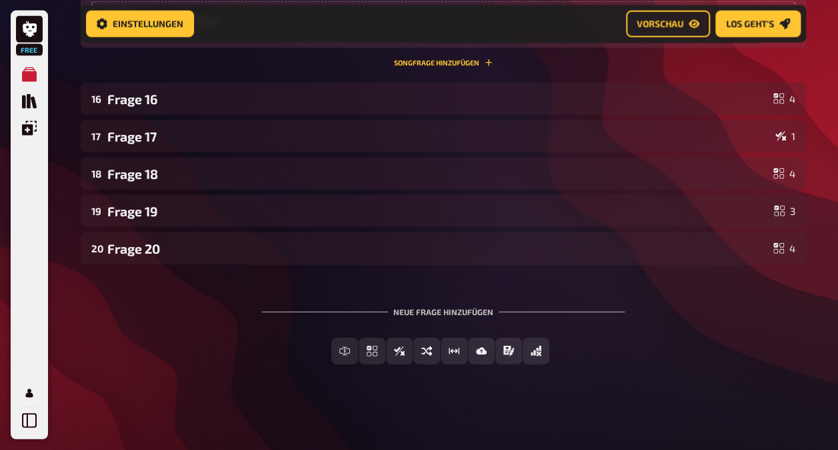
scroll to position [6613, 0]
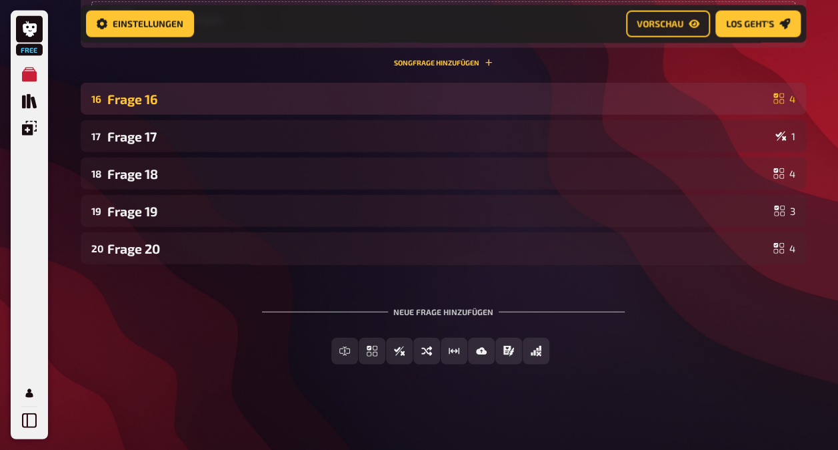
click at [402, 107] on div "Frage 16" at bounding box center [437, 98] width 661 height 15
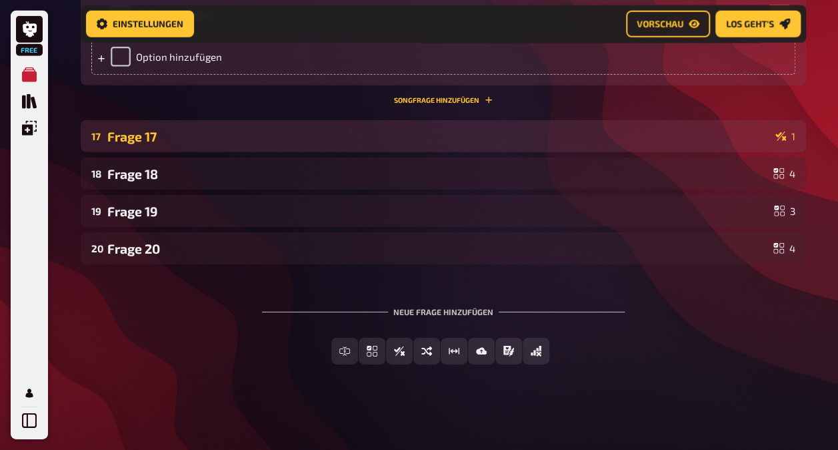
click at [397, 152] on div "17 Frage 17 1" at bounding box center [444, 136] width 726 height 32
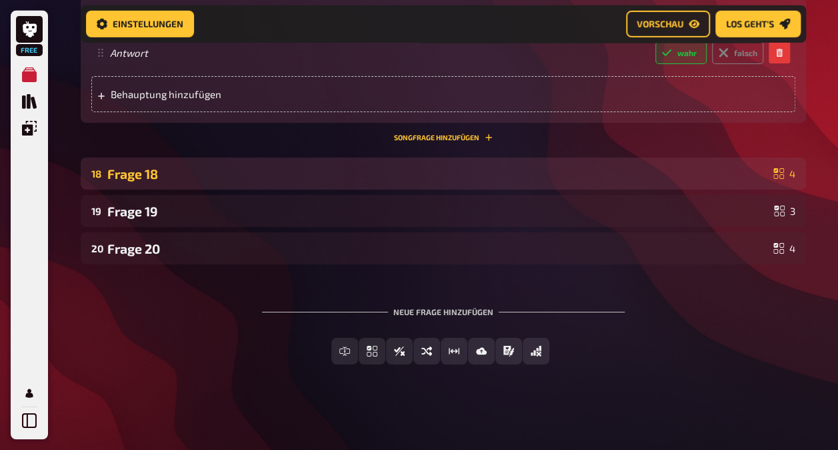
click at [397, 173] on div "Frage 18" at bounding box center [437, 173] width 661 height 15
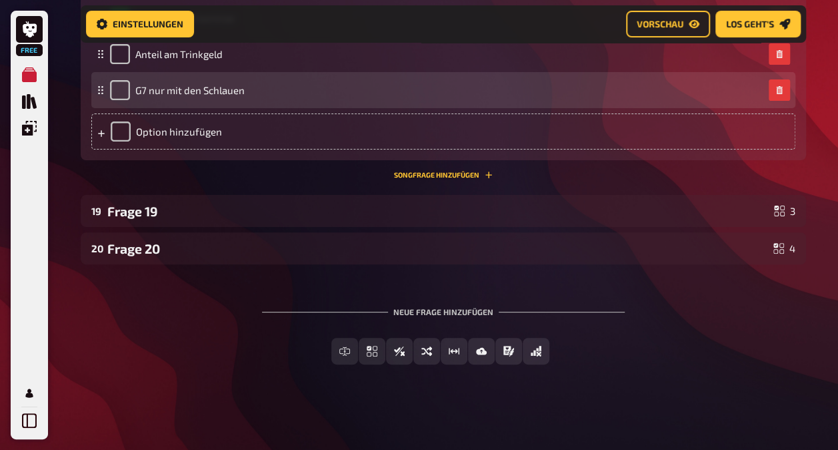
scroll to position [8394, 0]
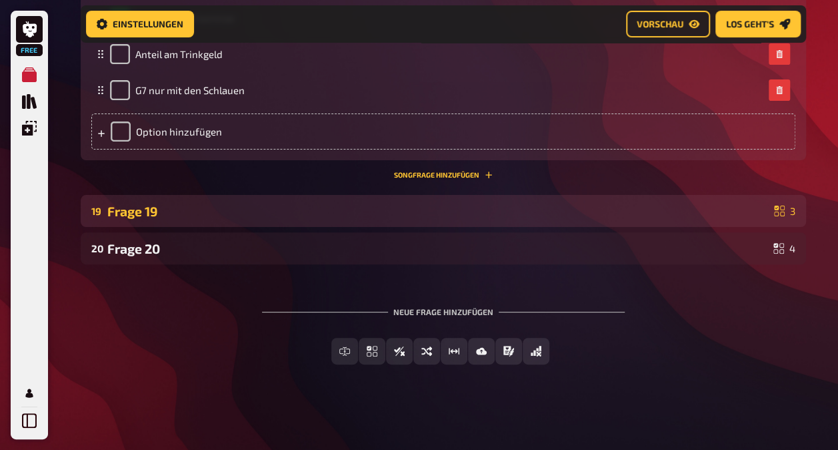
click at [397, 215] on div "Frage 19" at bounding box center [438, 210] width 662 height 15
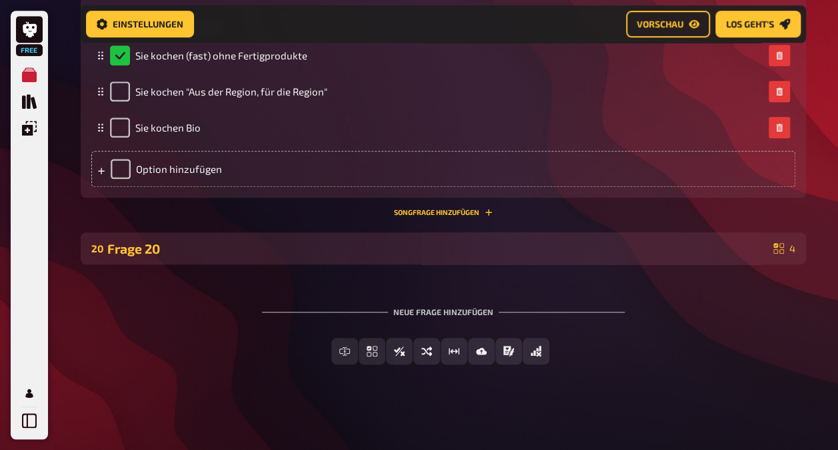
click at [345, 253] on div "Frage 20" at bounding box center [437, 248] width 661 height 15
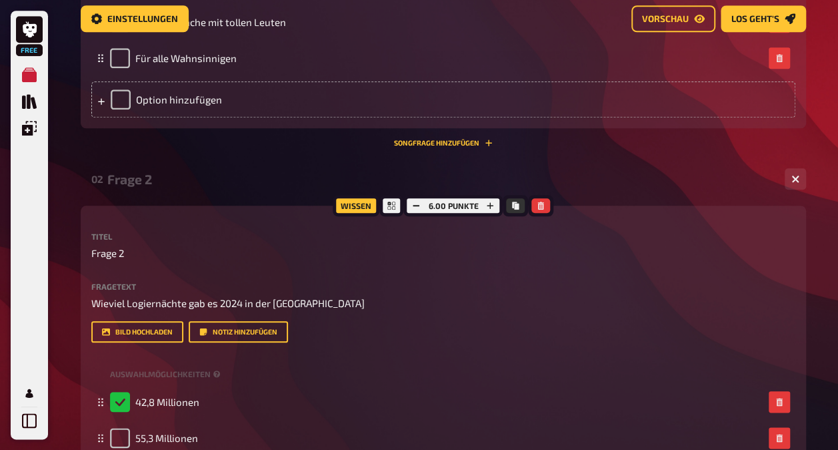
scroll to position [0, 0]
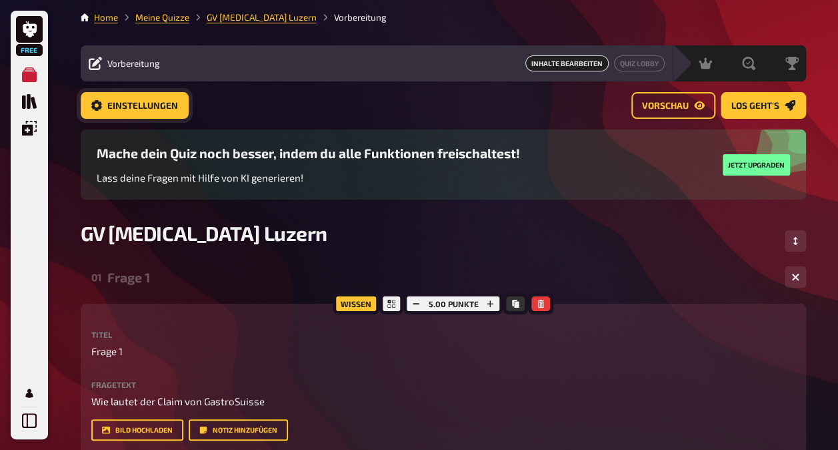
click at [119, 99] on button "Einstellungen" at bounding box center [135, 105] width 108 height 27
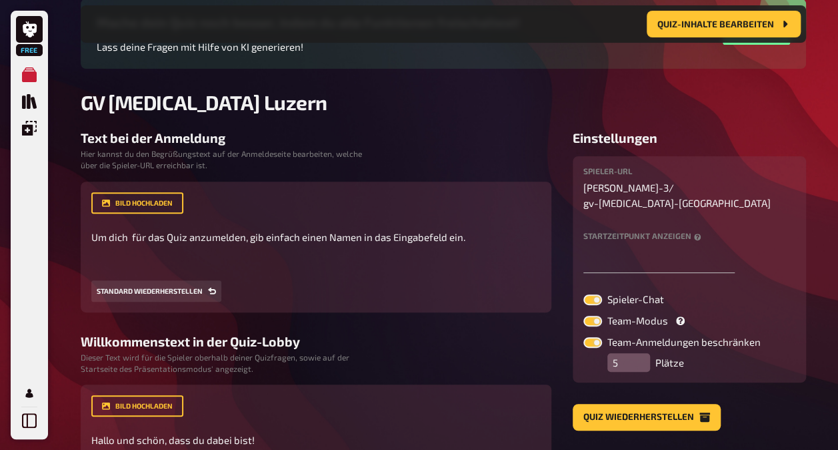
scroll to position [144, 0]
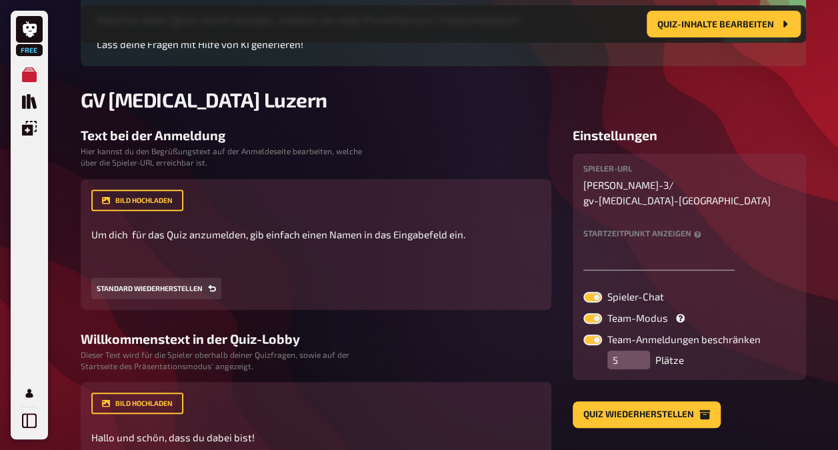
click at [599, 334] on label at bounding box center [593, 339] width 19 height 11
click at [584, 333] on input "Team-Anmeldungen beschränken" at bounding box center [583, 333] width 1 height 1
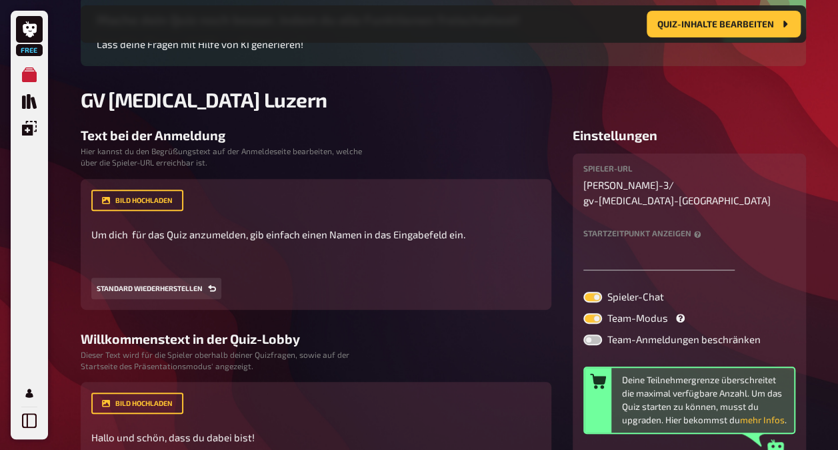
click at [598, 334] on label at bounding box center [593, 339] width 19 height 11
click at [584, 333] on input "Team-Anmeldungen beschränken" at bounding box center [583, 333] width 1 height 1
checkbox input "true"
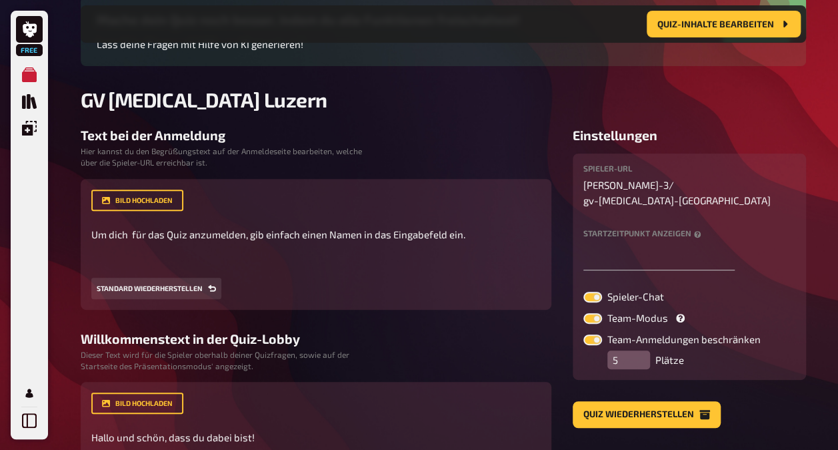
click at [596, 313] on label at bounding box center [593, 318] width 19 height 11
click at [584, 312] on input "Team-Modus" at bounding box center [583, 312] width 1 height 1
checkbox input "false"
click at [596, 291] on label at bounding box center [593, 296] width 19 height 11
click at [584, 291] on input "Spieler-Chat" at bounding box center [583, 291] width 1 height 1
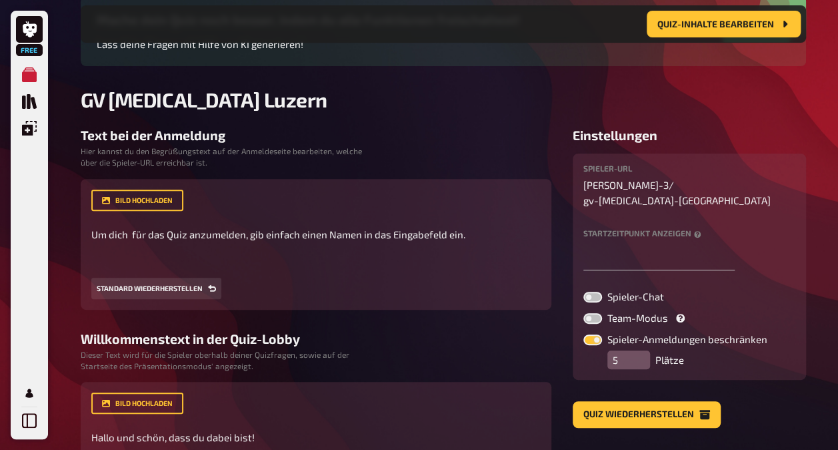
checkbox input "false"
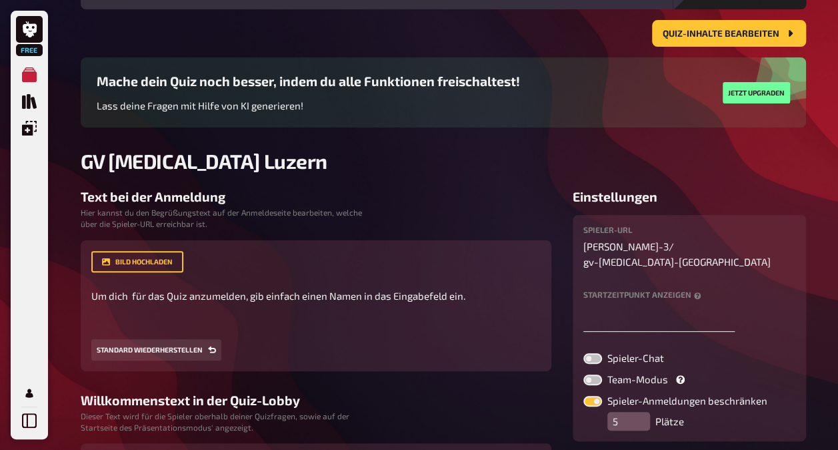
scroll to position [277, 0]
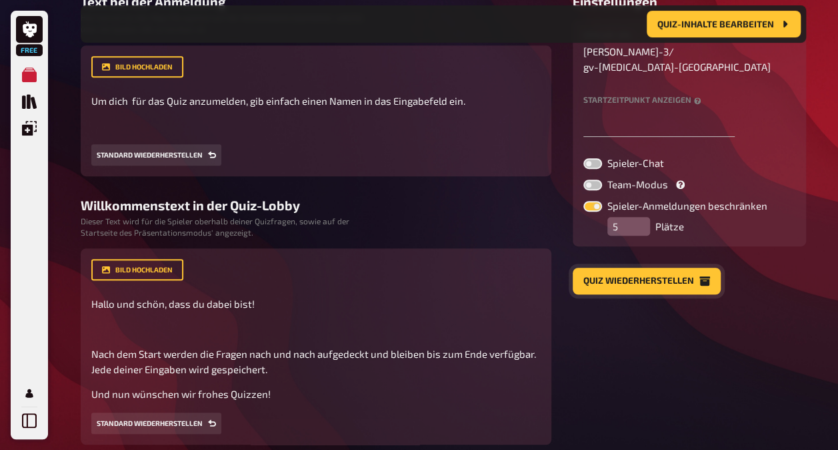
click at [654, 267] on button "Quiz wiederherstellen" at bounding box center [647, 280] width 148 height 27
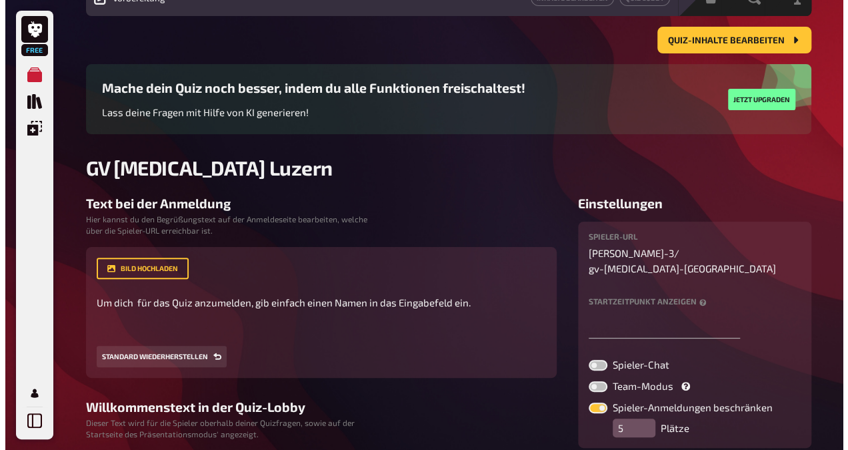
scroll to position [11, 0]
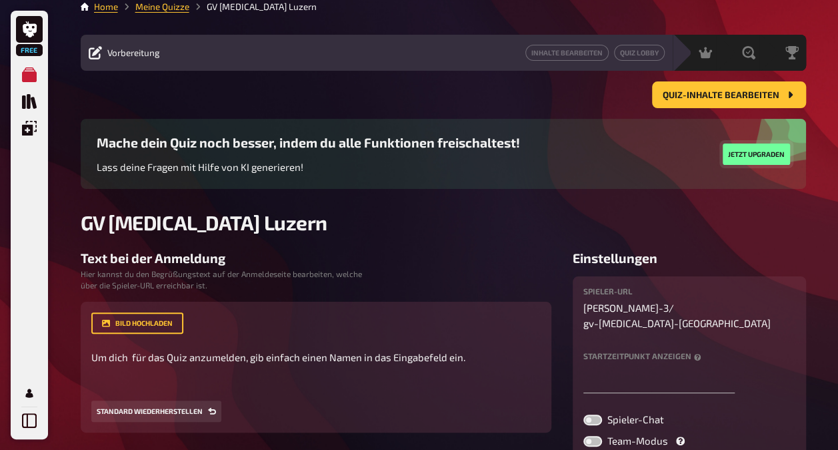
click at [757, 151] on button "Jetzt upgraden" at bounding box center [756, 153] width 67 height 21
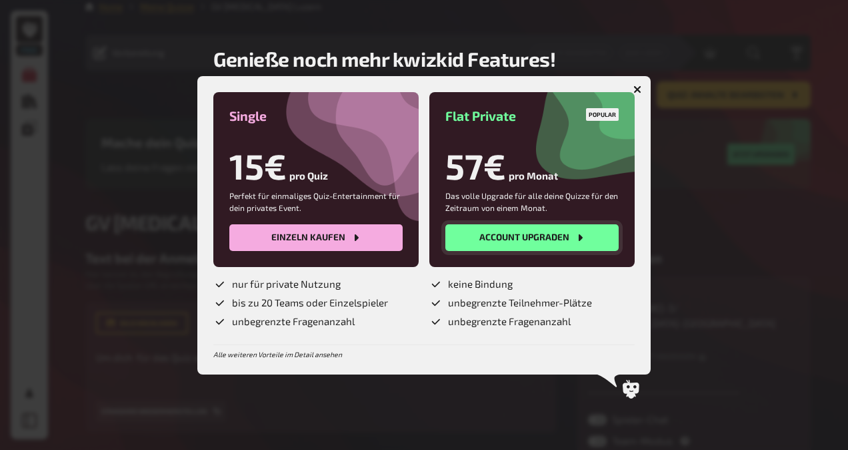
click at [528, 238] on button "Account upgraden" at bounding box center [532, 237] width 173 height 27
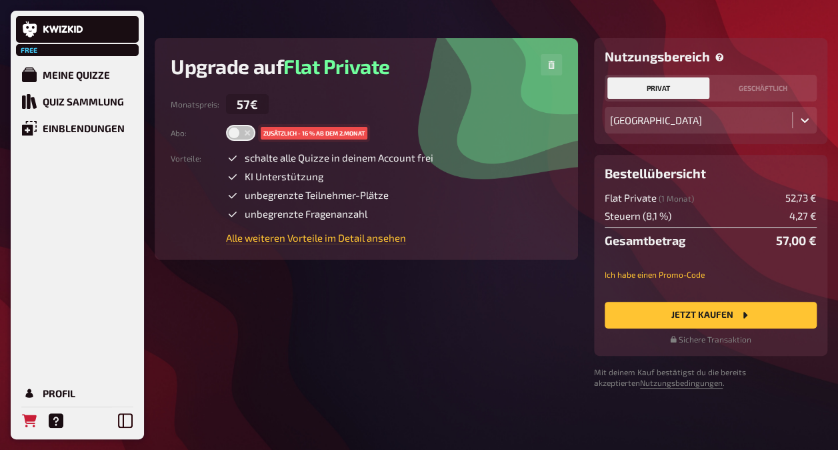
scroll to position [84, 0]
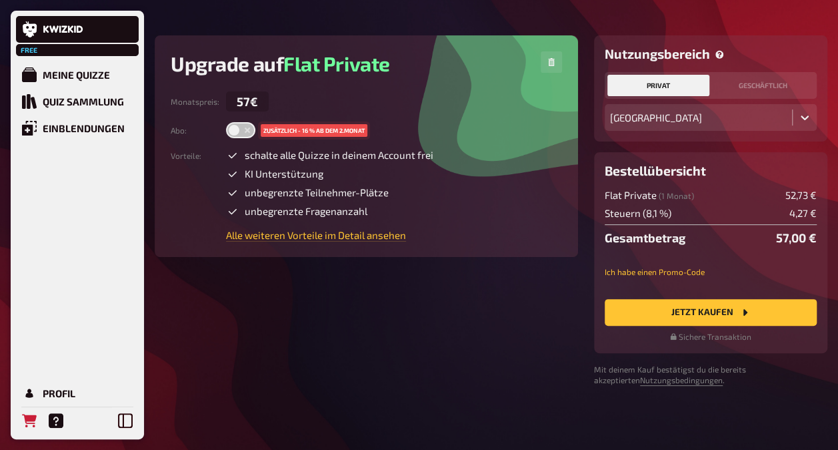
click at [673, 297] on div "Flat Private ( 1 Monat ) 52,73 € Steuern ( 8,1 % ) 4,27 € Gesamtbetrag 57,00 € …" at bounding box center [711, 265] width 212 height 153
click at [675, 311] on button "Jetzt Kaufen" at bounding box center [711, 312] width 212 height 27
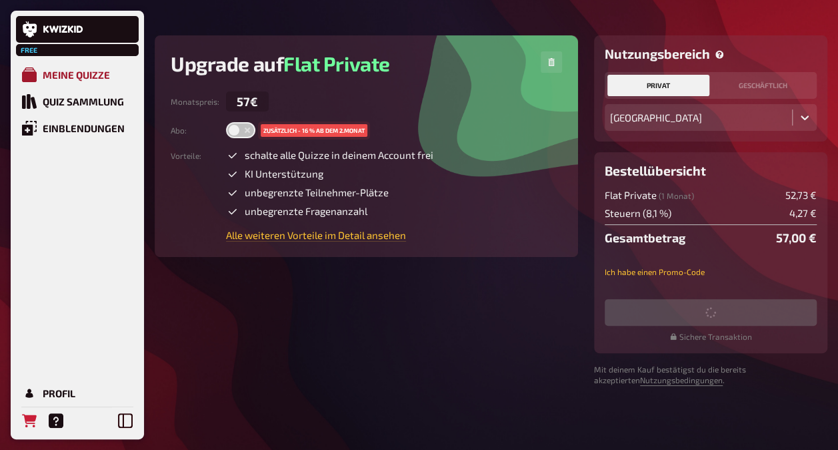
click at [63, 76] on div "Meine Quizze" at bounding box center [76, 75] width 67 height 12
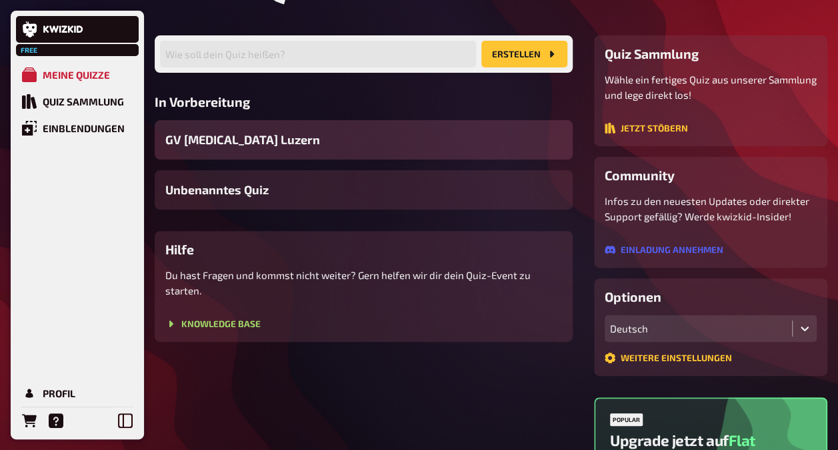
click at [193, 137] on span "GV [MEDICAL_DATA] Luzern" at bounding box center [242, 140] width 155 height 18
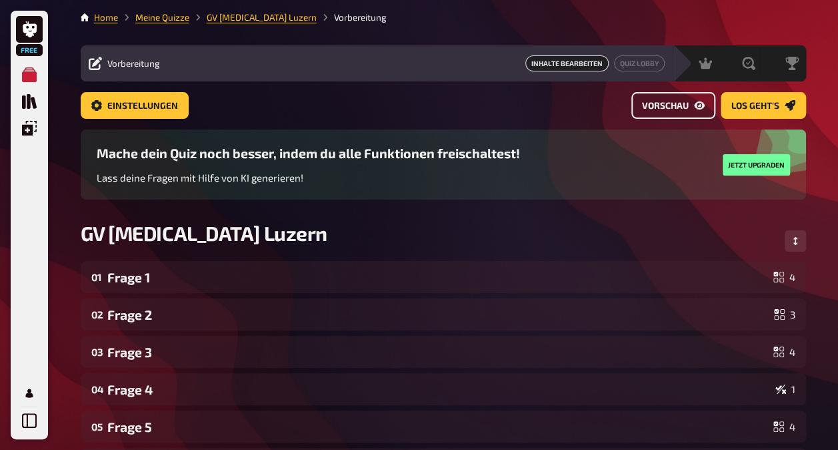
click at [671, 104] on span "Vorschau" at bounding box center [665, 105] width 47 height 9
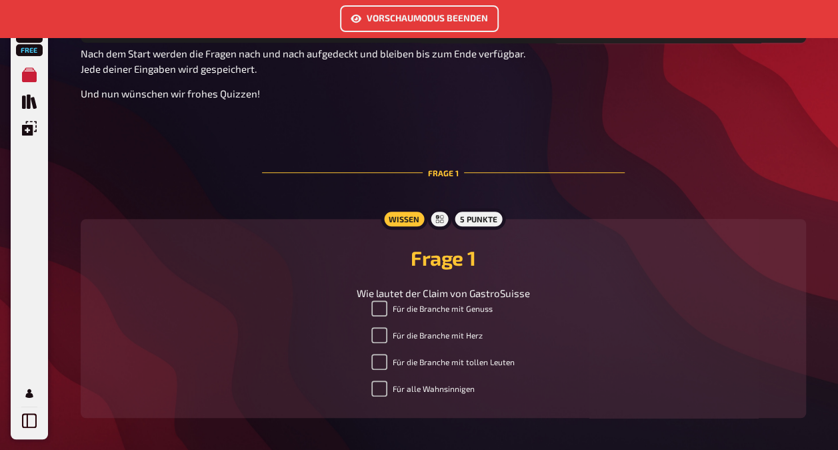
scroll to position [88, 0]
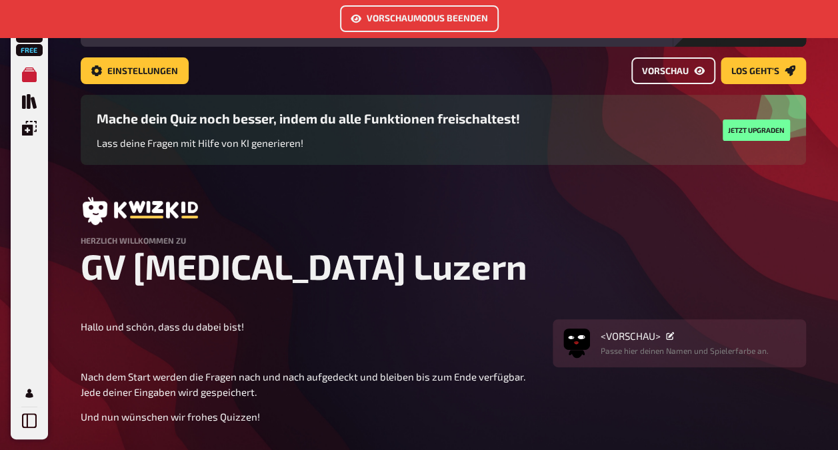
click at [646, 67] on span "Vorschau" at bounding box center [665, 71] width 47 height 9
click at [750, 64] on button "Los geht's" at bounding box center [763, 70] width 85 height 27
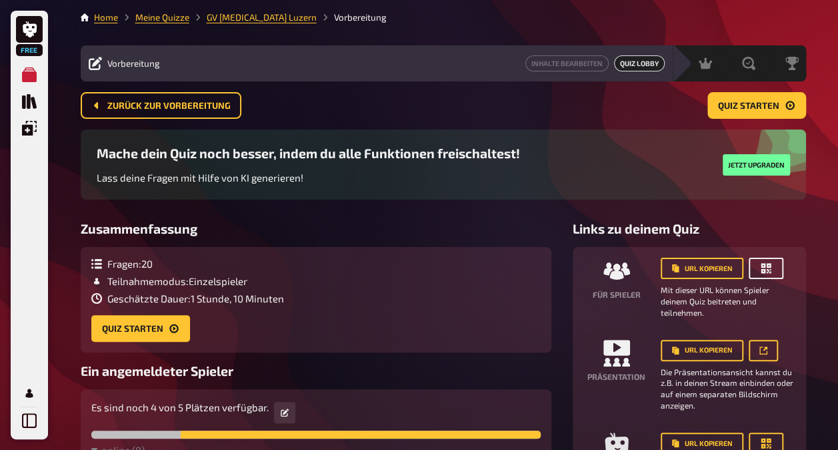
click at [767, 272] on icon "button" at bounding box center [766, 268] width 10 height 10
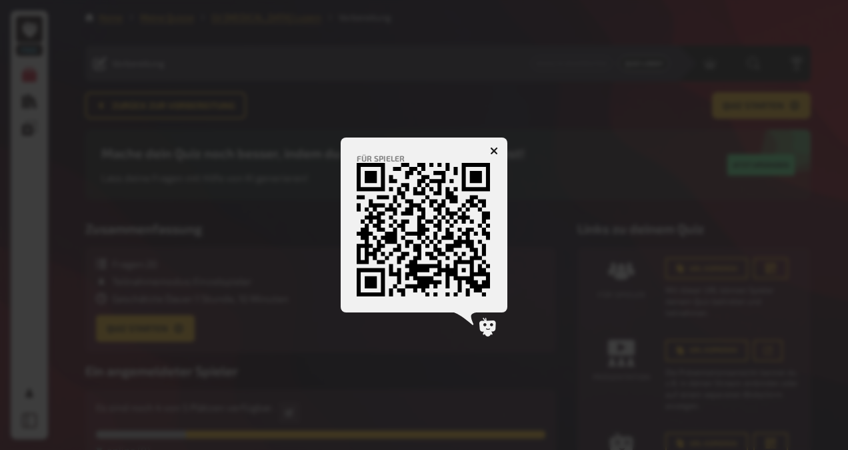
click at [493, 150] on icon "button" at bounding box center [494, 150] width 13 height 13
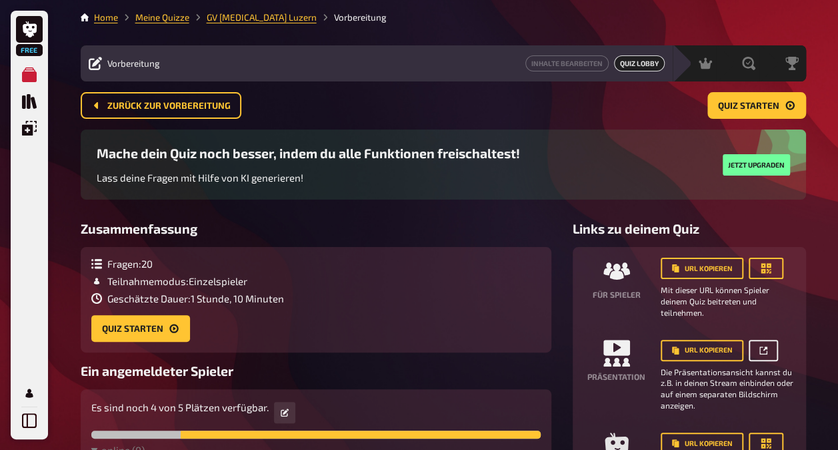
click at [762, 353] on icon "button" at bounding box center [764, 350] width 8 height 8
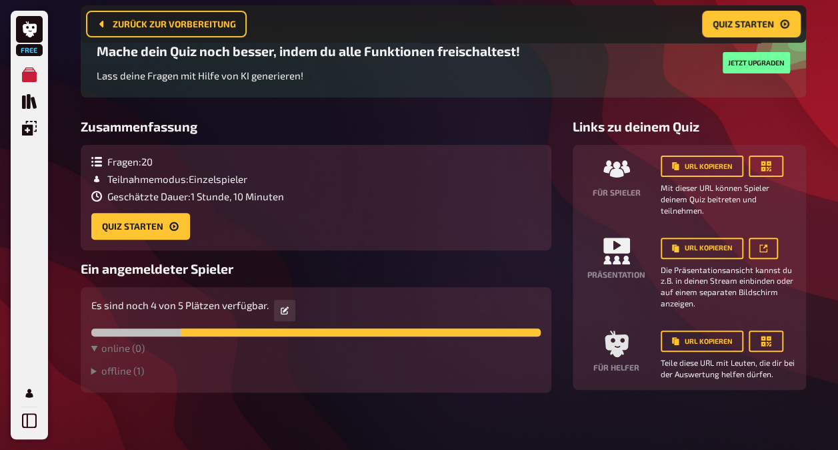
scroll to position [120, 0]
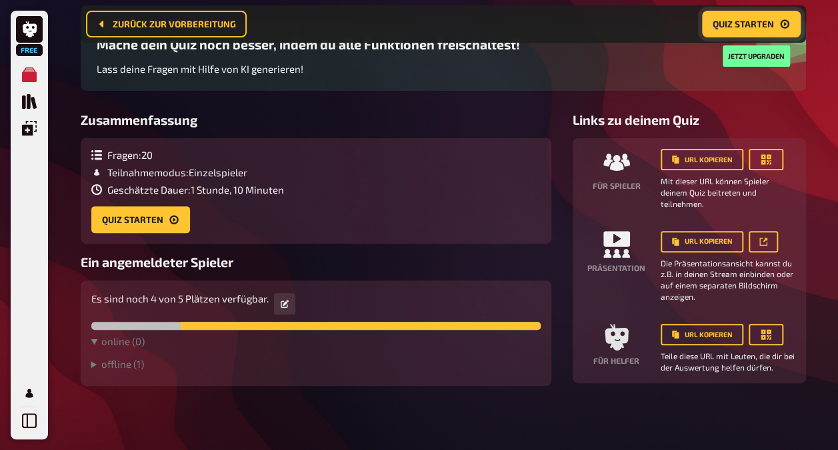
click at [753, 17] on button "Quiz starten" at bounding box center [751, 24] width 99 height 27
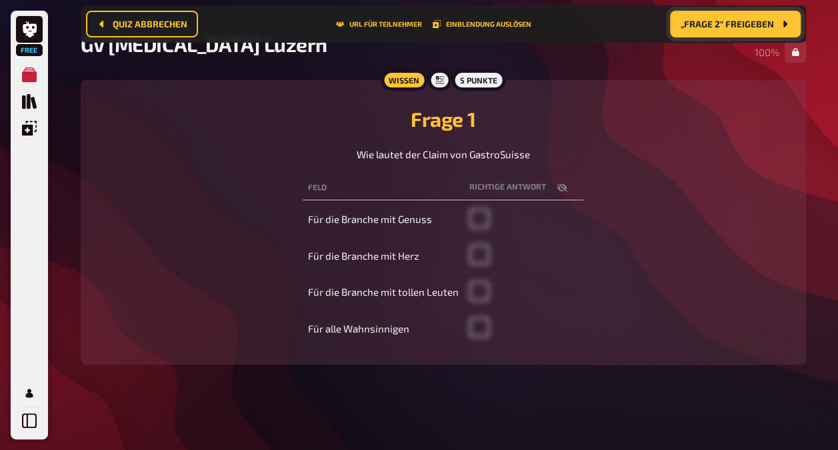
click at [753, 17] on button "„Frage 2“ freigeben" at bounding box center [735, 24] width 131 height 27
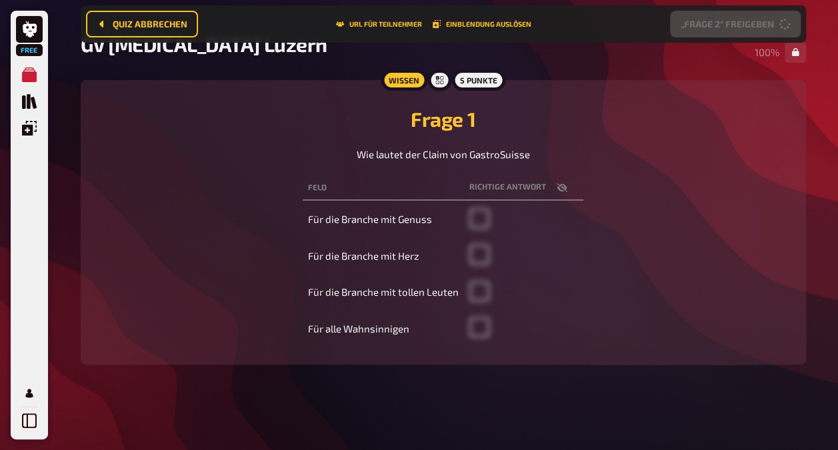
scroll to position [115, 0]
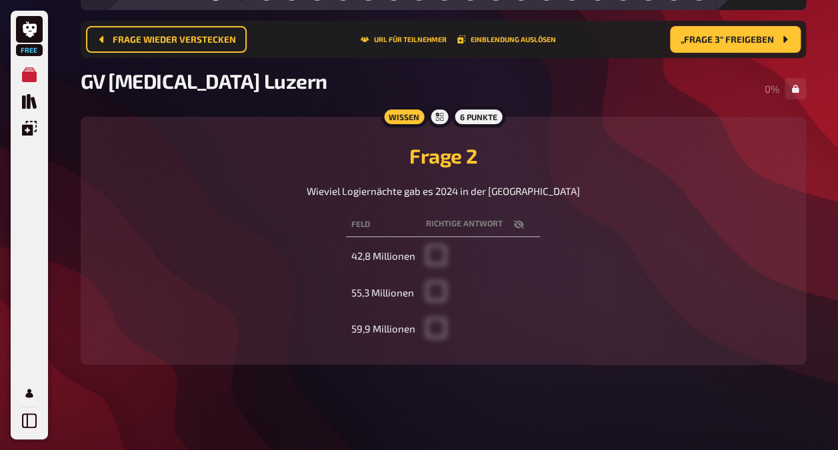
click at [514, 223] on icon "button" at bounding box center [519, 224] width 11 height 11
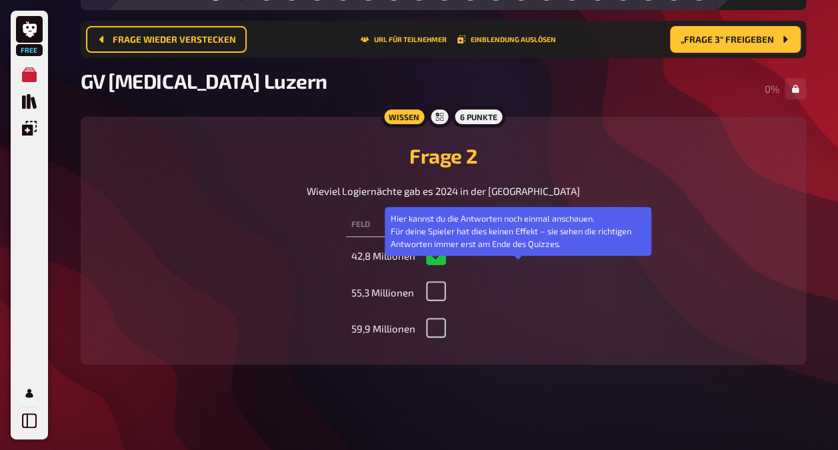
click at [514, 223] on icon "button" at bounding box center [519, 224] width 11 height 11
checkbox input "false"
